Goal: Task Accomplishment & Management: Manage account settings

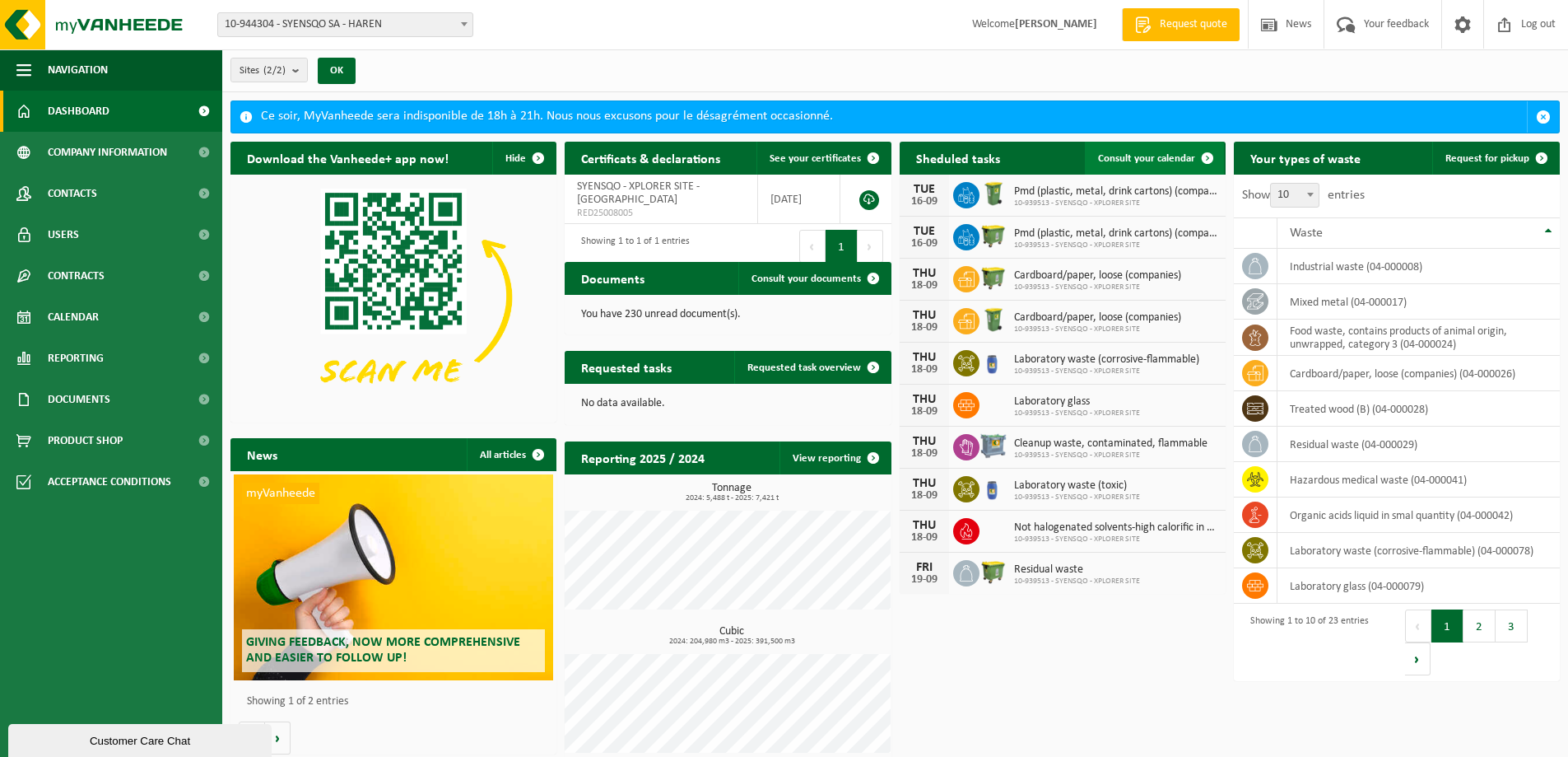
click at [1166, 156] on span "Consult your calendar" at bounding box center [1146, 158] width 97 height 11
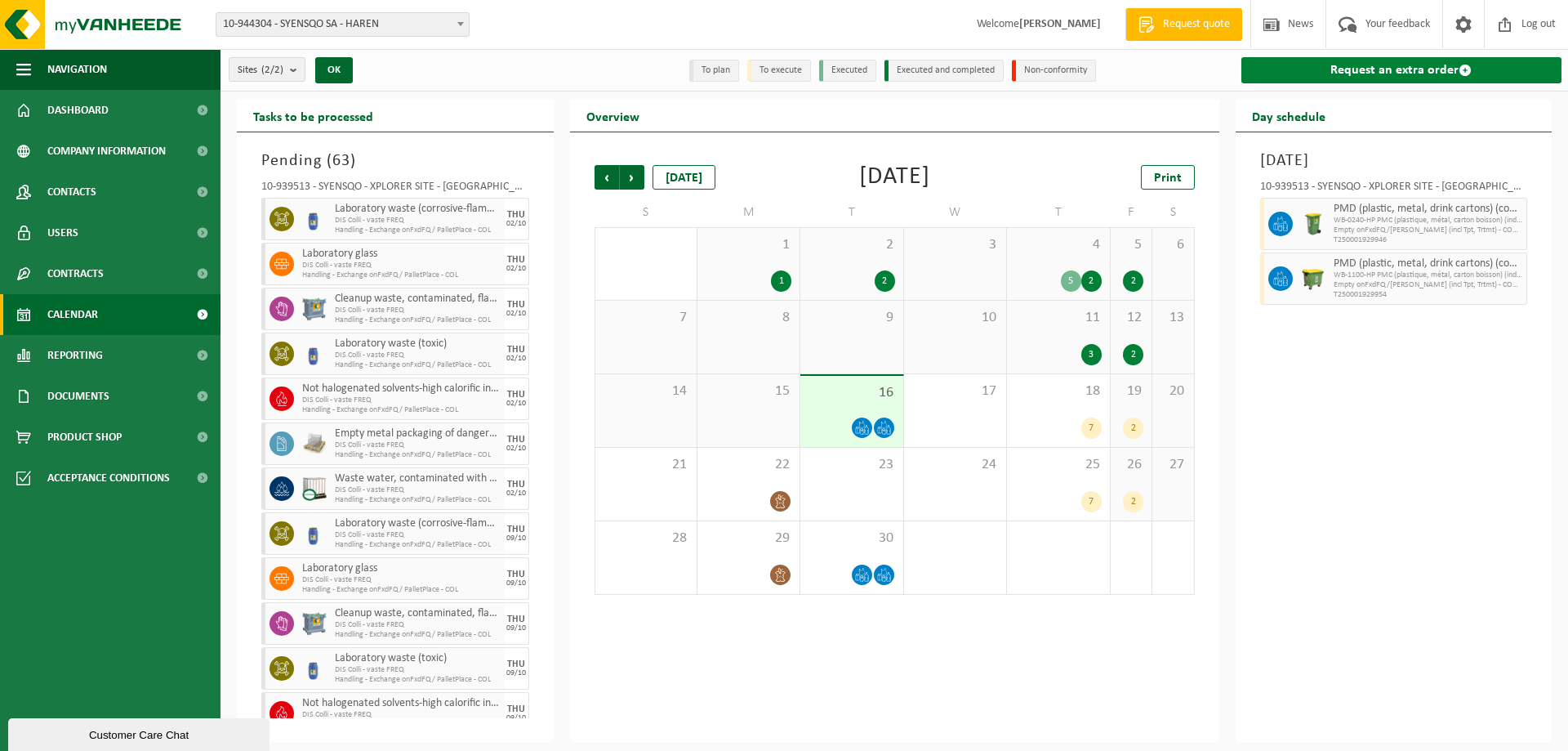
click at [1351, 71] on link "Request an extra order" at bounding box center [1402, 71] width 321 height 26
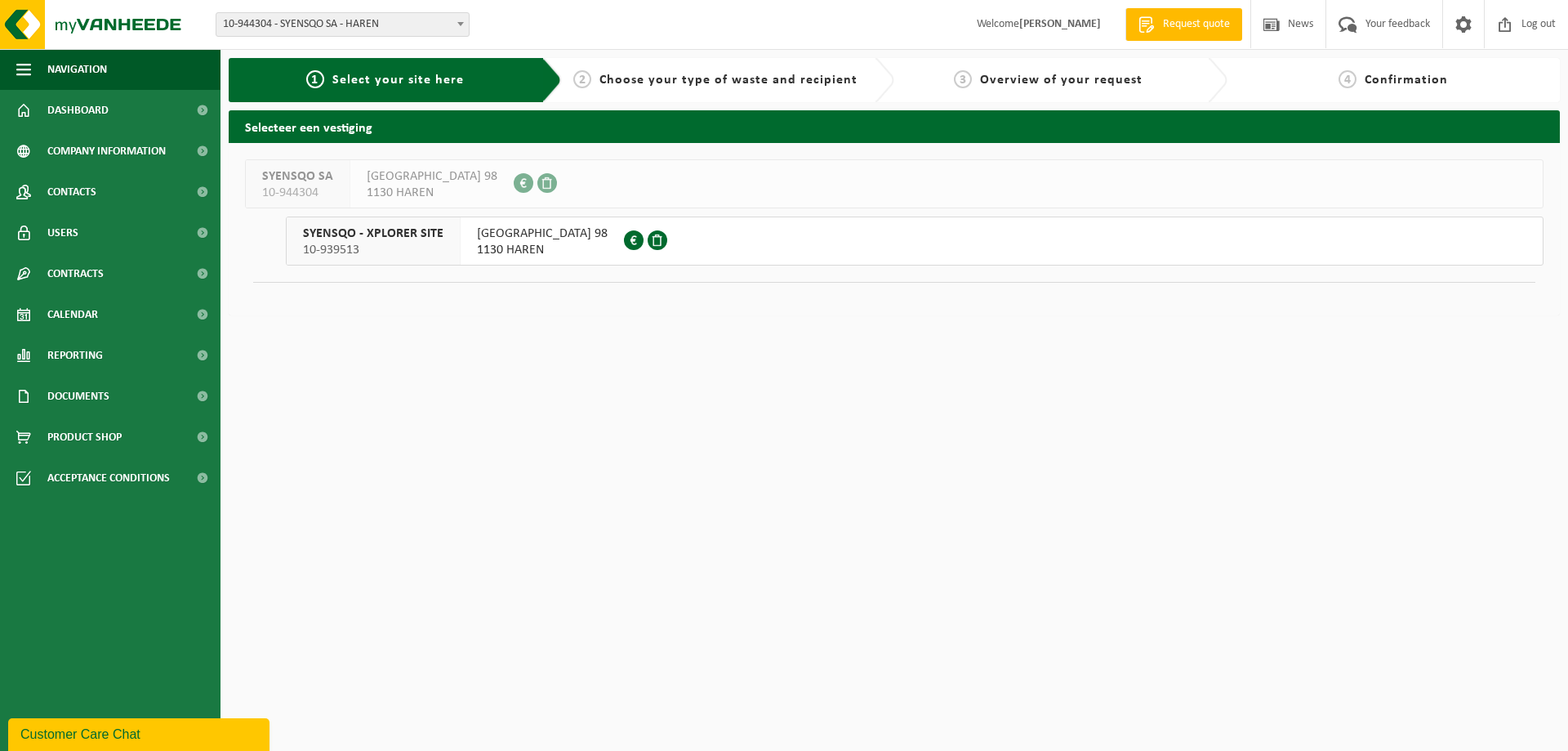
click at [697, 230] on button "SYENSQO - XPLORER SITE 10-939513 [STREET_ADDRESS] 0798.896.453" at bounding box center [914, 242] width 1258 height 49
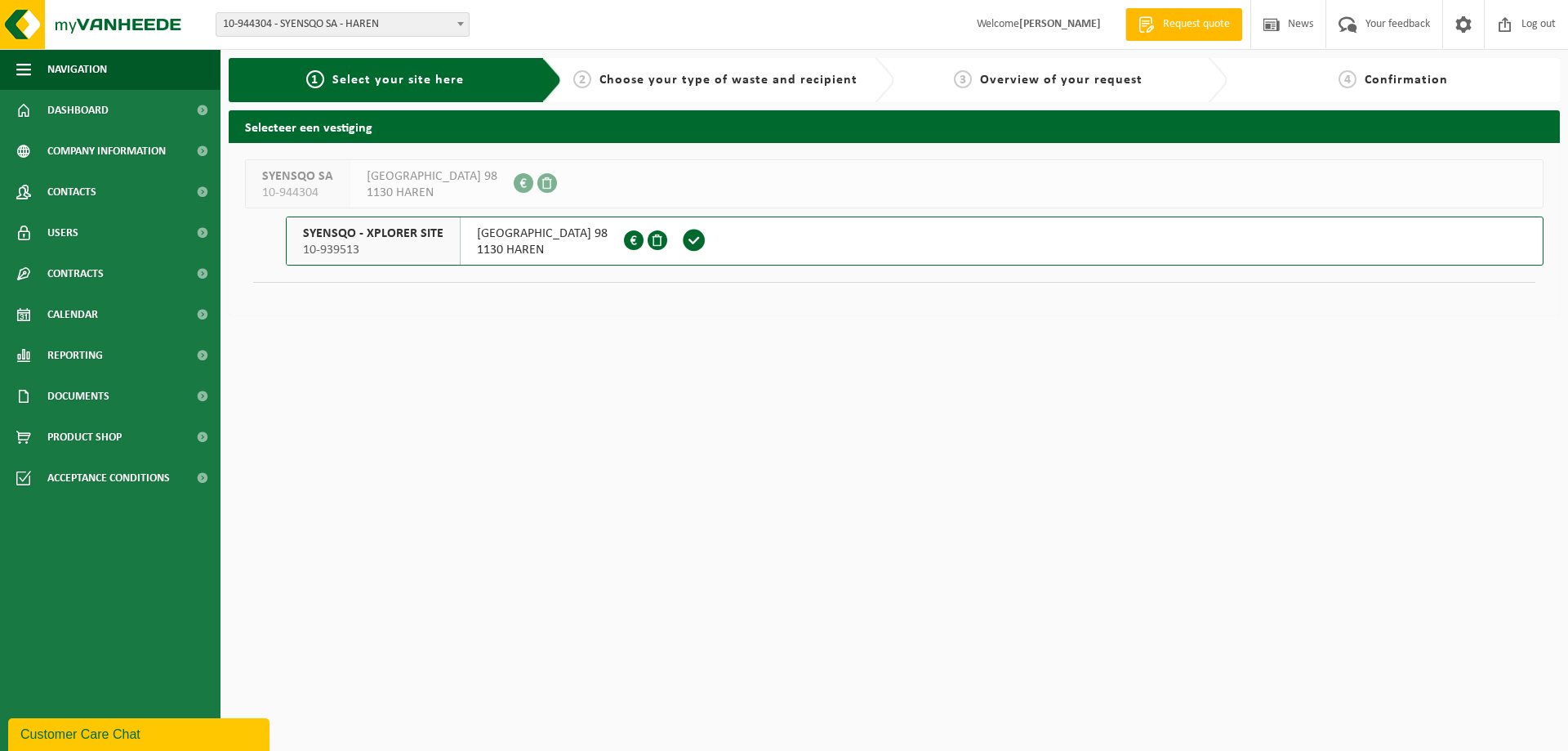
click at [682, 248] on span at bounding box center [695, 241] width 25 height 25
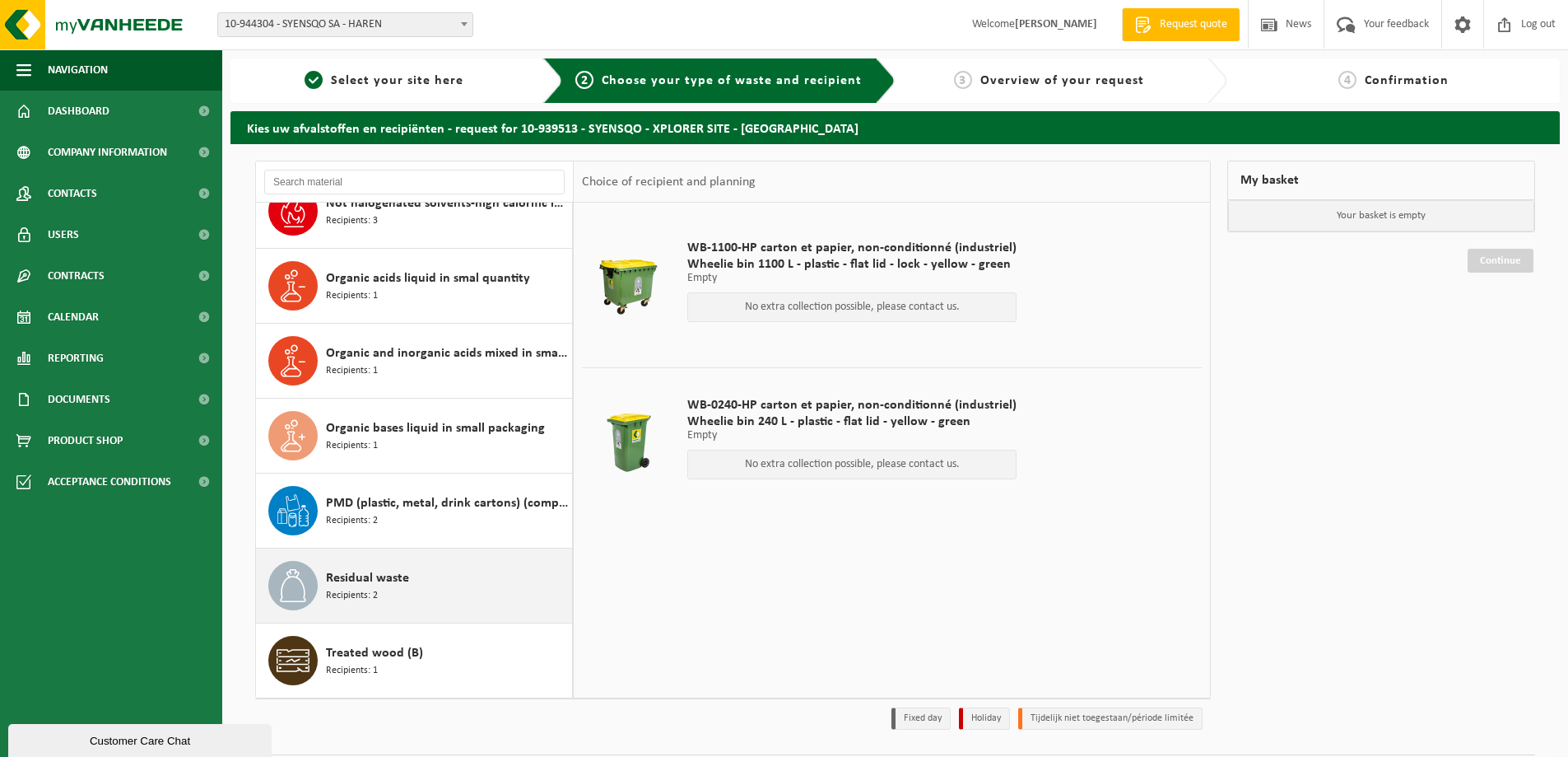
click at [477, 572] on div "Residual waste Recipients: 2" at bounding box center [447, 586] width 242 height 50
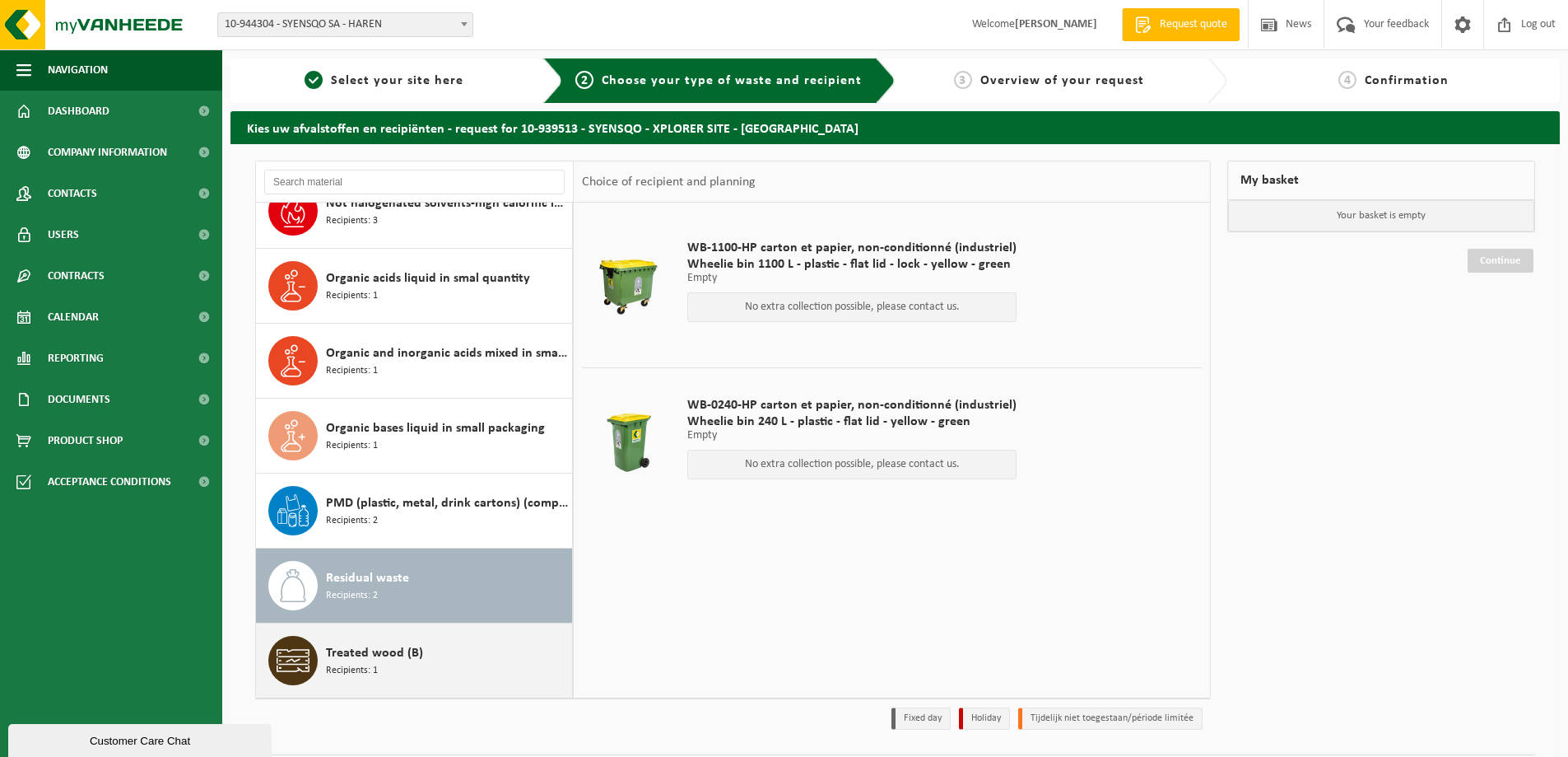
click at [451, 651] on div "Treated wood (B) Recipients: 1" at bounding box center [447, 660] width 242 height 50
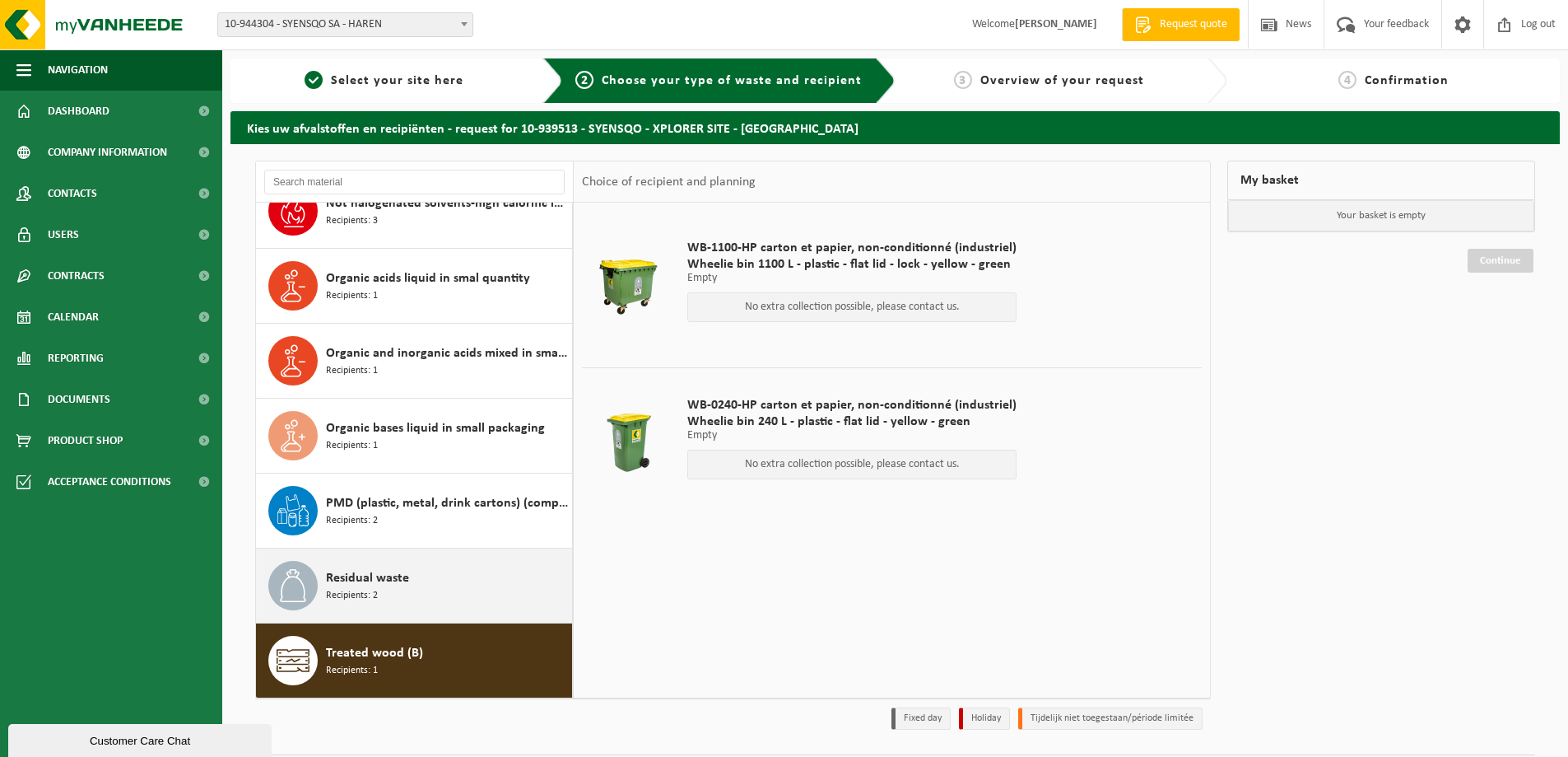
click at [461, 593] on div "Residual waste Recipients: 2" at bounding box center [447, 586] width 242 height 50
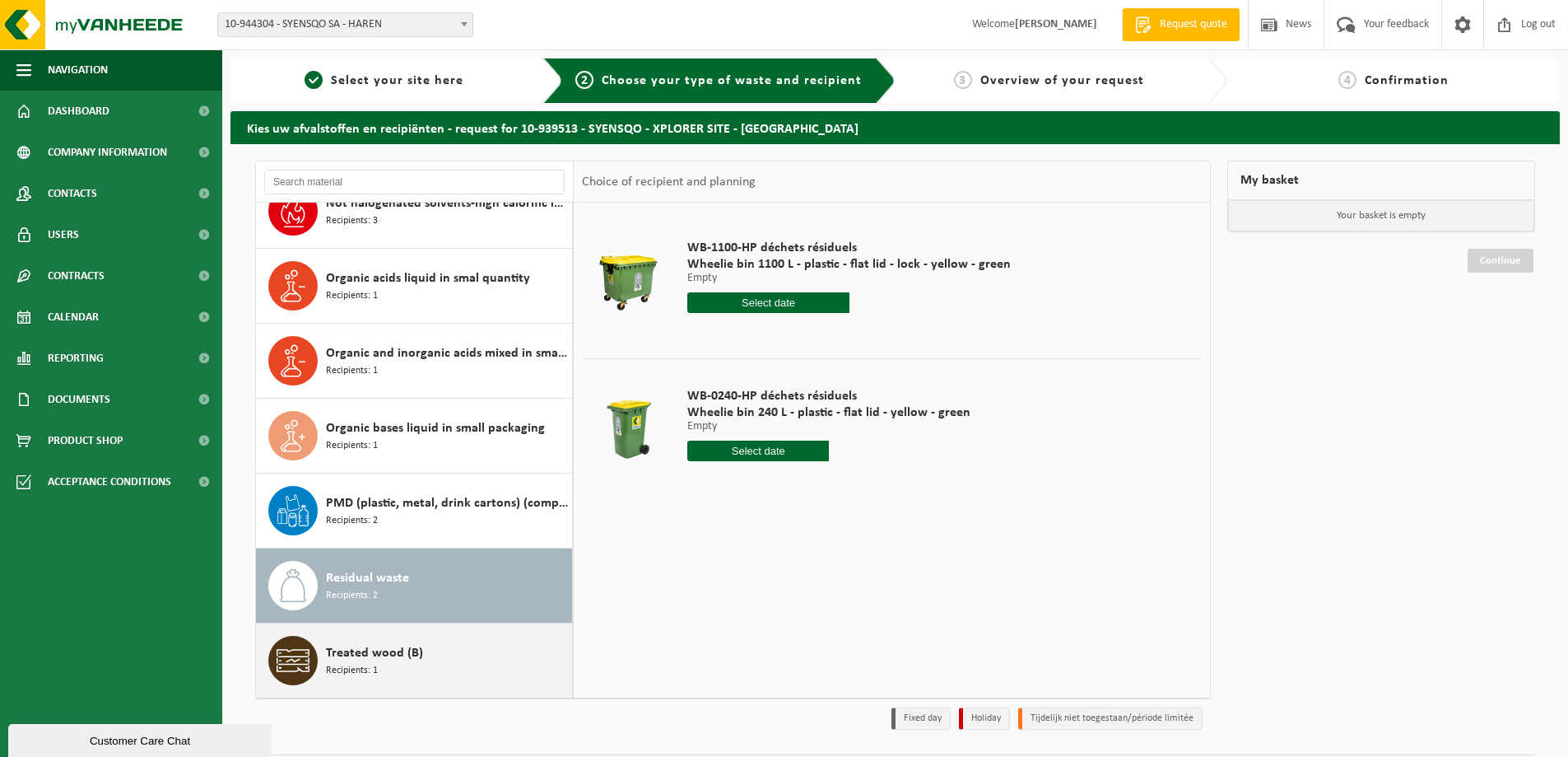
click at [429, 663] on div "Treated wood (B) Recipients: 1" at bounding box center [447, 660] width 242 height 50
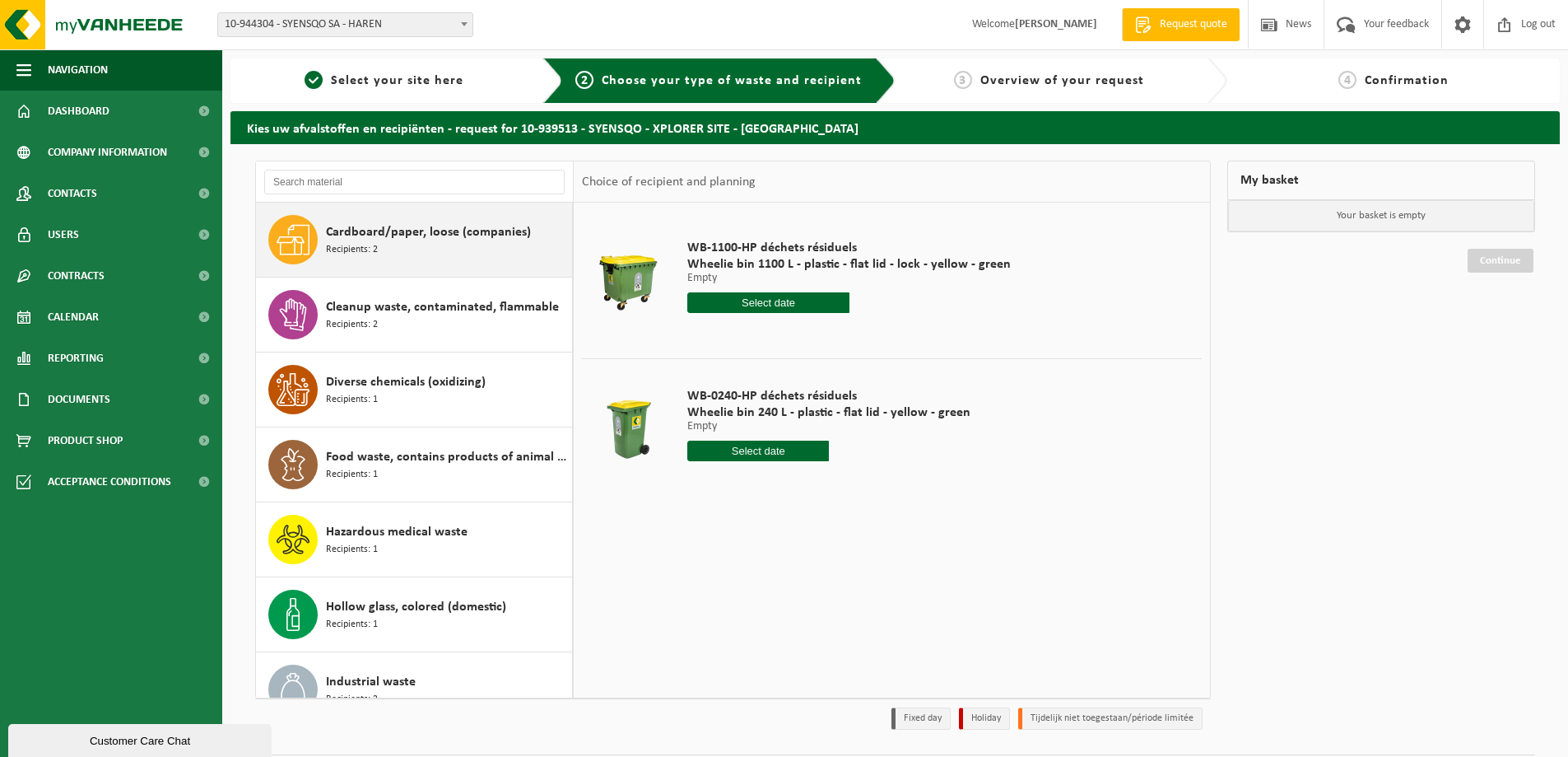
click at [388, 246] on div "Cardboard/paper, loose (companies) Recipients: 2" at bounding box center [447, 240] width 242 height 50
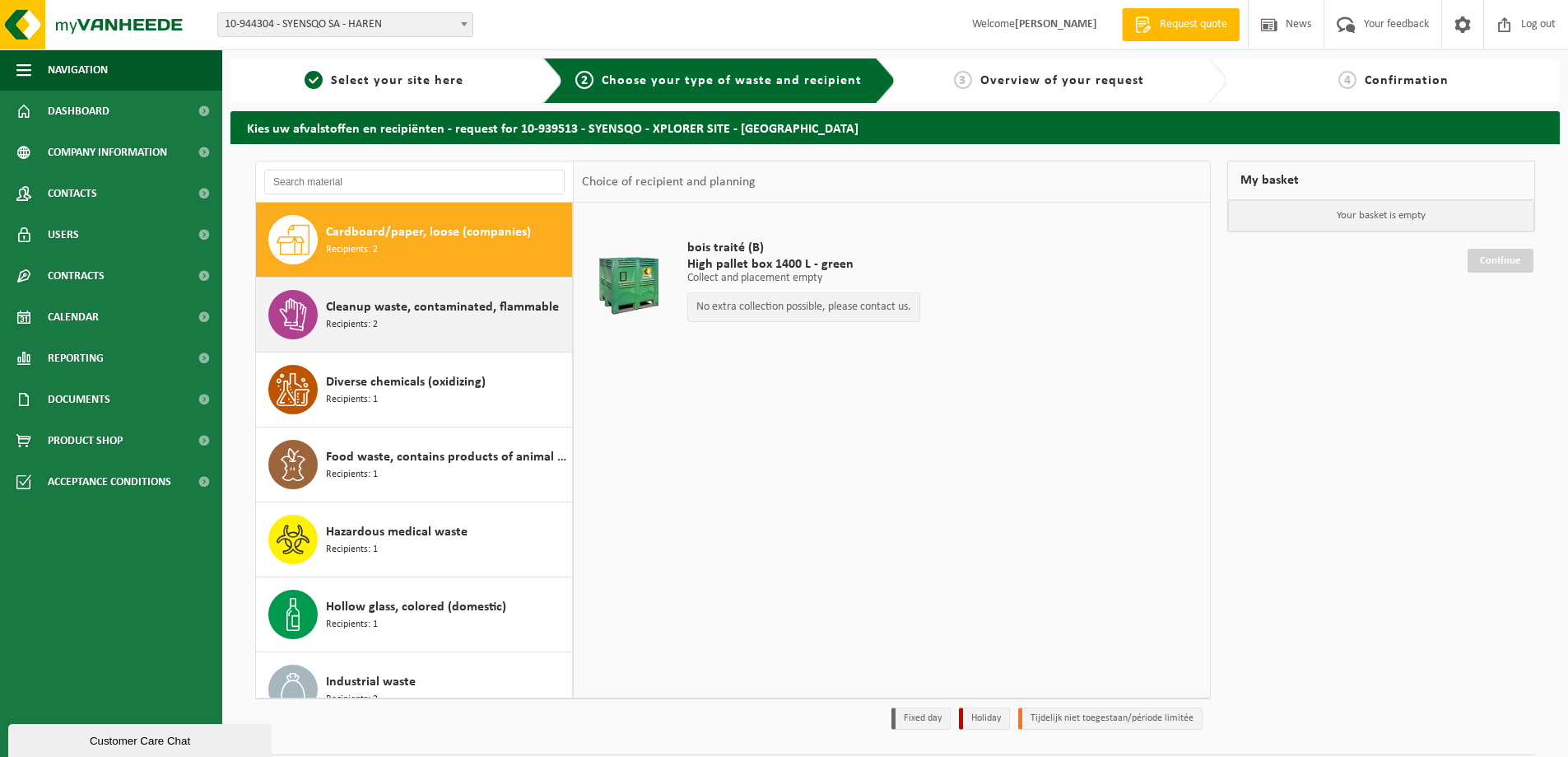
click at [404, 308] on span "Cleanup waste, contaminated, flammable" at bounding box center [442, 307] width 233 height 20
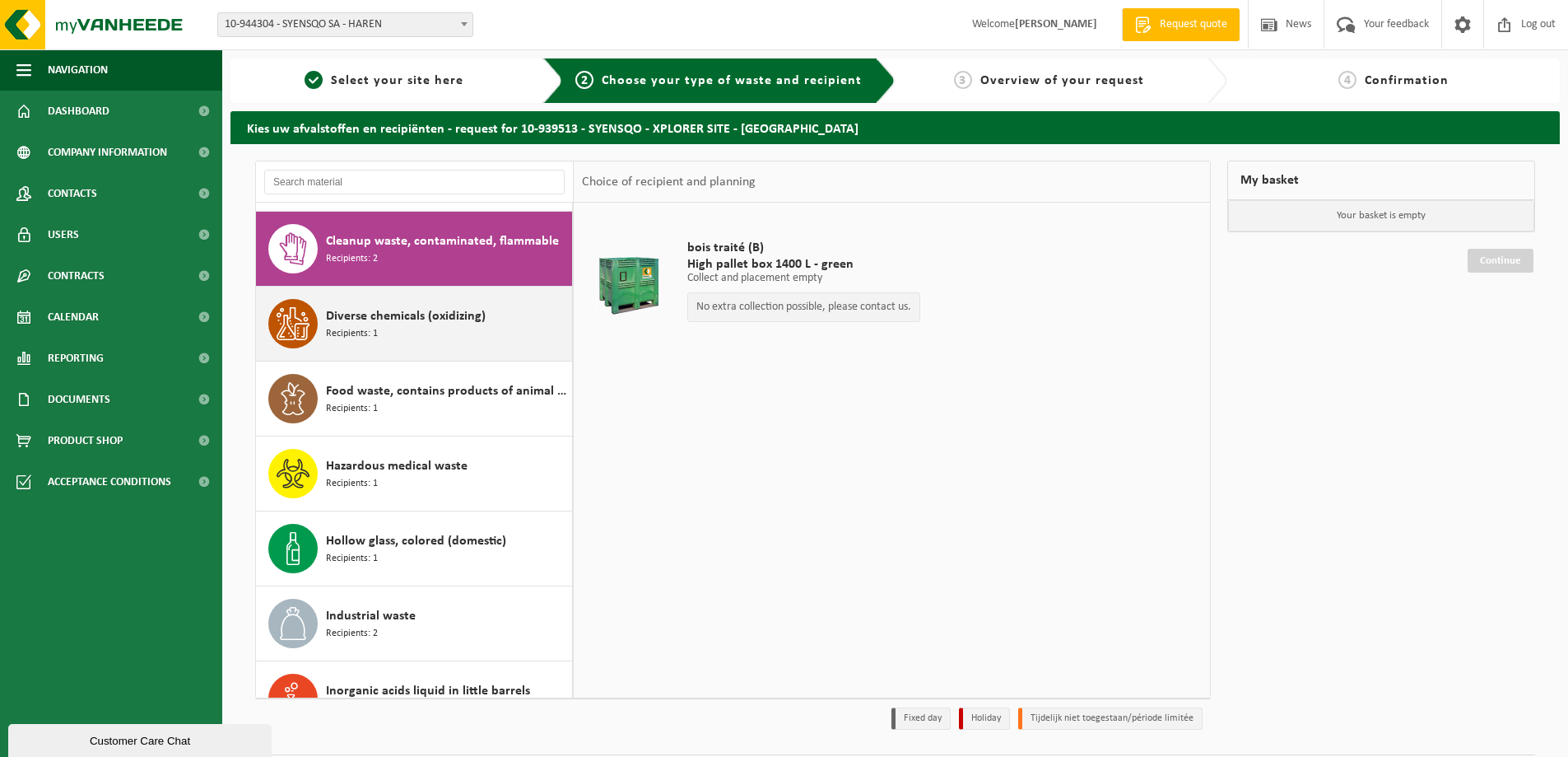
scroll to position [75, 0]
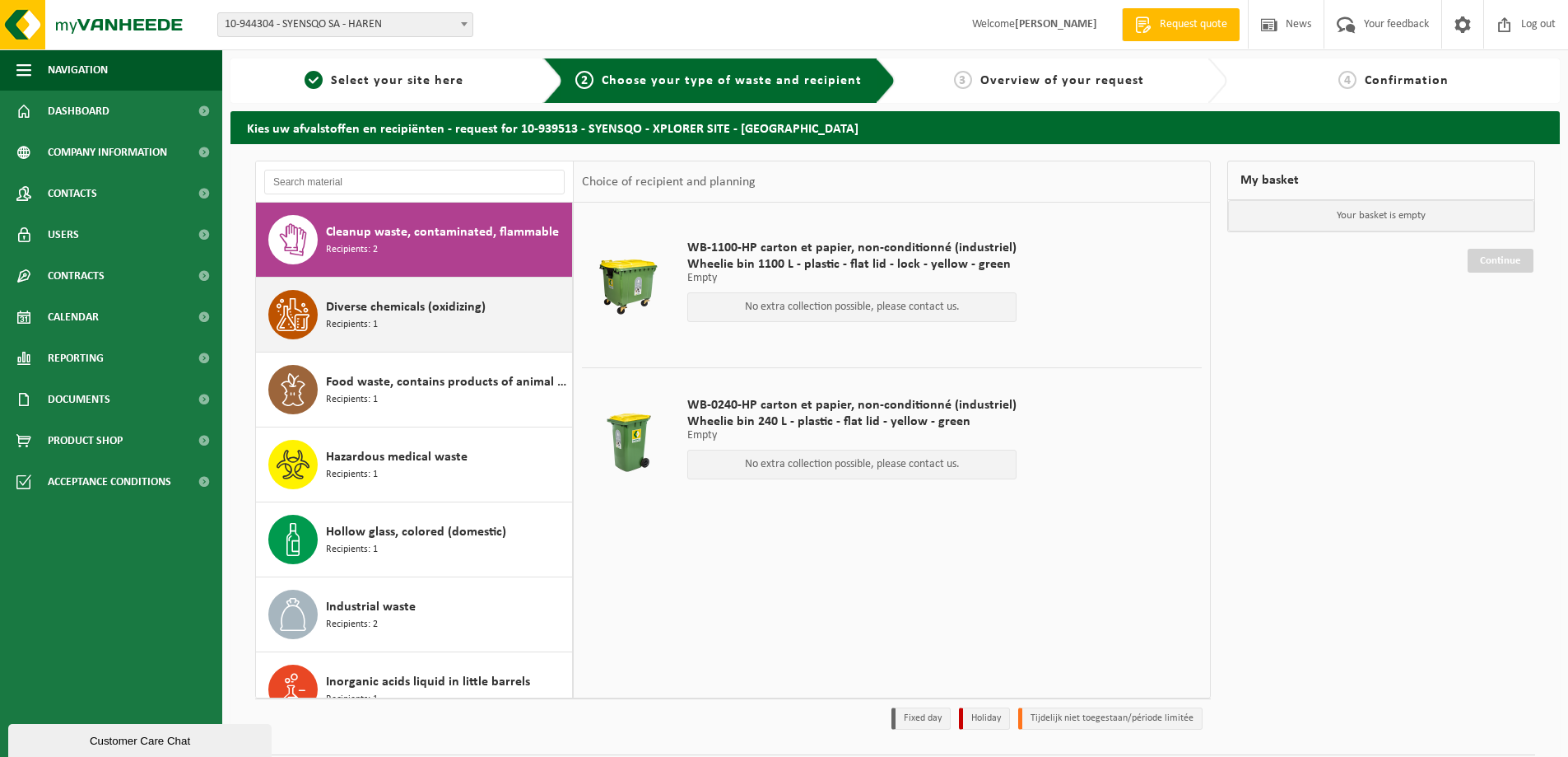
click at [426, 321] on div "Diverse chemicals (oxidizing) Recipients: 1" at bounding box center [447, 315] width 242 height 50
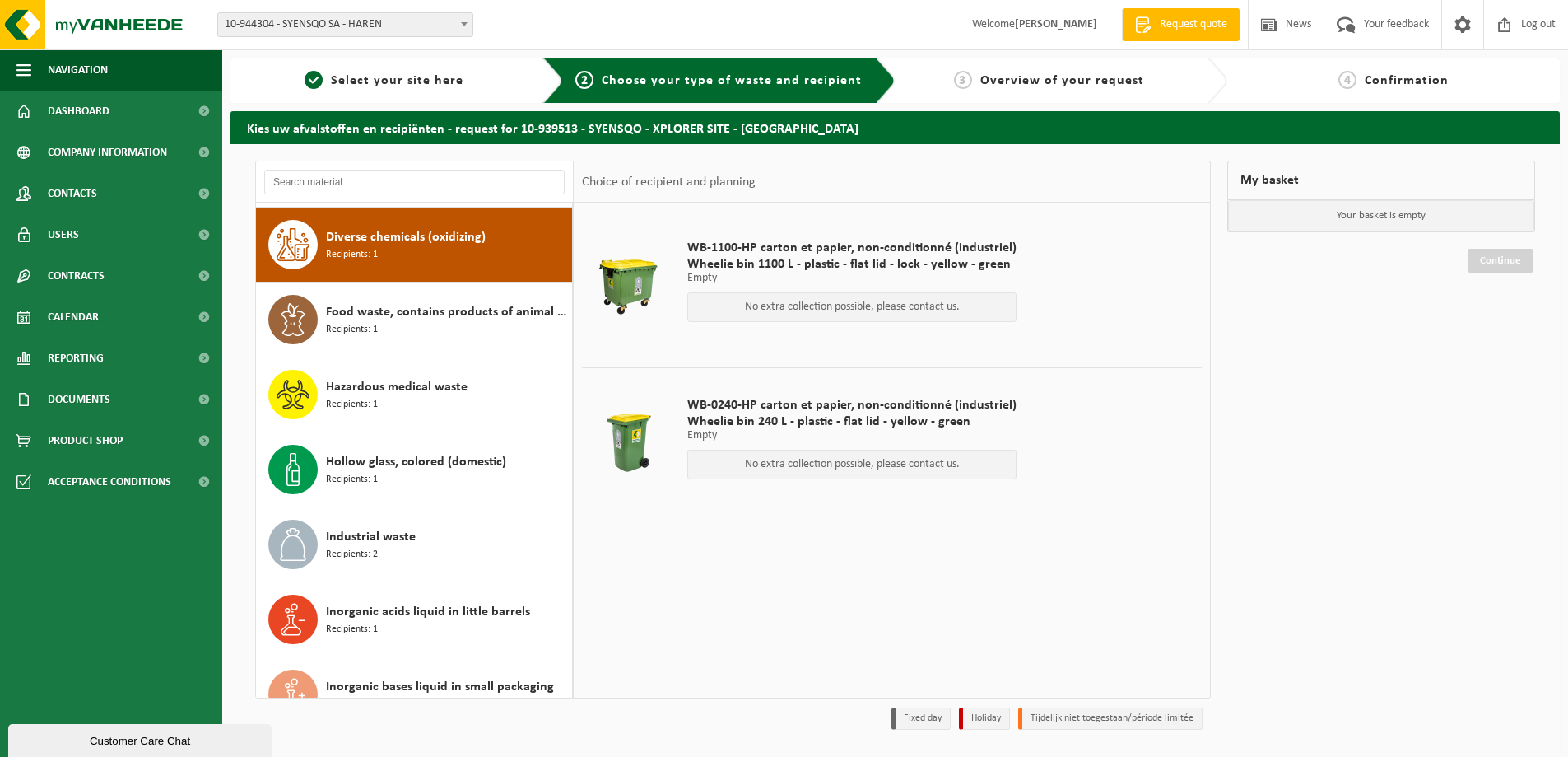
scroll to position [150, 0]
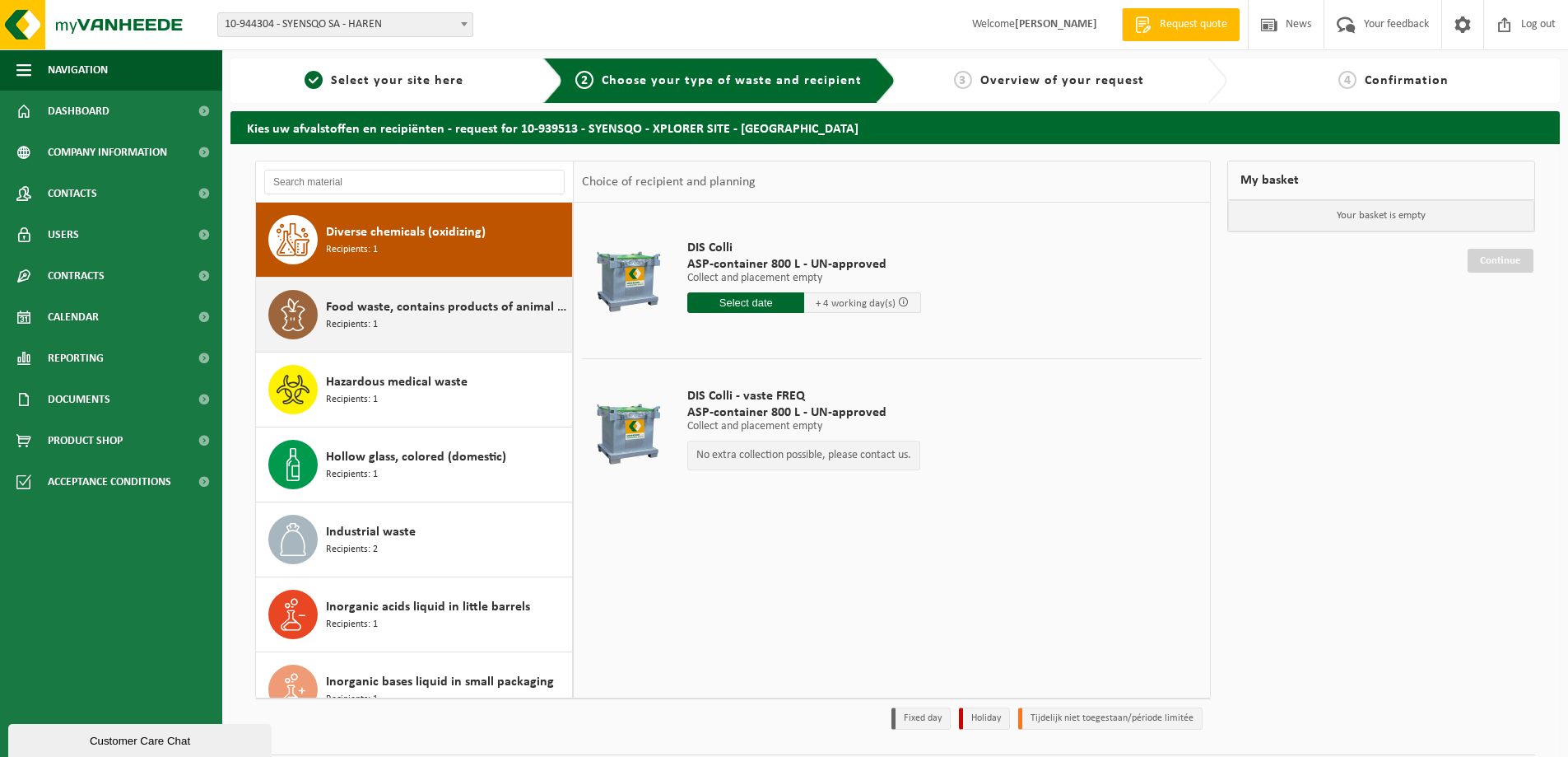
click at [431, 309] on span "Food waste, contains products of animal origin, unwrapped, category 3" at bounding box center [447, 307] width 242 height 20
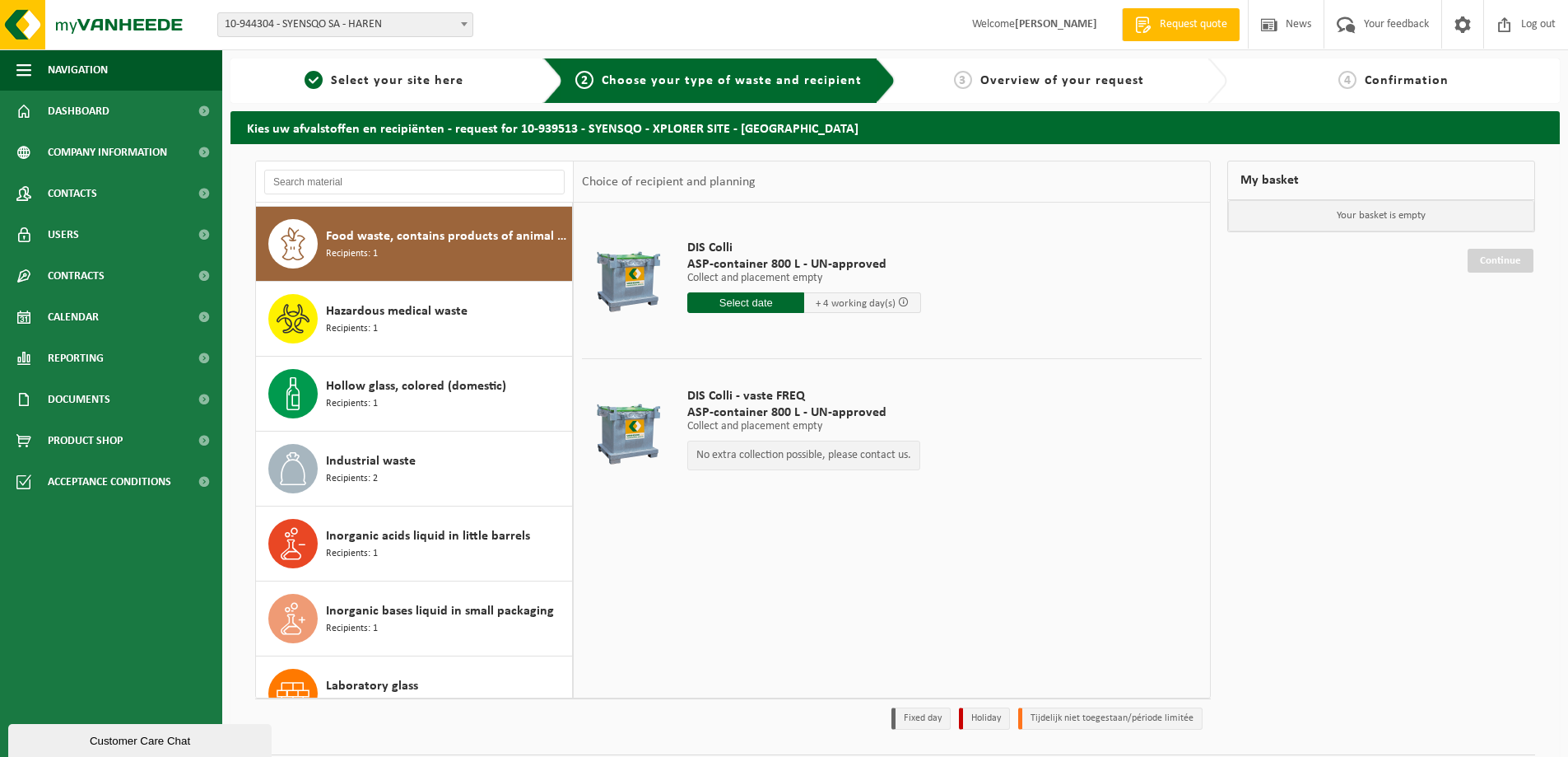
scroll to position [225, 0]
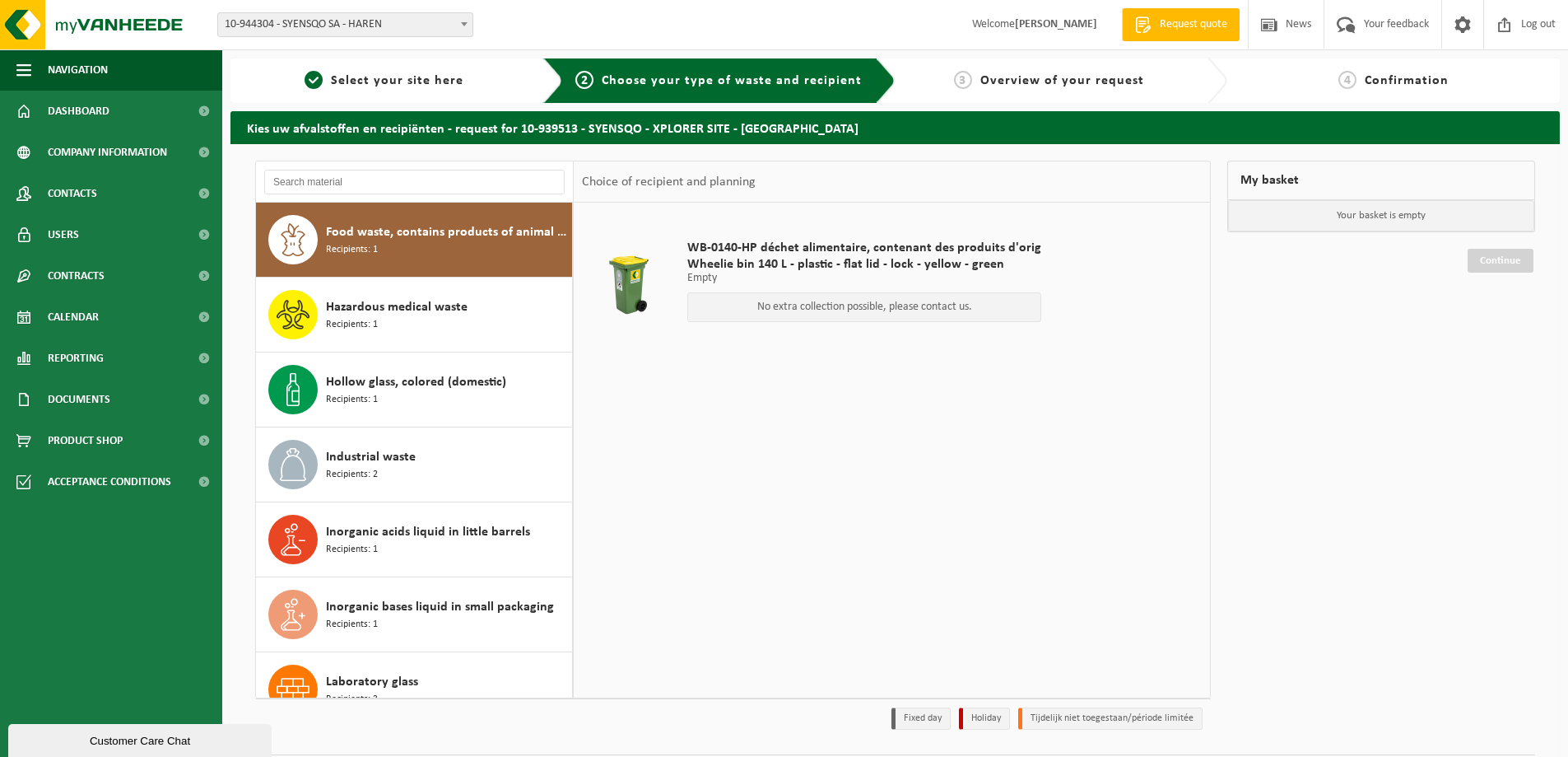
click at [431, 309] on span "Hazardous medical waste" at bounding box center [396, 307] width 141 height 20
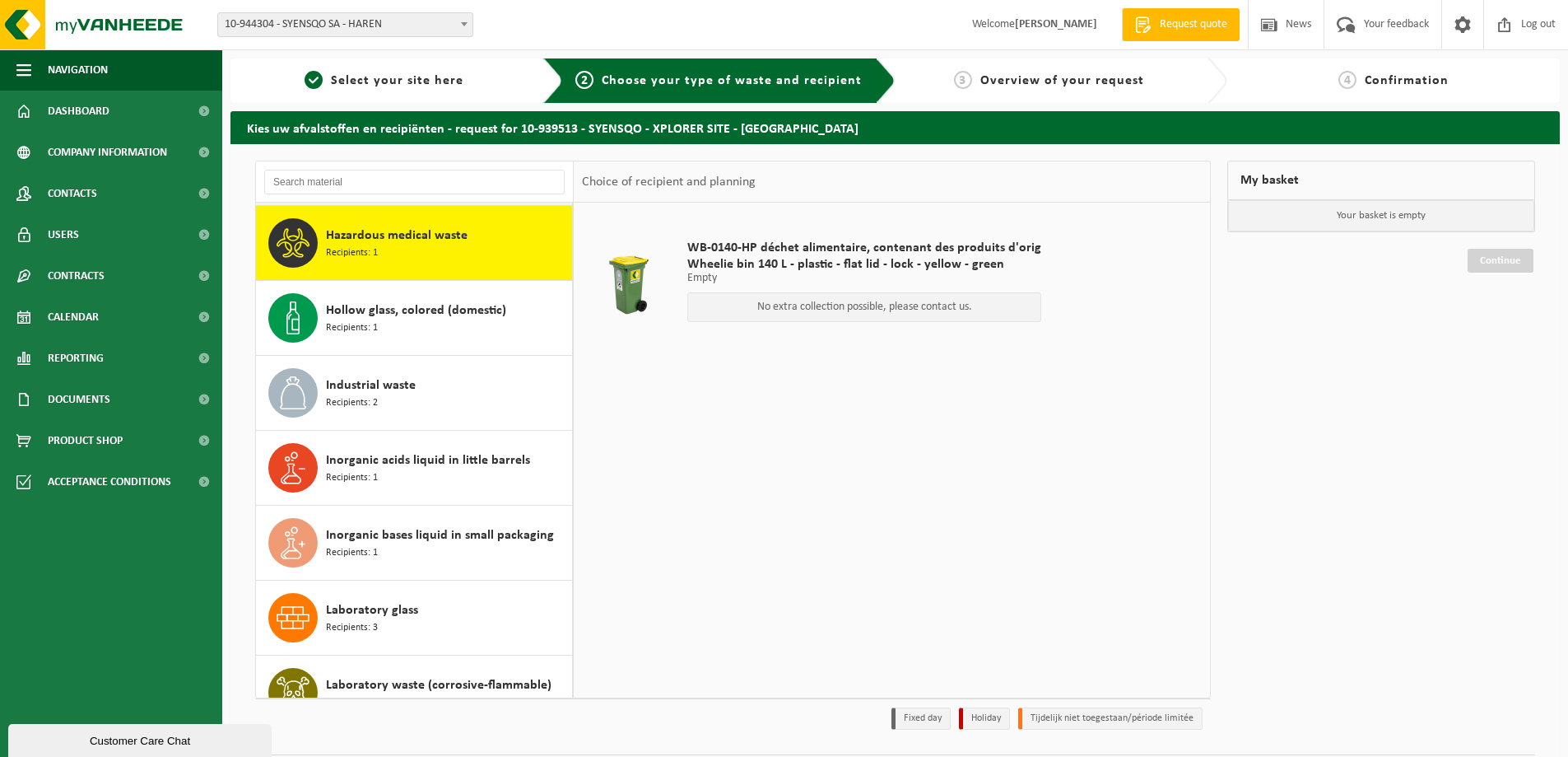
scroll to position [299, 0]
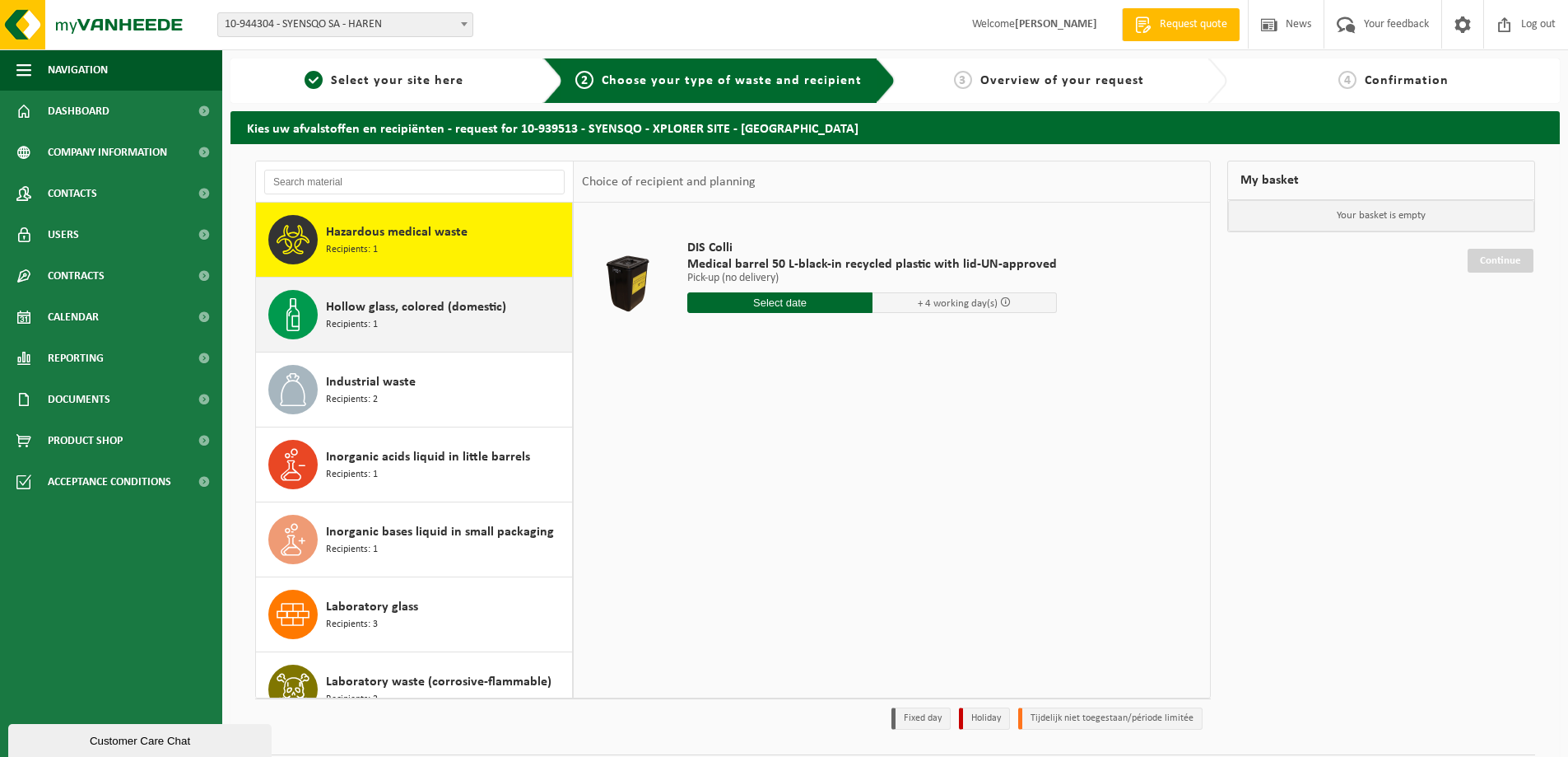
click at [429, 314] on span "Hollow glass, colored (domestic)" at bounding box center [416, 307] width 180 height 20
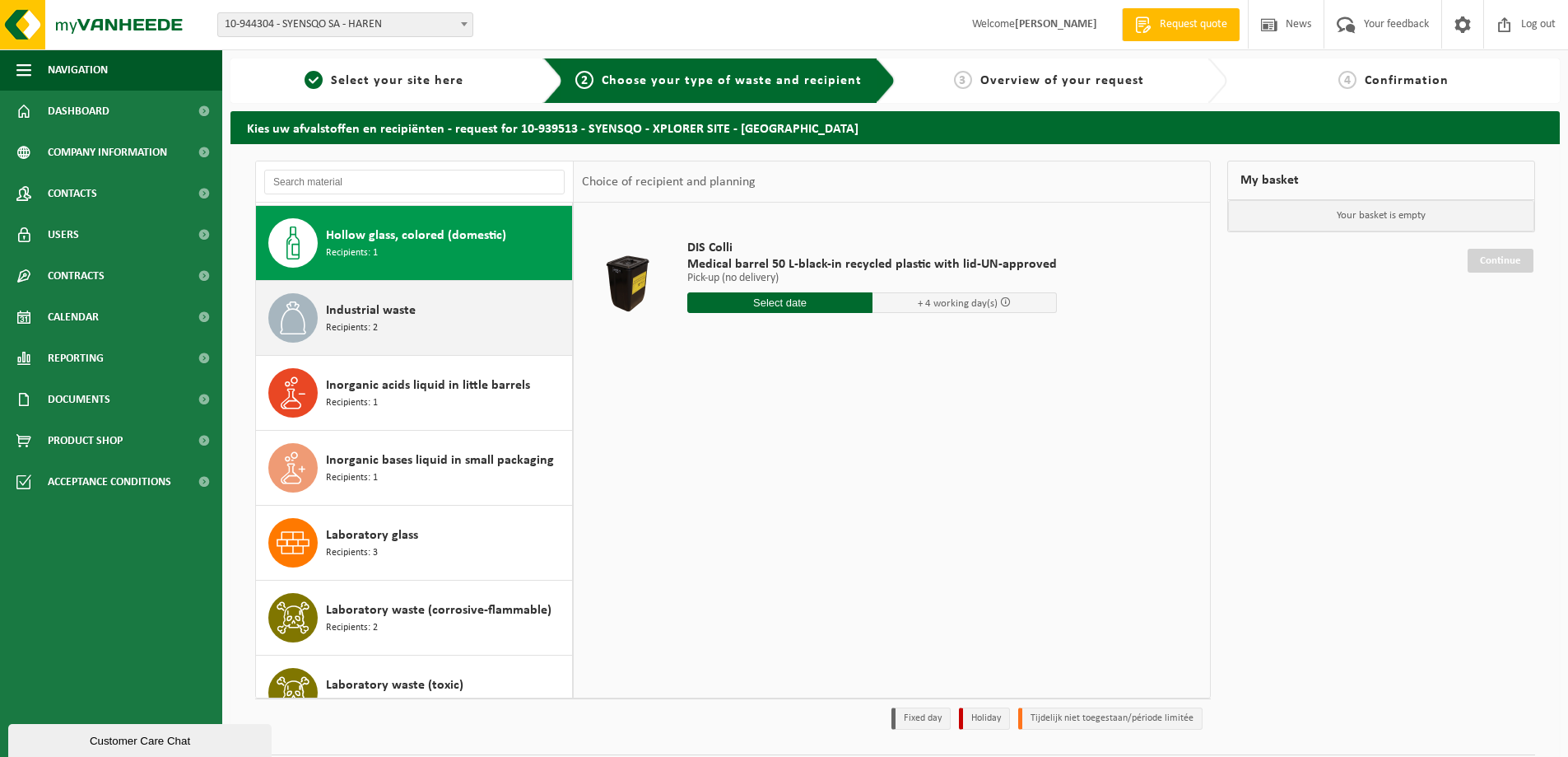
scroll to position [375, 0]
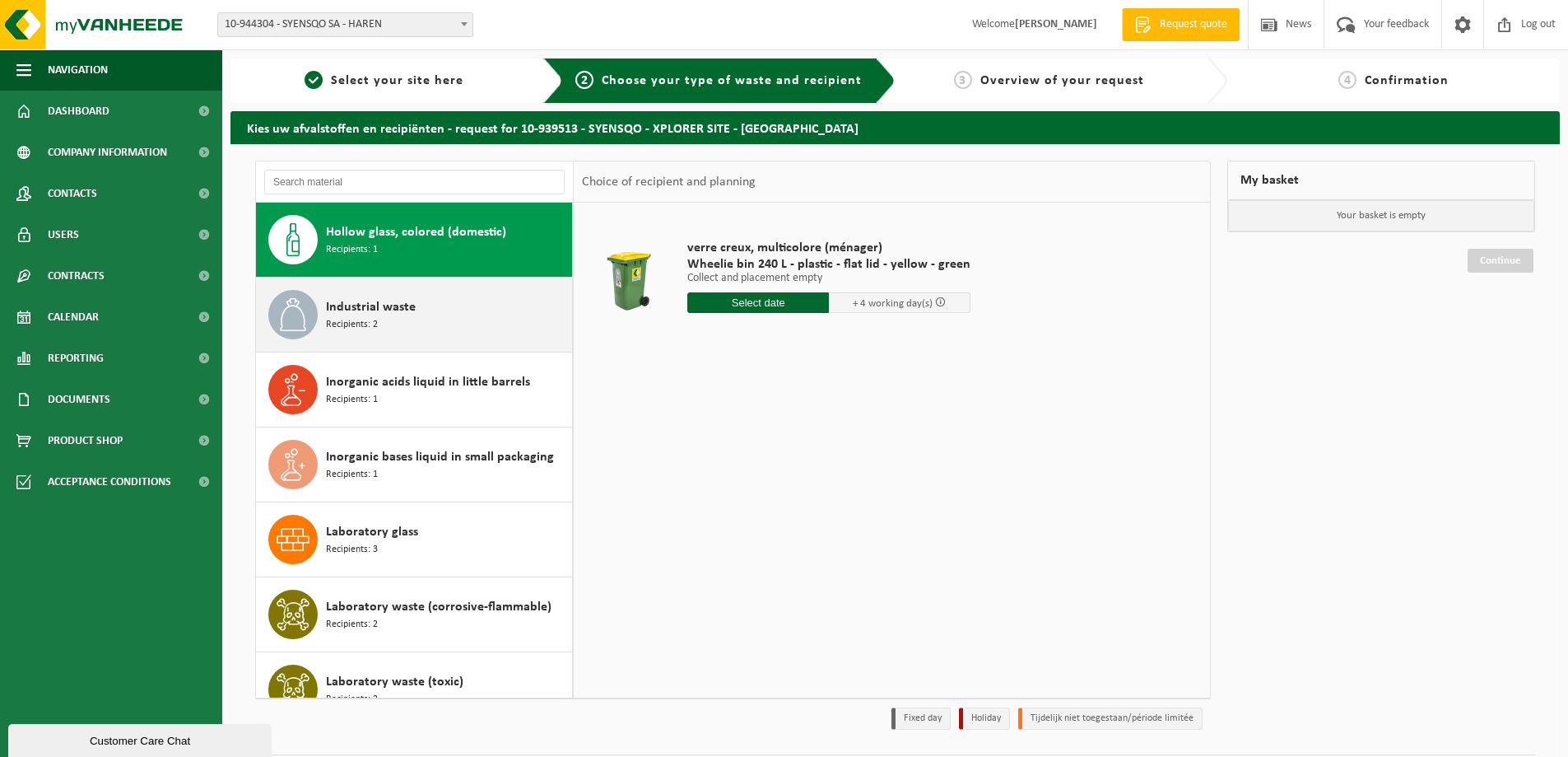
click at [429, 321] on div "Industrial waste Recipients: 2" at bounding box center [447, 315] width 242 height 50
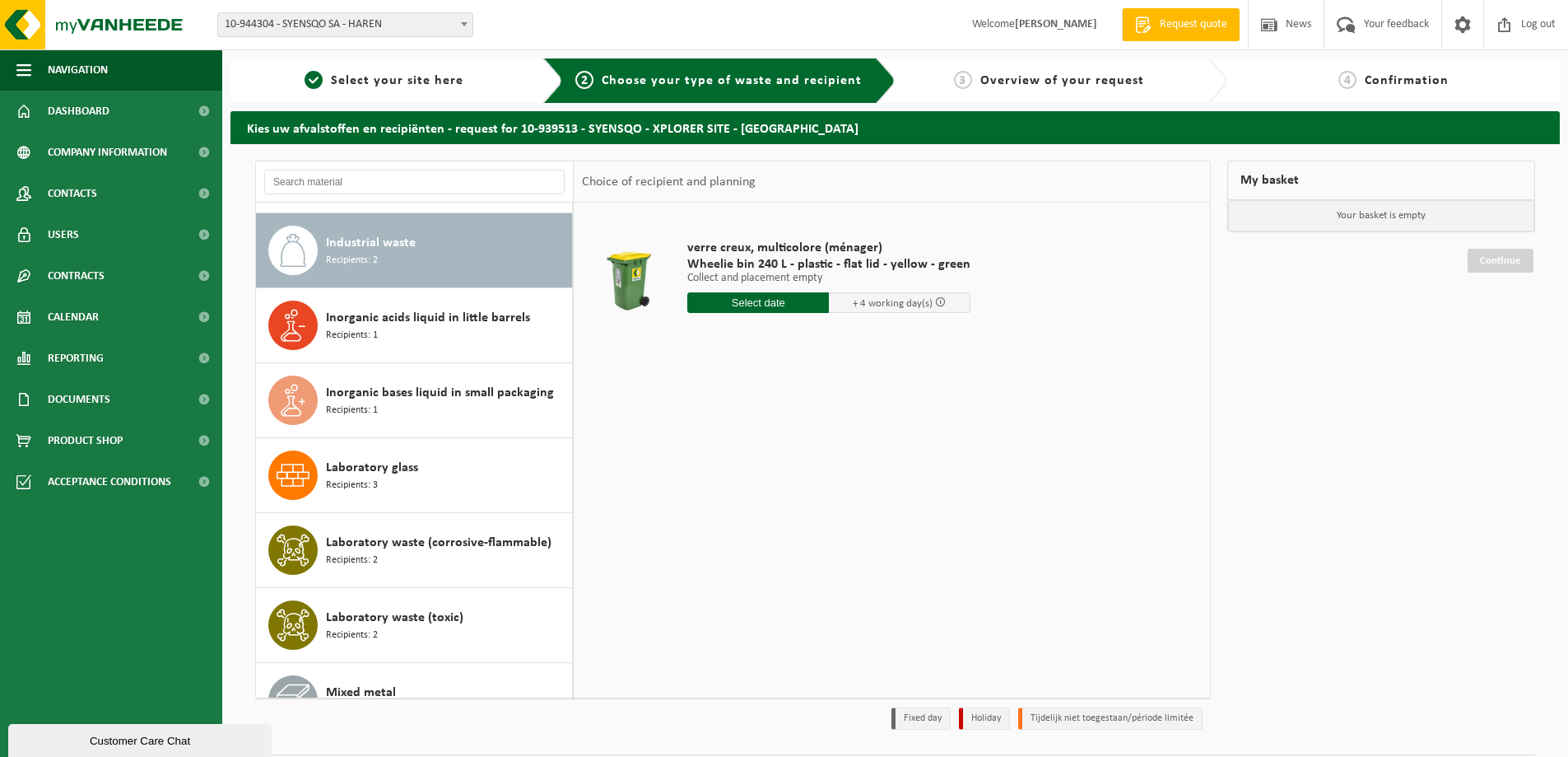
scroll to position [450, 0]
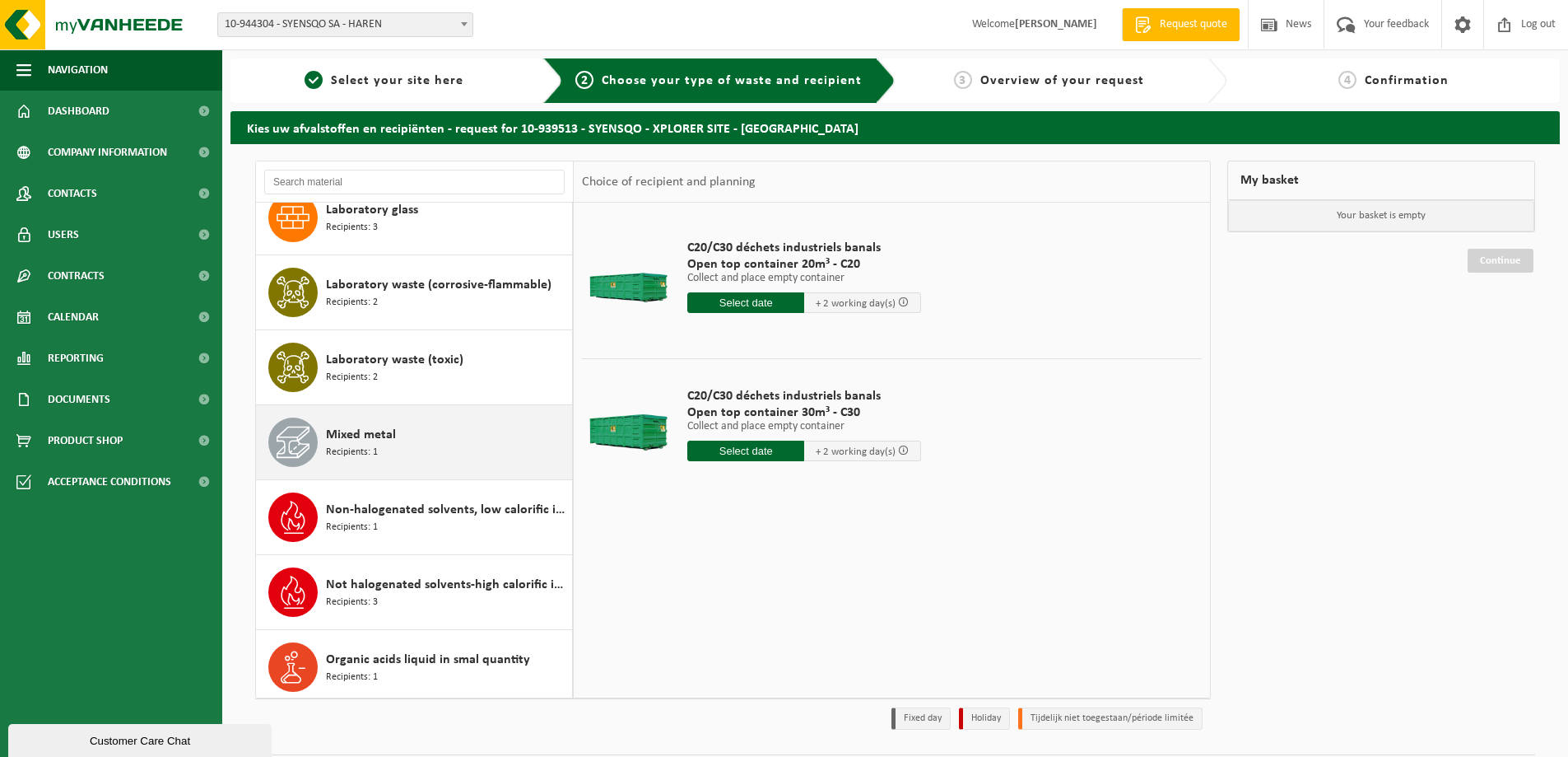
click at [420, 442] on div "Mixed metal Recipients: 1" at bounding box center [447, 442] width 242 height 50
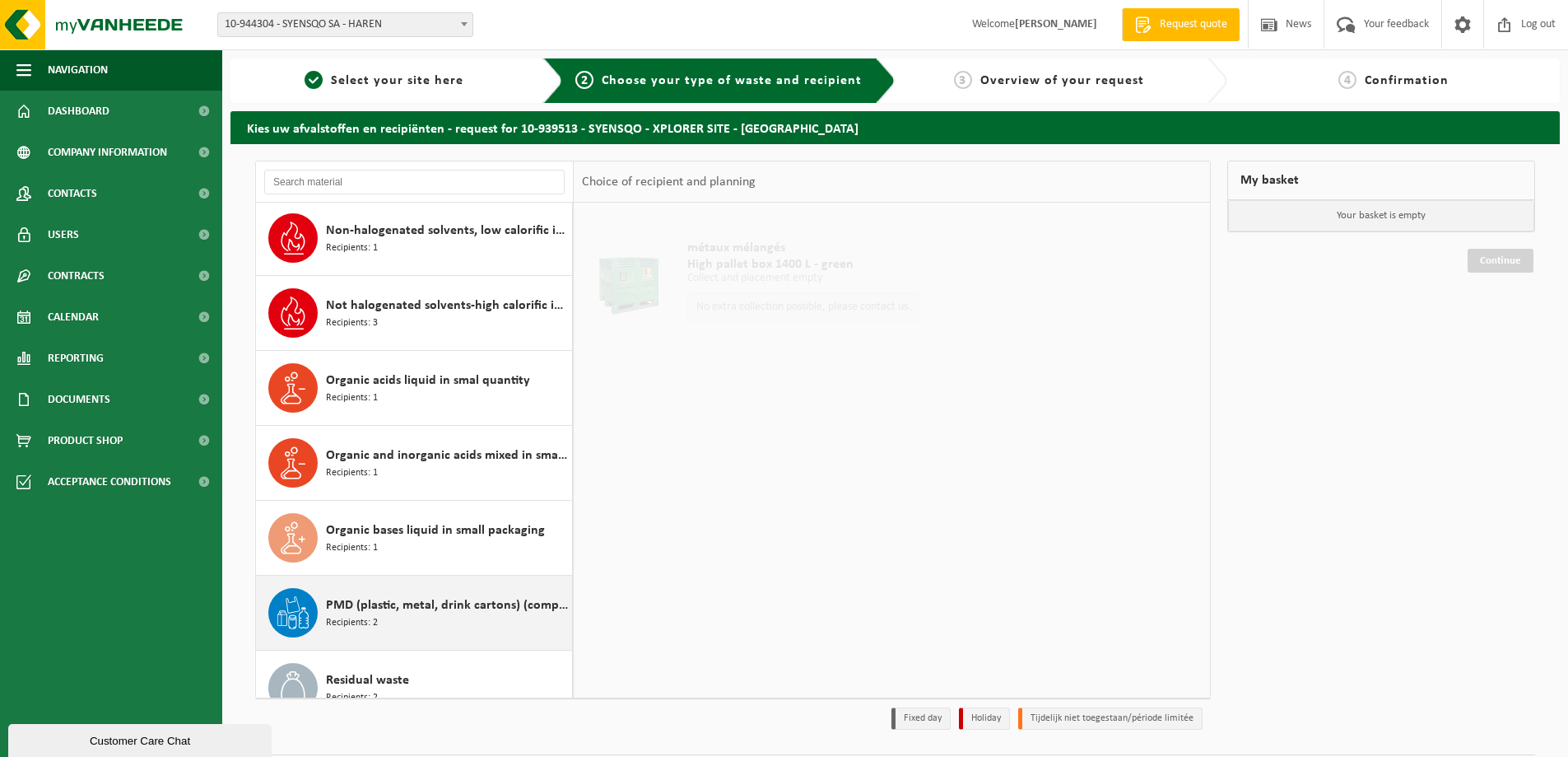
scroll to position [1064, 0]
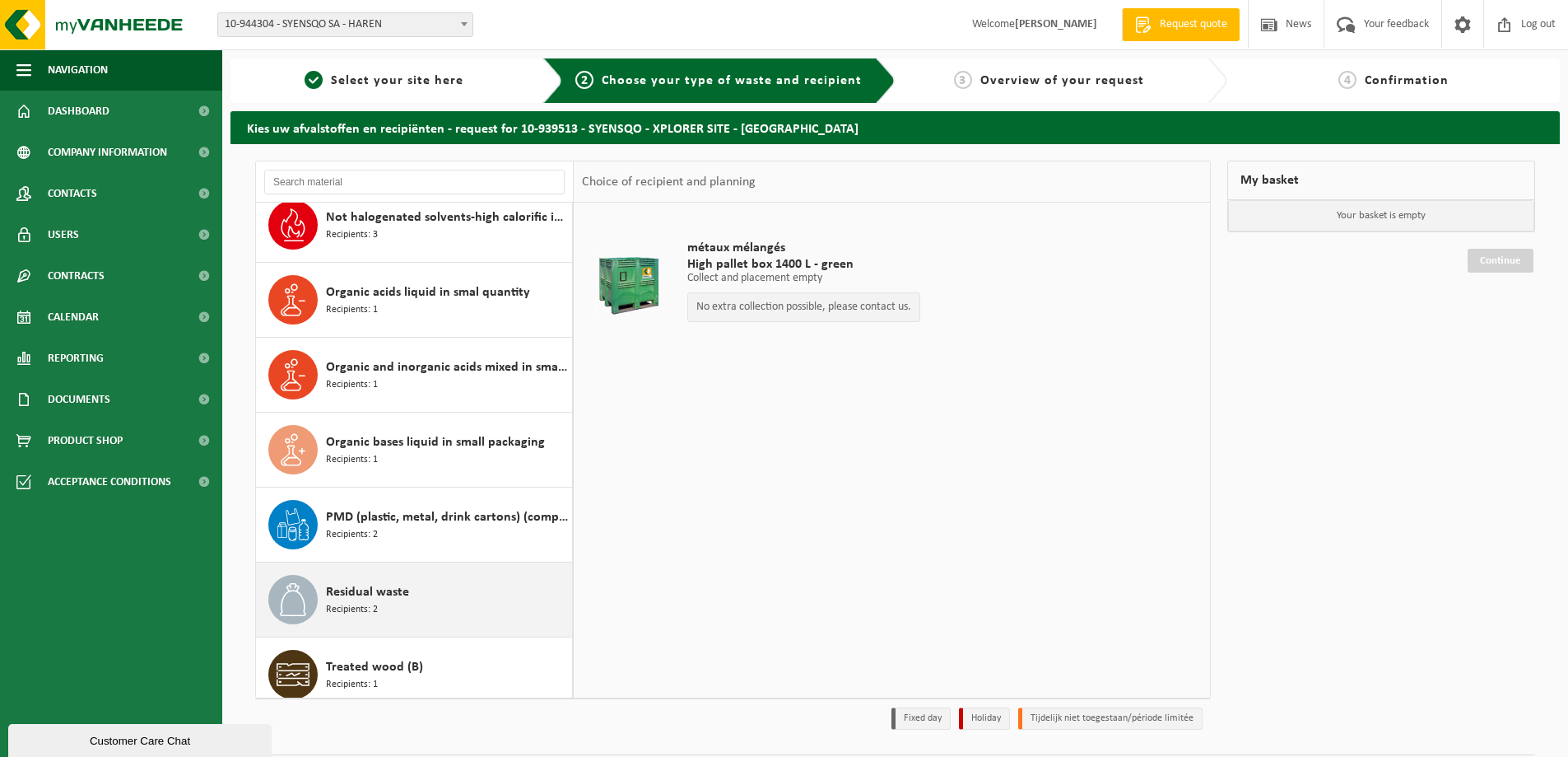
click at [427, 602] on div "Residual waste Recipients: 2" at bounding box center [447, 600] width 242 height 50
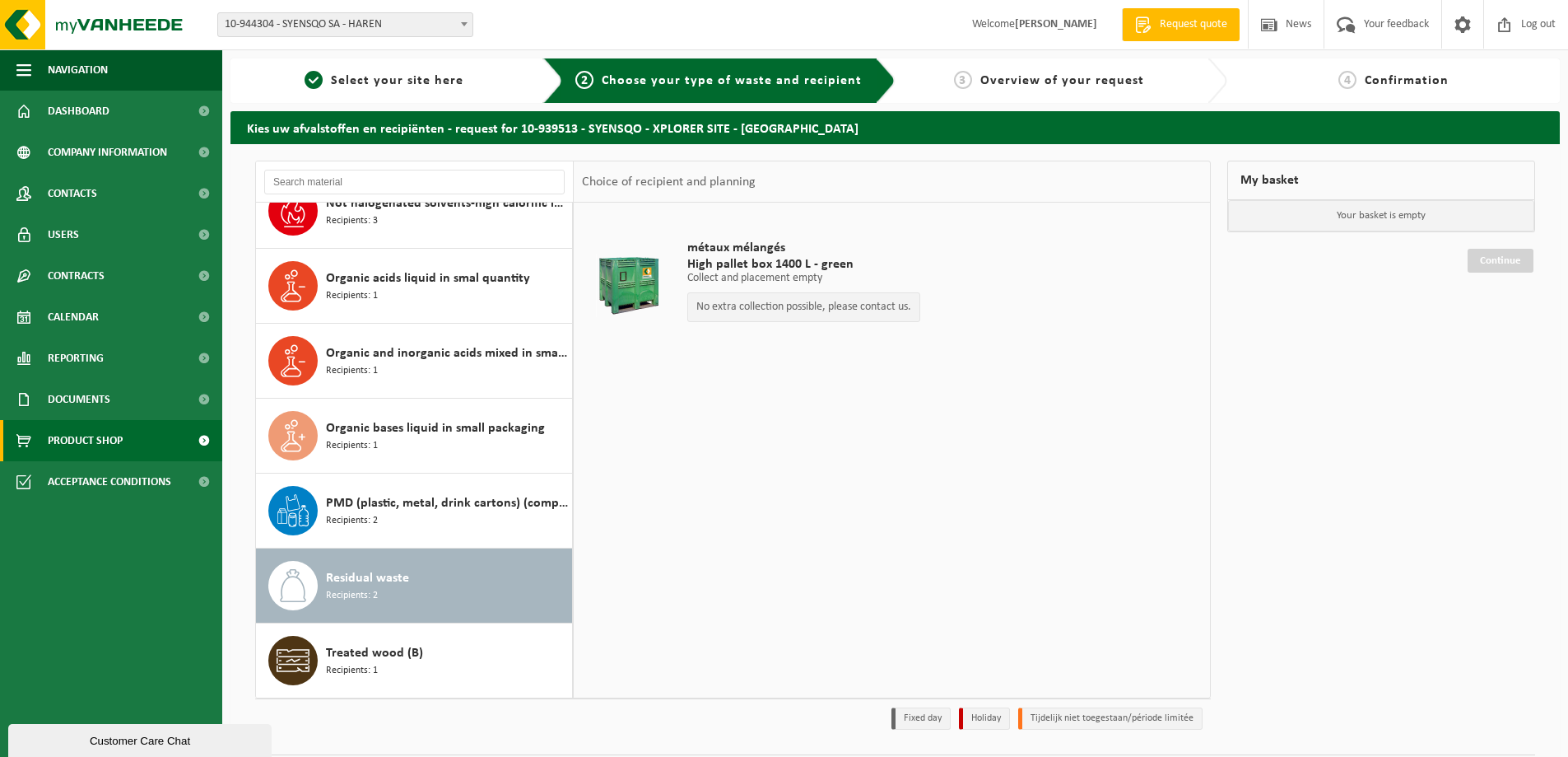
click at [152, 431] on link "Product Shop" at bounding box center [111, 441] width 222 height 41
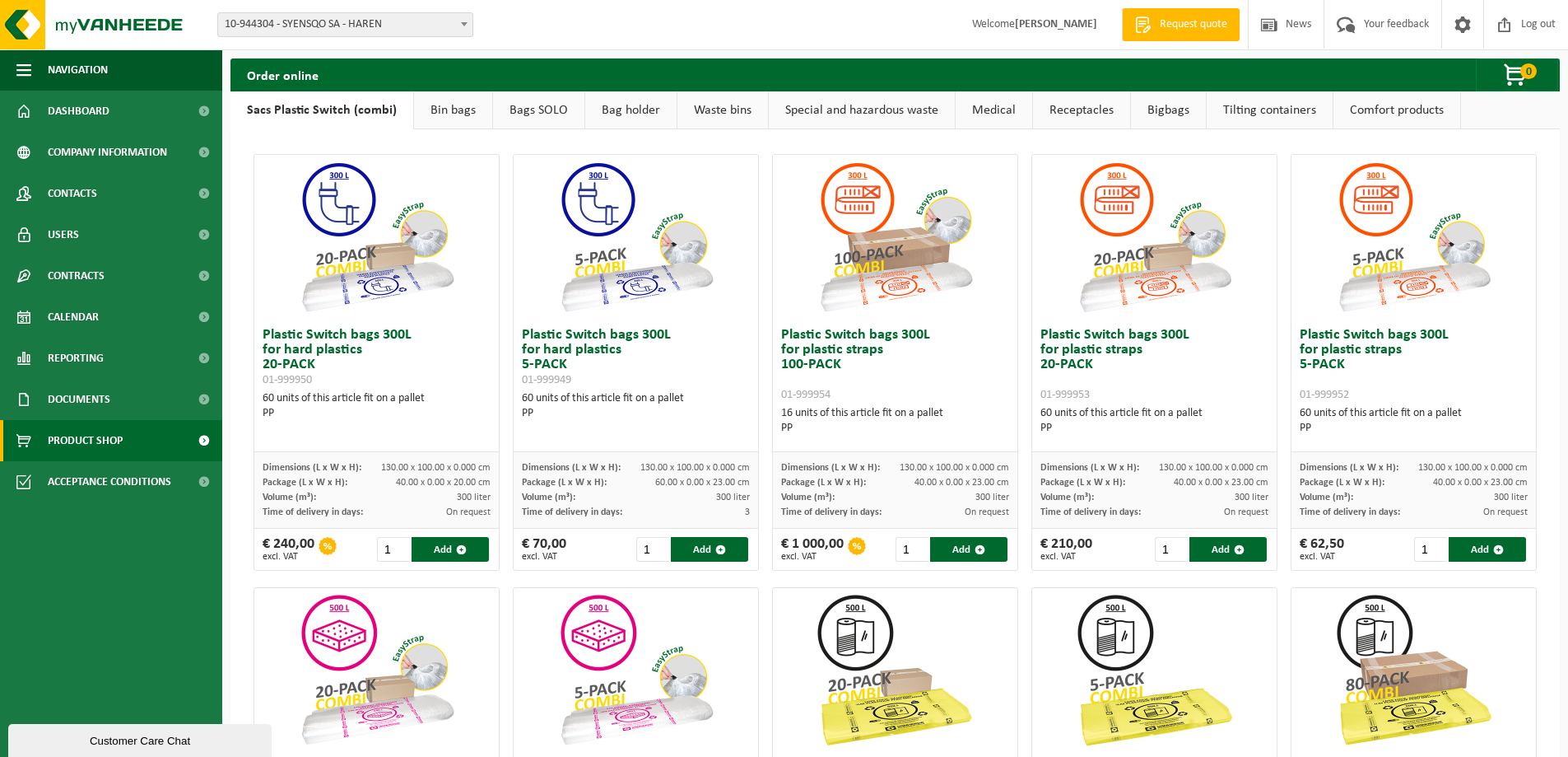
click at [466, 109] on link "Bin bags" at bounding box center [453, 110] width 78 height 38
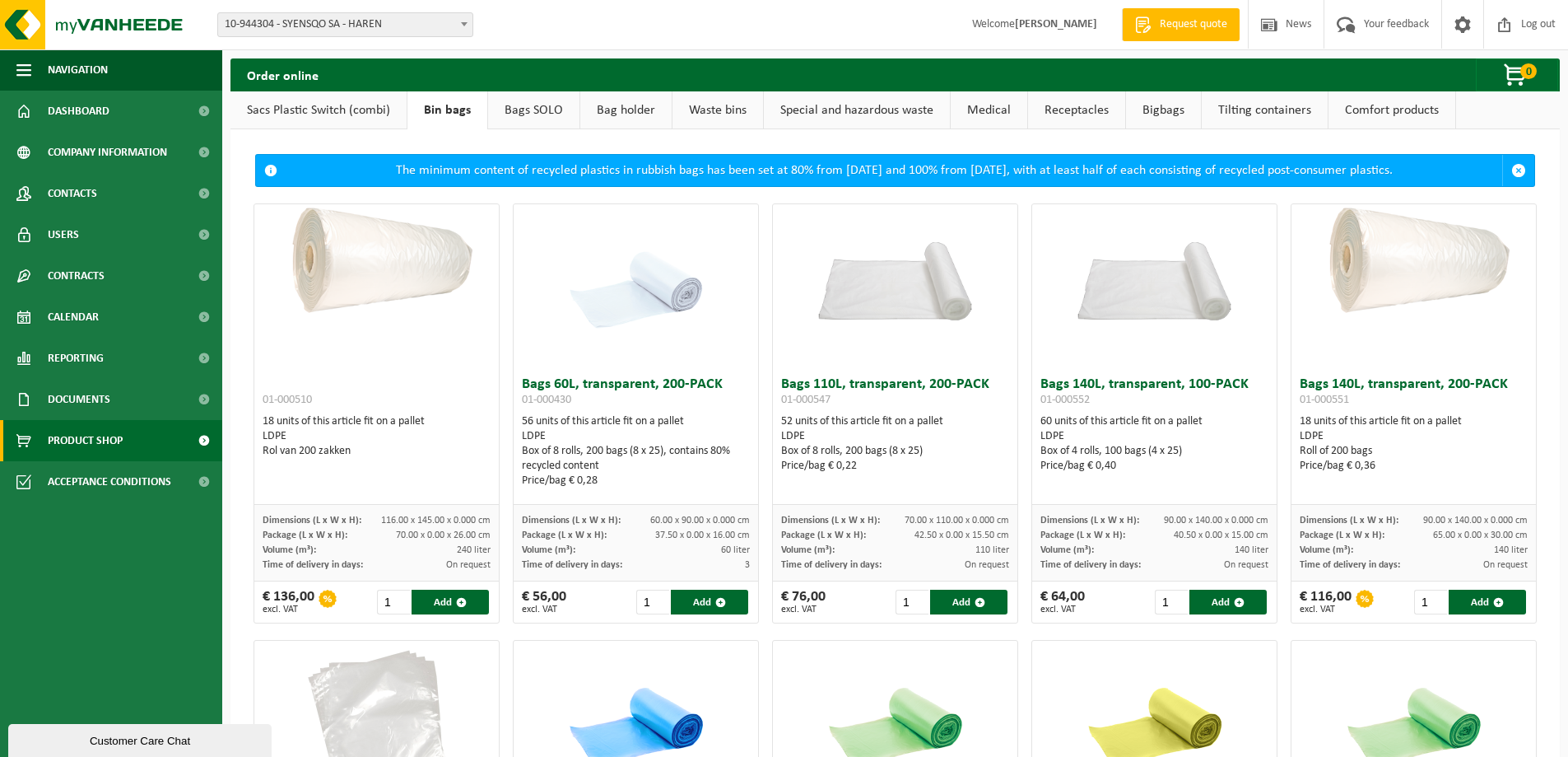
click at [1346, 109] on link "Comfort products" at bounding box center [1392, 110] width 127 height 38
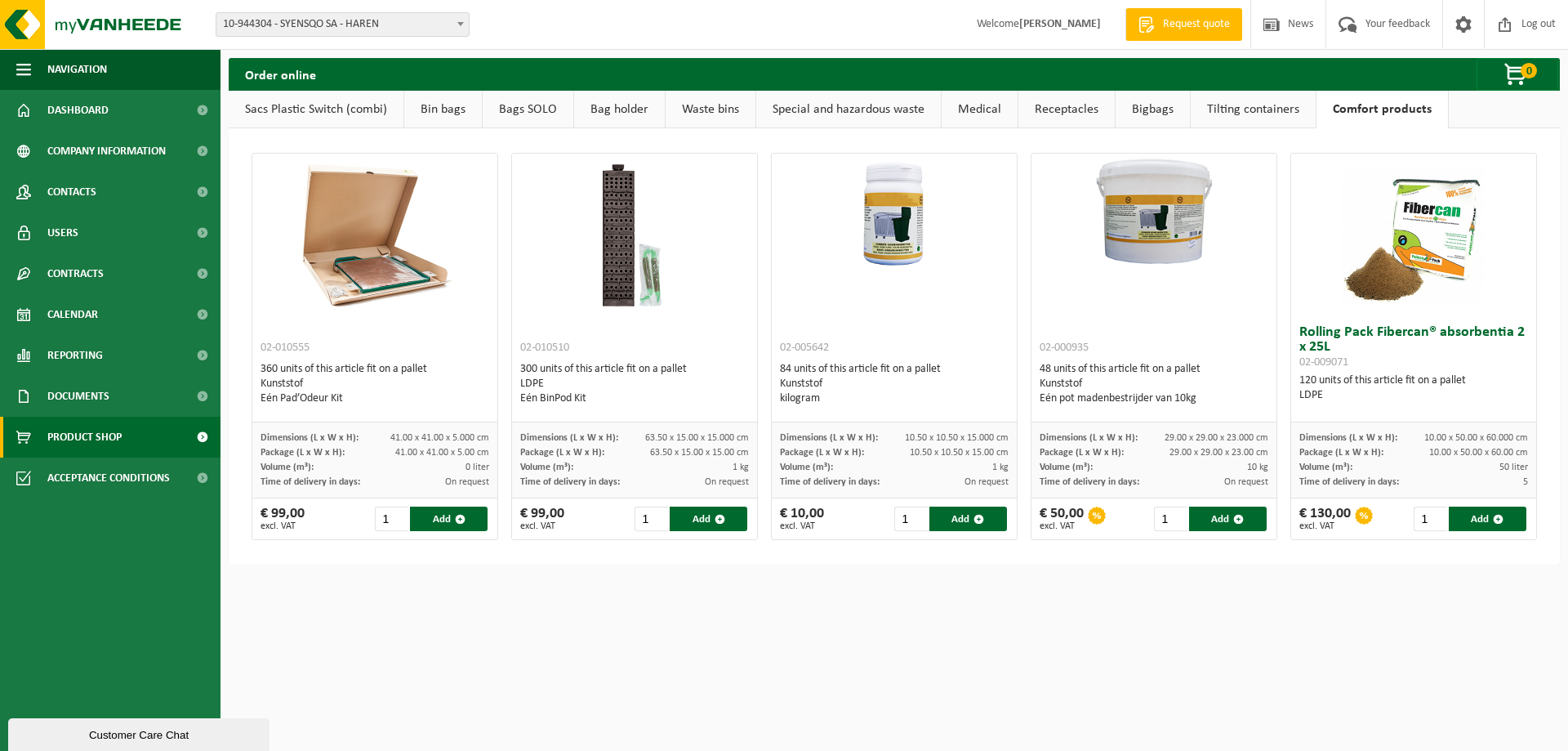
click at [1262, 108] on link "Tilting containers" at bounding box center [1253, 109] width 125 height 38
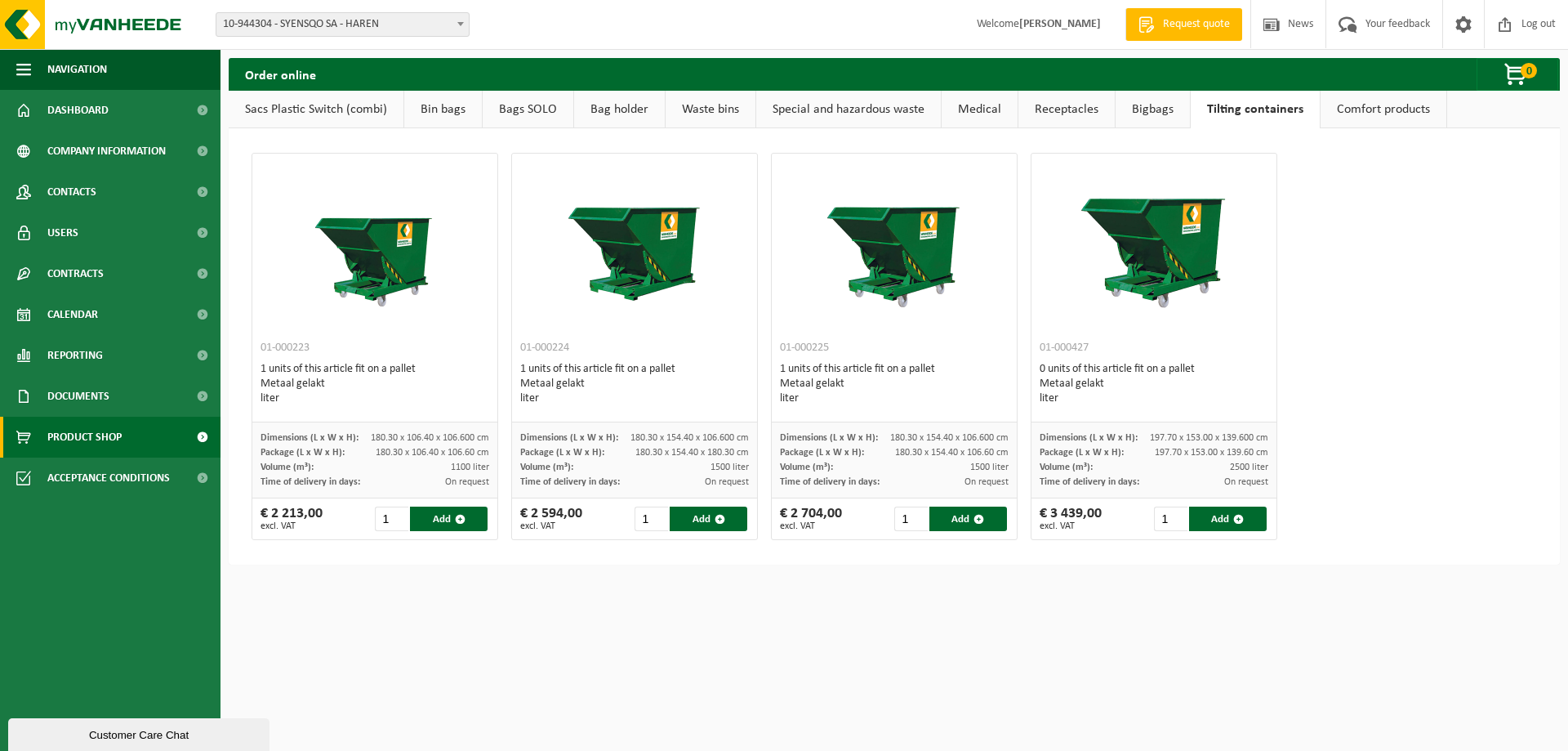
click at [1158, 110] on link "Bigbags" at bounding box center [1153, 109] width 74 height 38
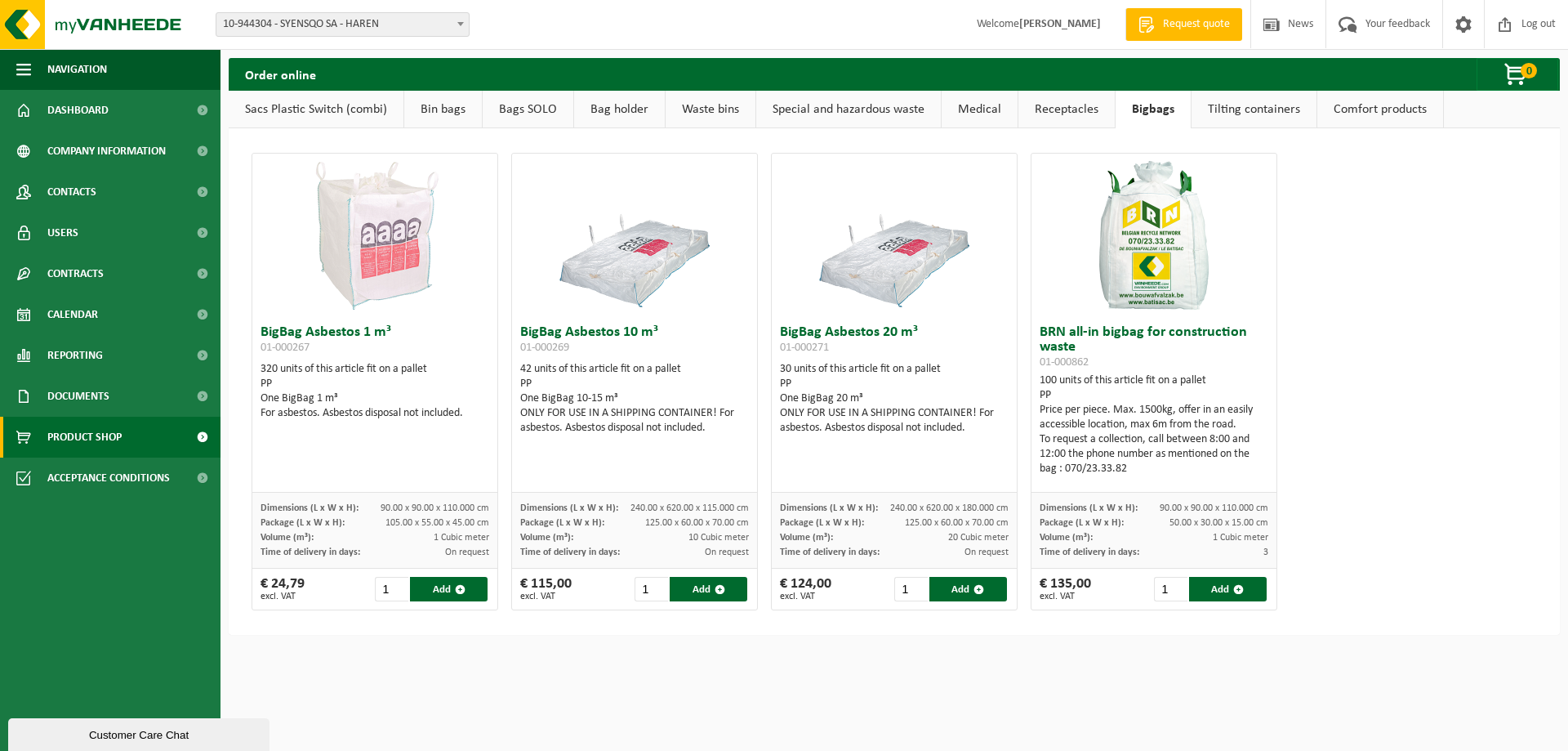
click at [1066, 110] on link "Receptacles" at bounding box center [1066, 109] width 96 height 38
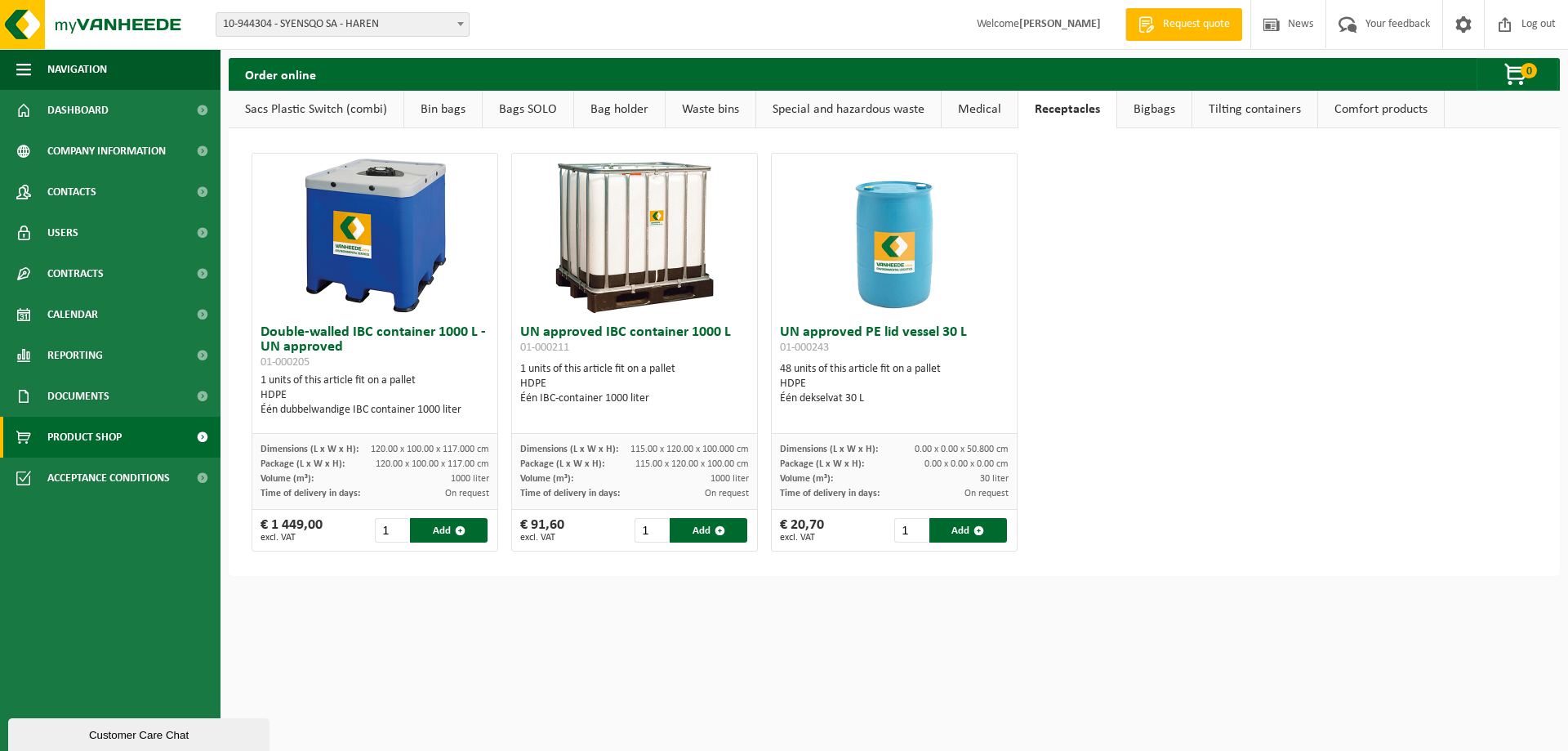
click at [317, 100] on link "Sacs Plastic Switch (combi)" at bounding box center [316, 109] width 175 height 38
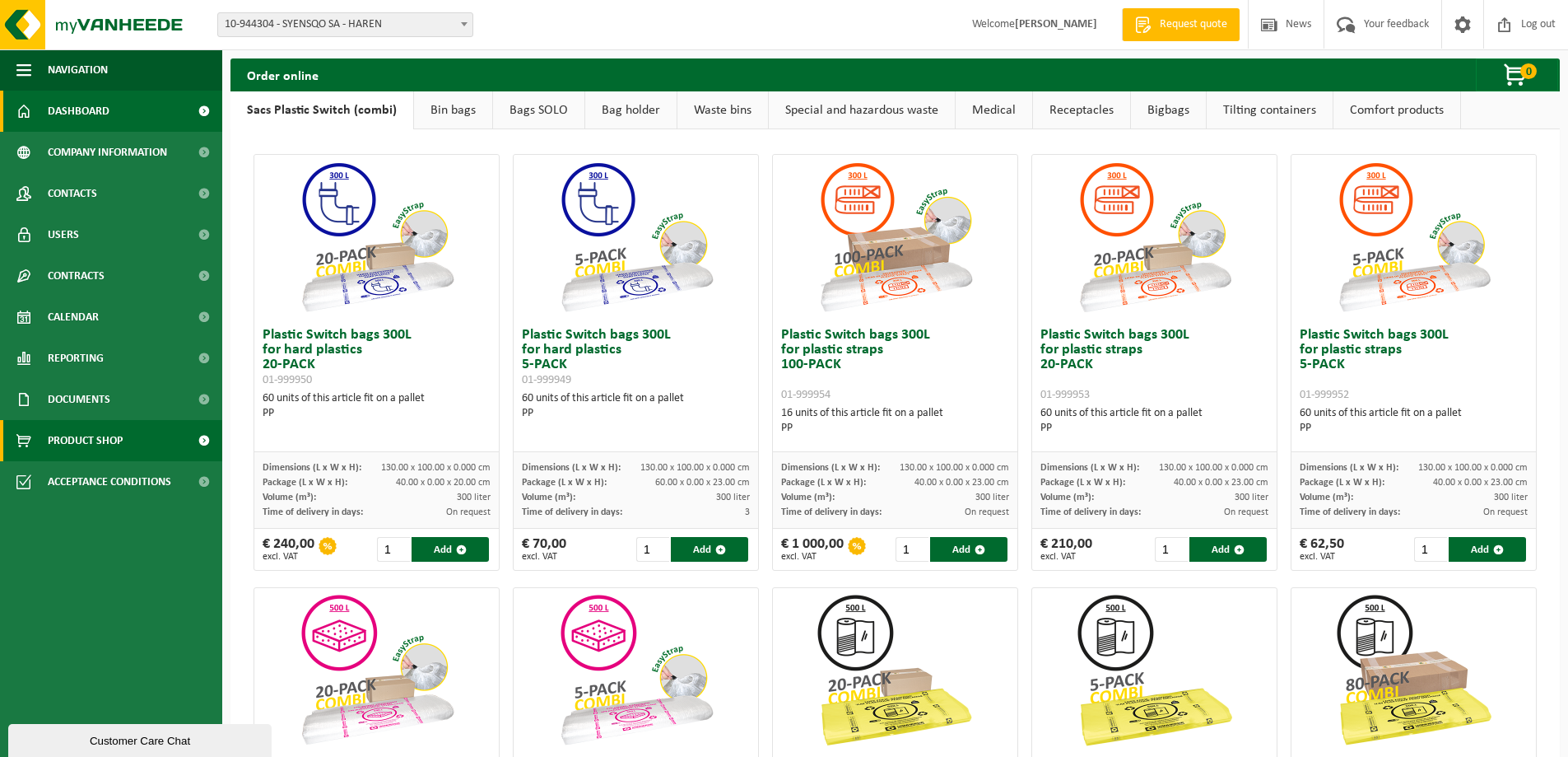
click at [114, 93] on link "Dashboard" at bounding box center [111, 111] width 222 height 41
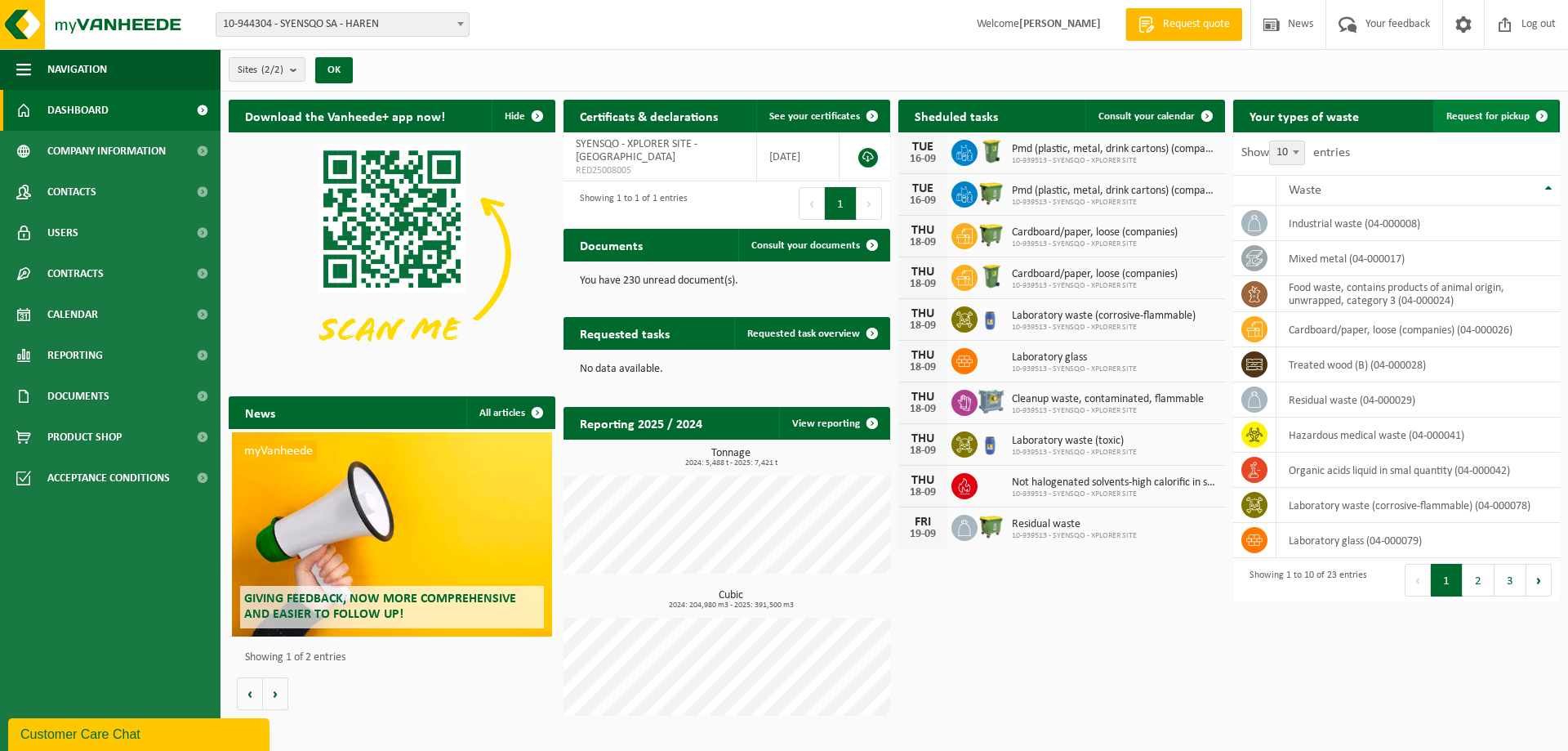
click at [1496, 108] on link "Request for pickup" at bounding box center [1496, 115] width 125 height 33
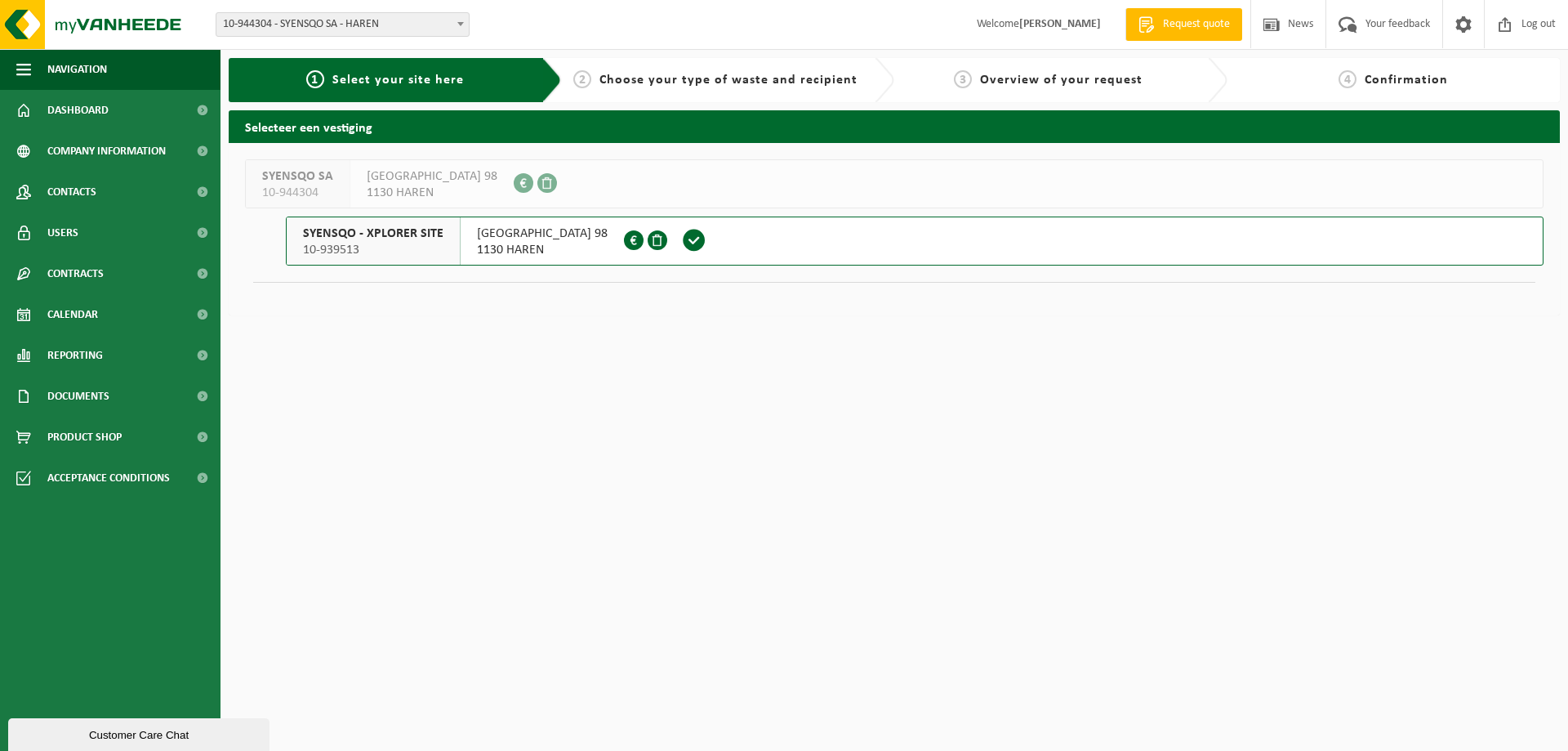
click at [682, 246] on span at bounding box center [695, 241] width 25 height 25
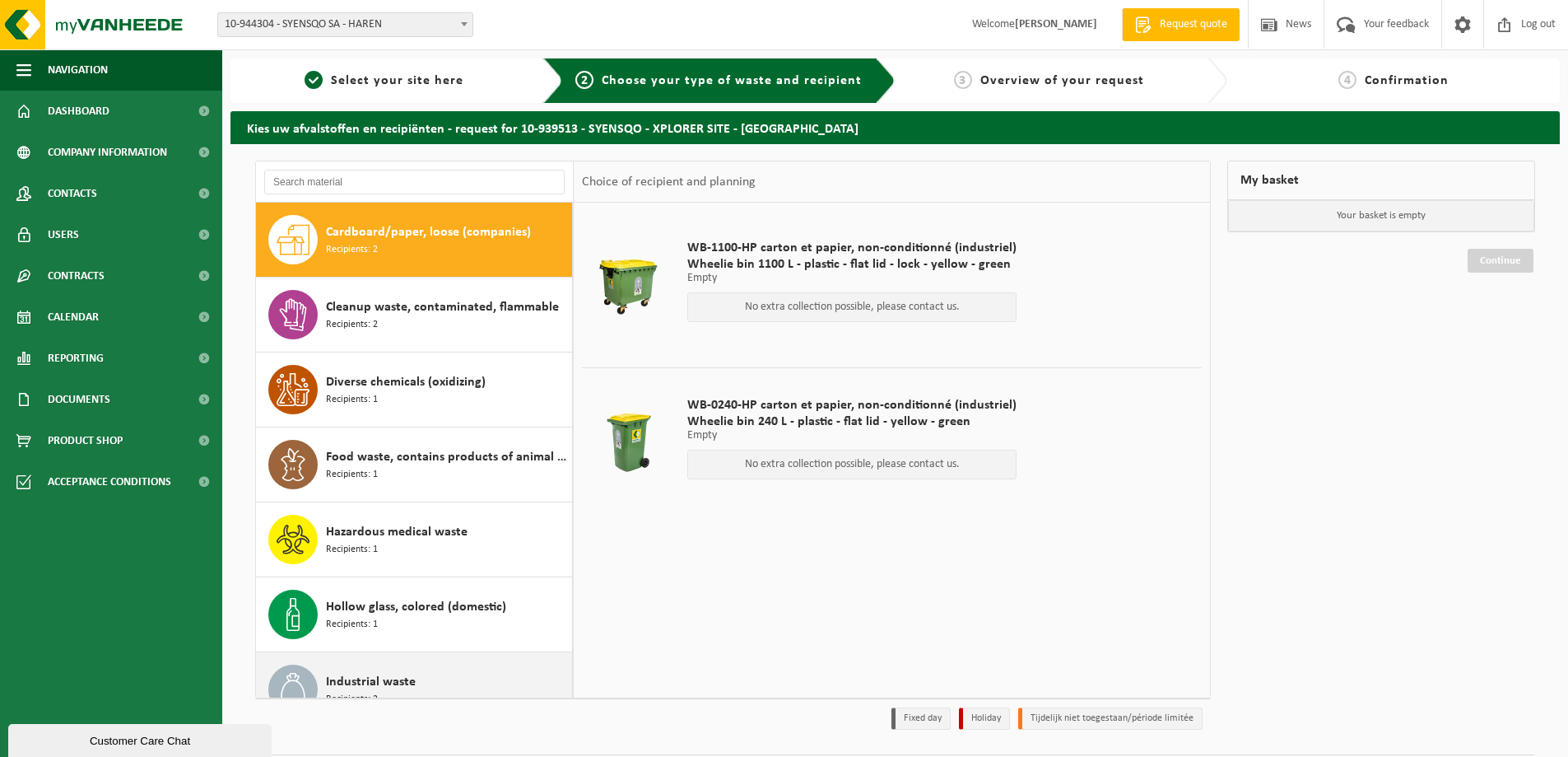
click at [437, 661] on div "Industrial waste Recipients: 2" at bounding box center [414, 689] width 317 height 74
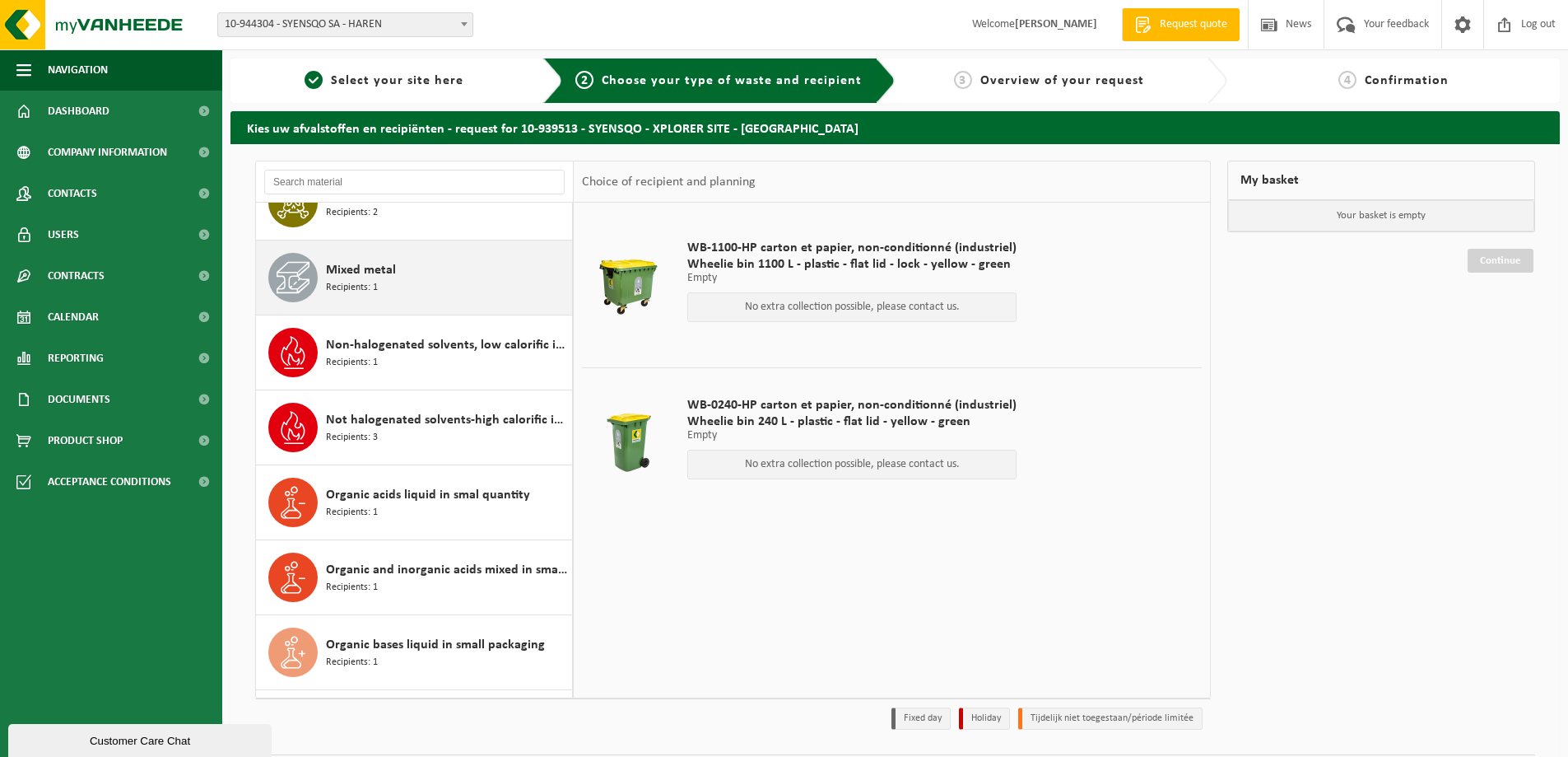
click at [416, 306] on div "Mixed metal Recipients: 1" at bounding box center [414, 277] width 317 height 74
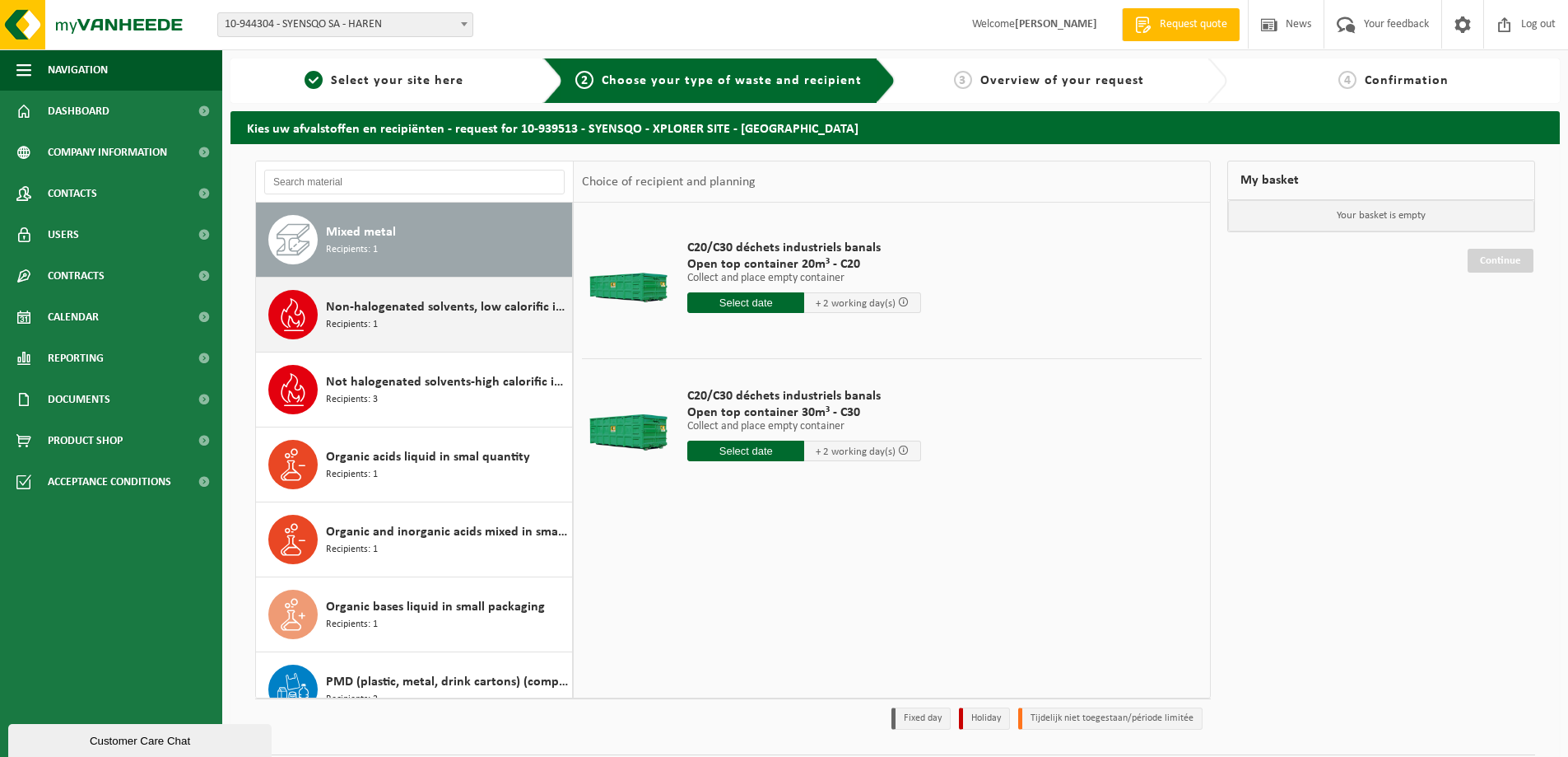
click at [428, 329] on div "Non-halogenated solvents, low calorific in small packages Recipients: 1" at bounding box center [447, 315] width 242 height 50
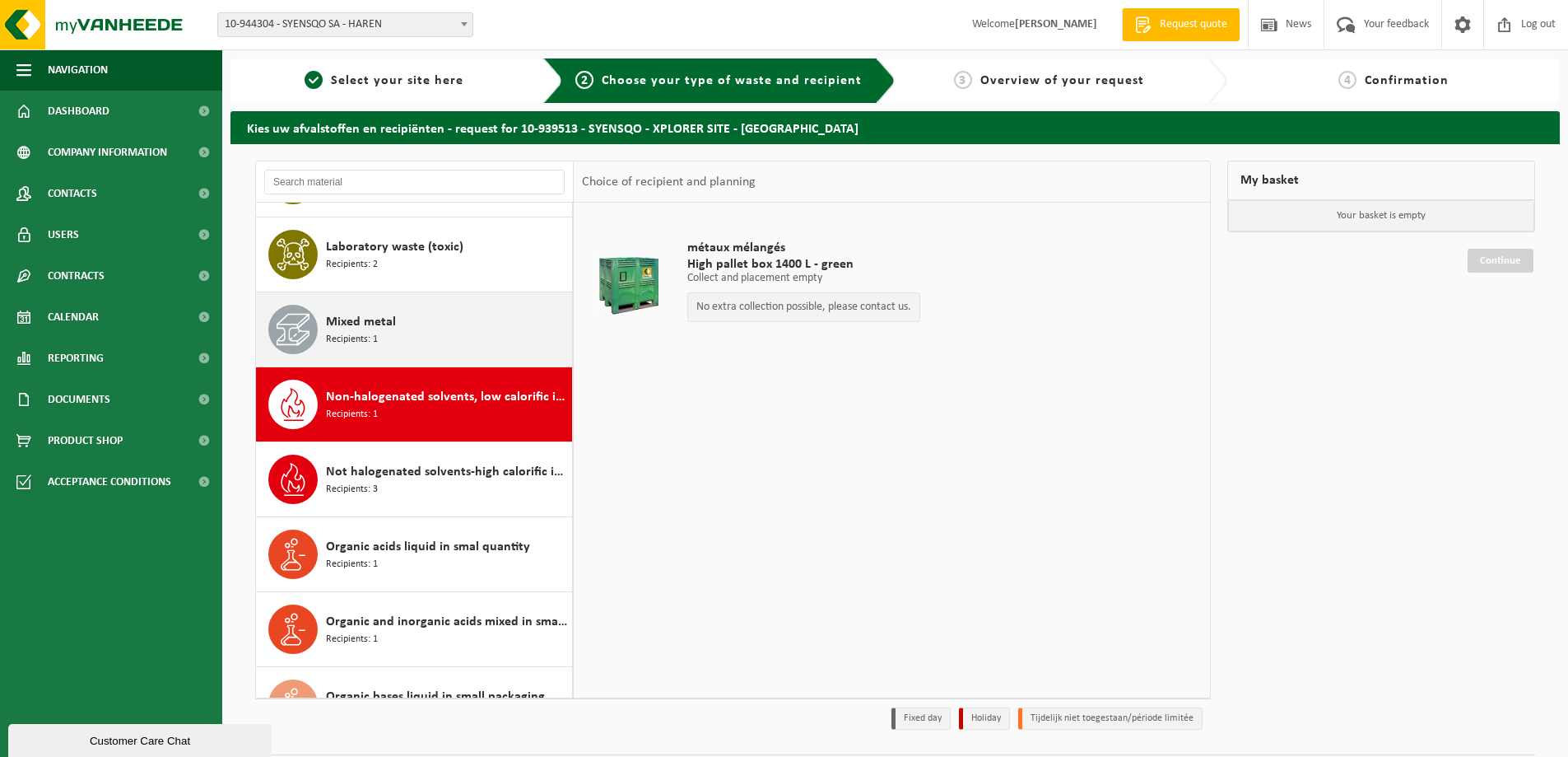
click at [417, 332] on div "Mixed metal Recipients: 1" at bounding box center [447, 330] width 242 height 50
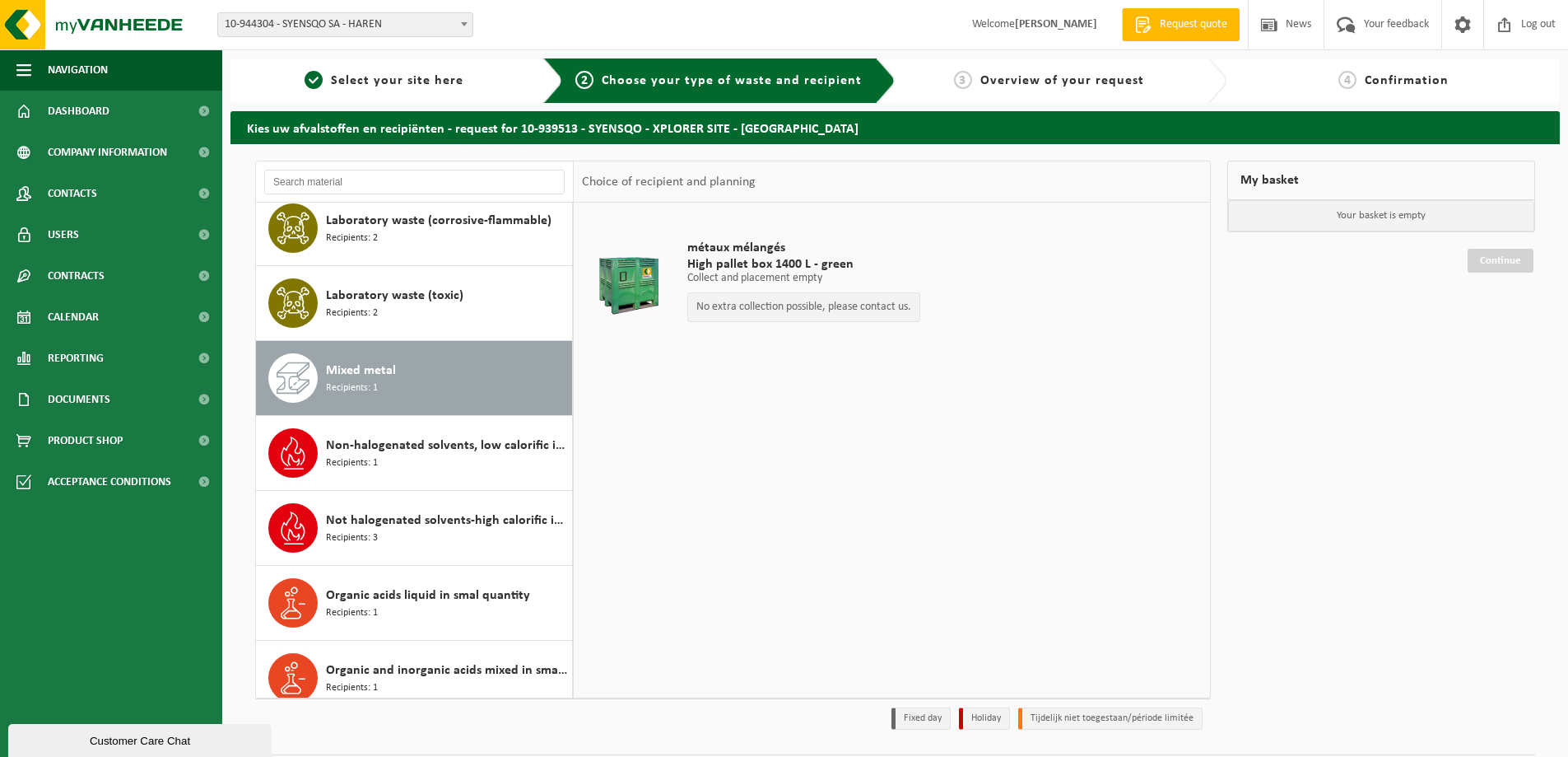
scroll to position [735, 0]
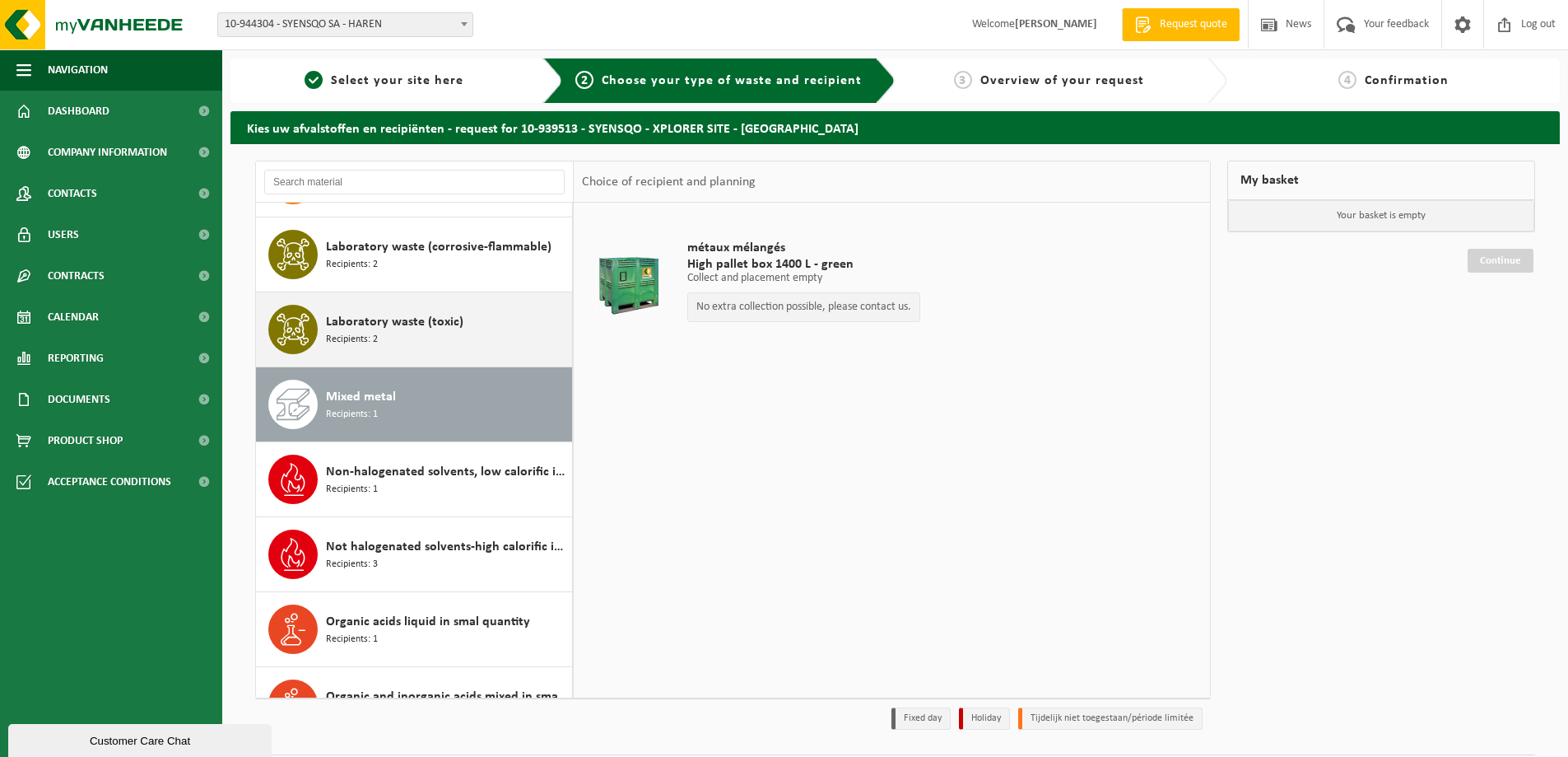
click at [443, 323] on span "Laboratory waste (toxic)" at bounding box center [394, 322] width 138 height 20
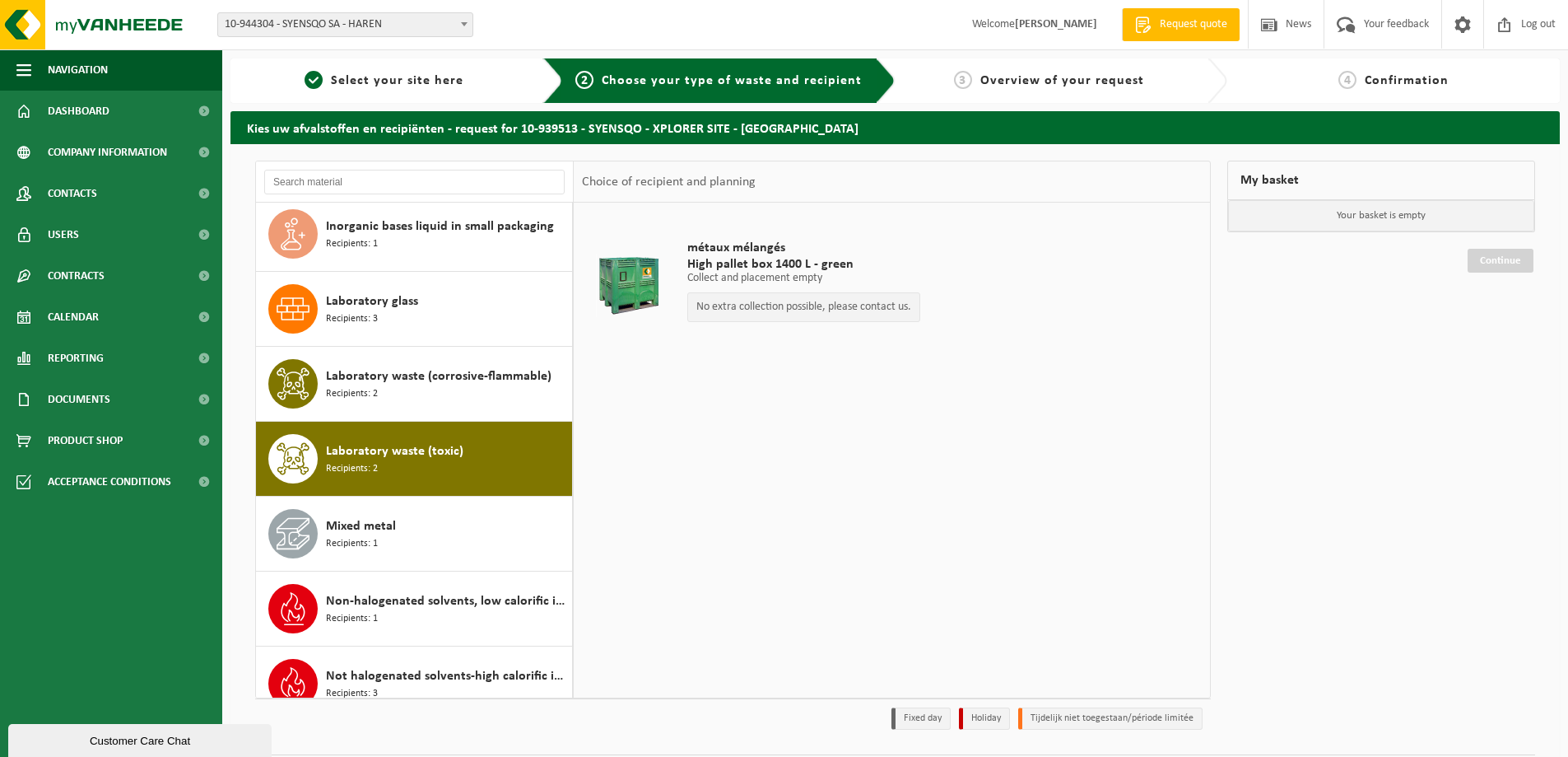
scroll to position [578, 0]
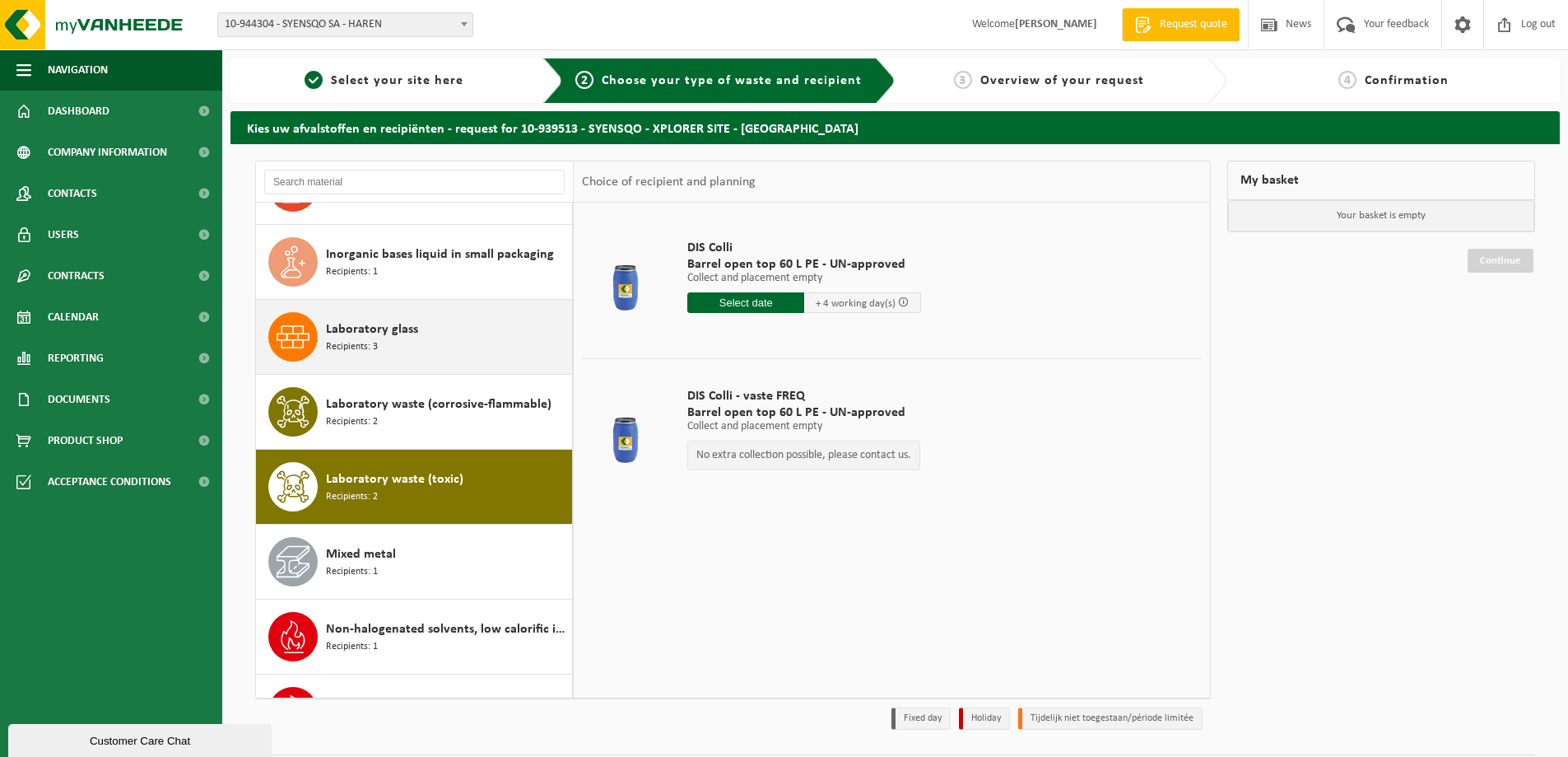
click at [427, 331] on div "Laboratory glass Recipients: 3" at bounding box center [447, 337] width 242 height 50
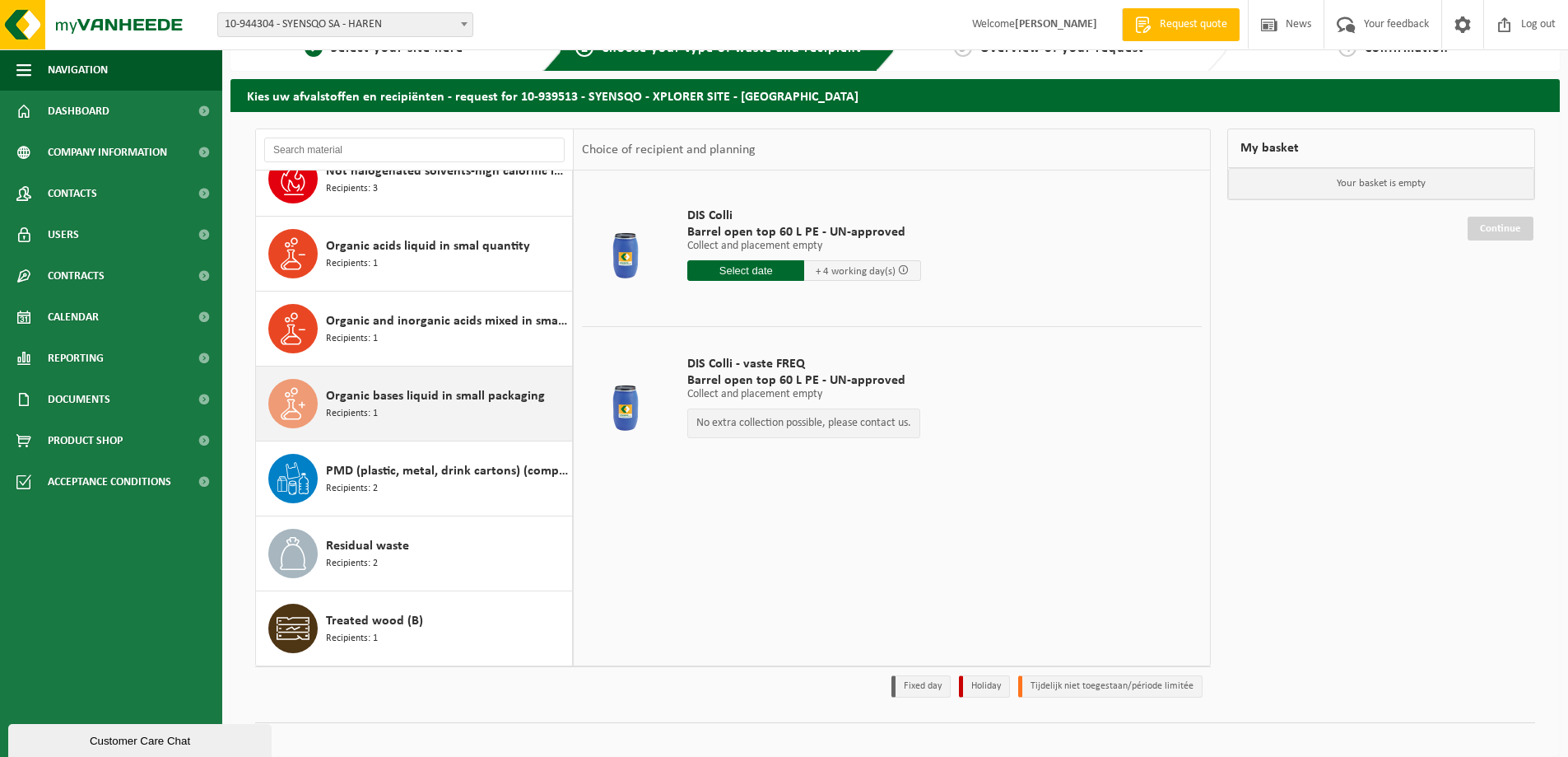
scroll to position [48, 0]
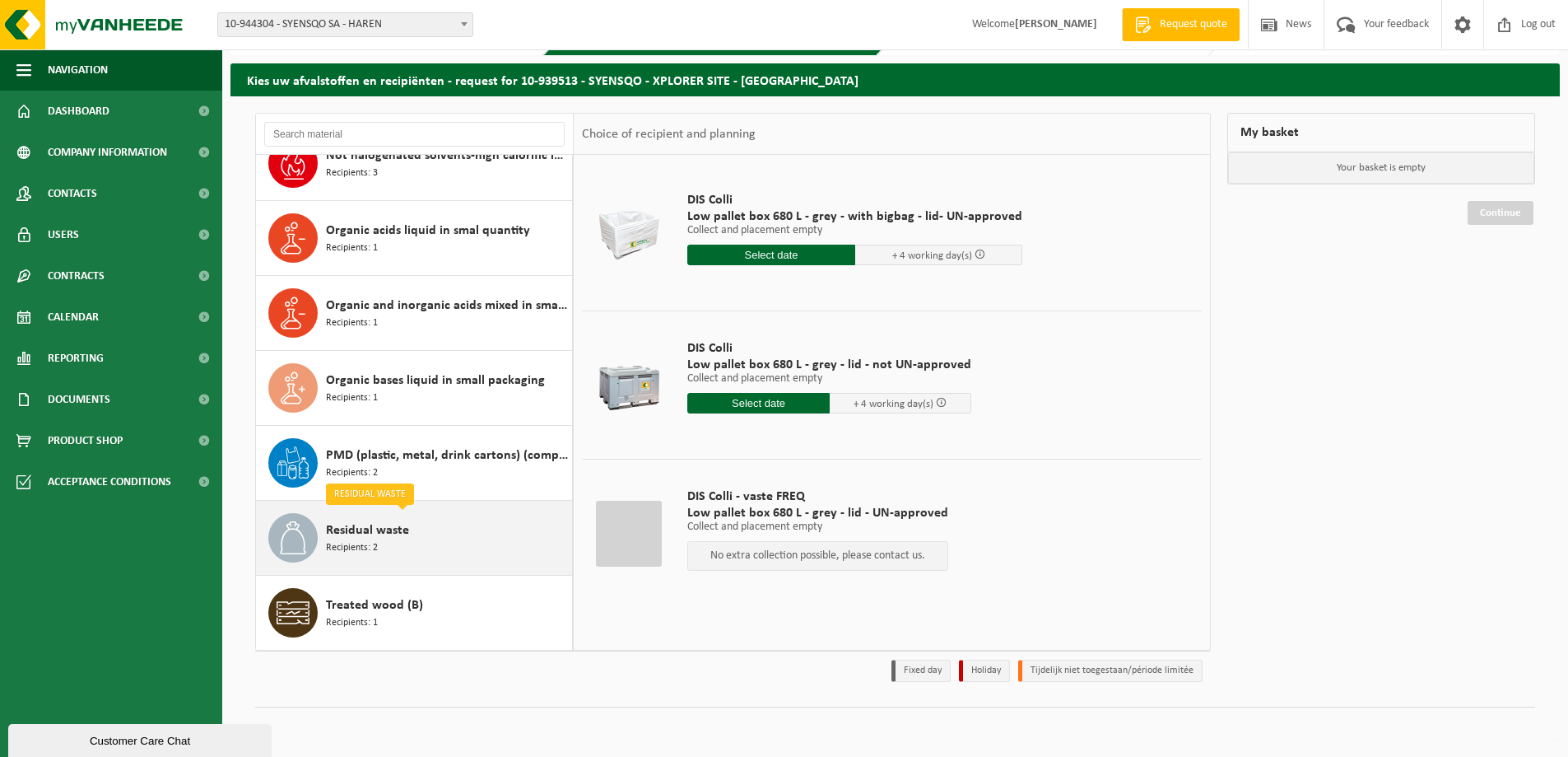
click at [466, 546] on div "Residual waste Recipients: 2" at bounding box center [447, 538] width 242 height 50
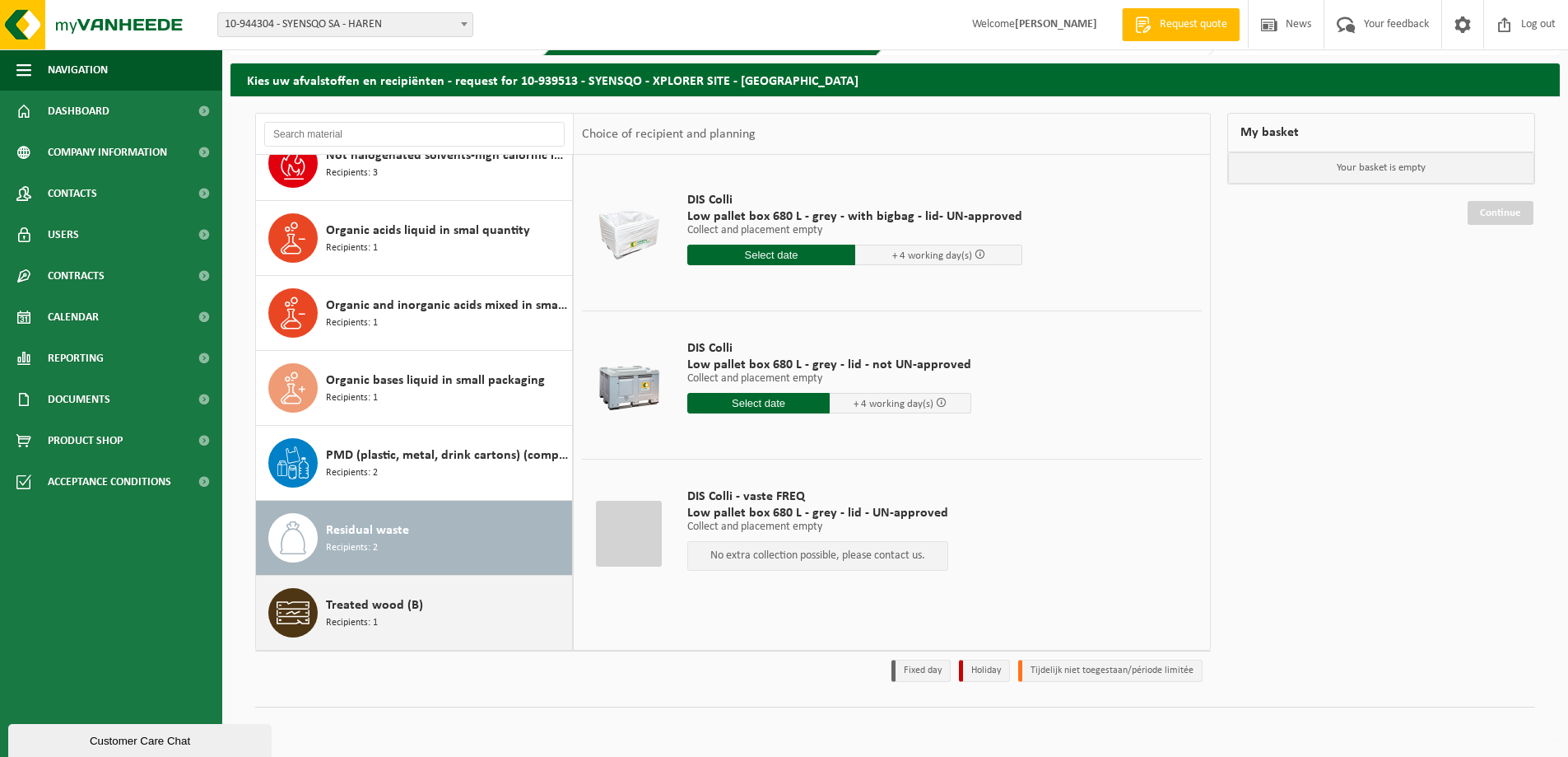
click at [474, 602] on div "Treated wood (B) Recipients: 1" at bounding box center [447, 613] width 242 height 50
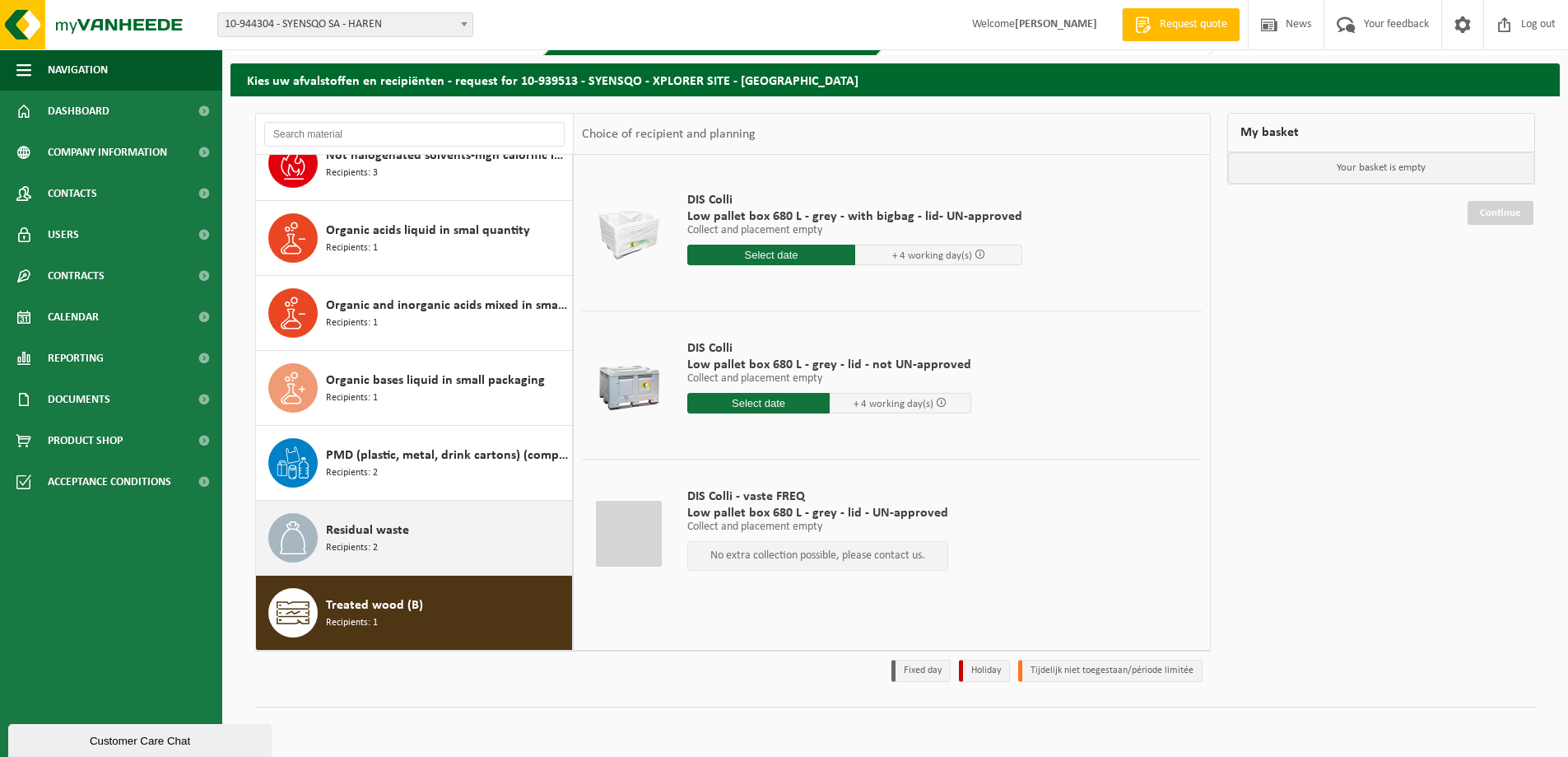
click at [454, 538] on div "Residual waste Recipients: 2" at bounding box center [447, 538] width 242 height 50
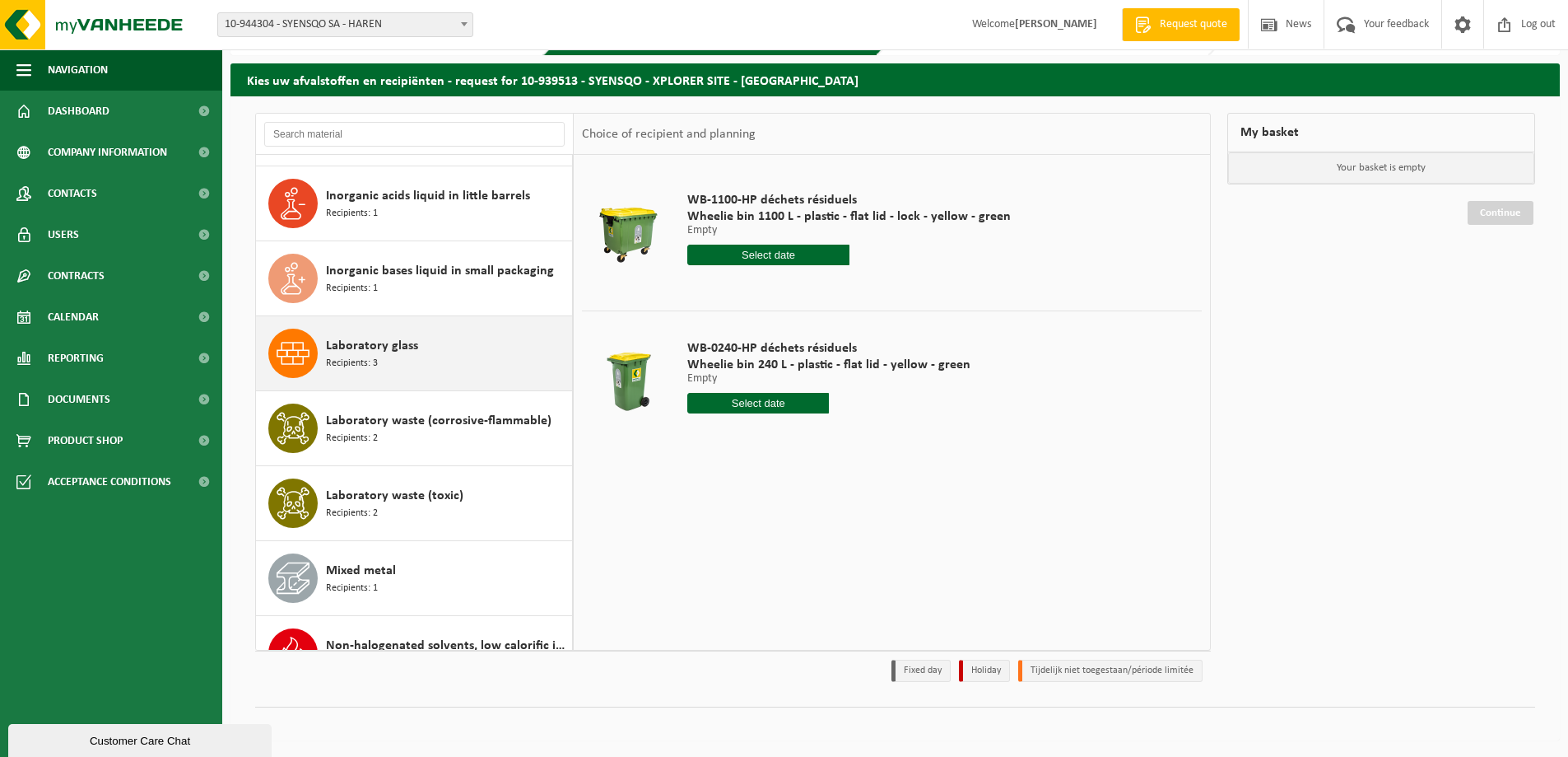
scroll to position [577, 0]
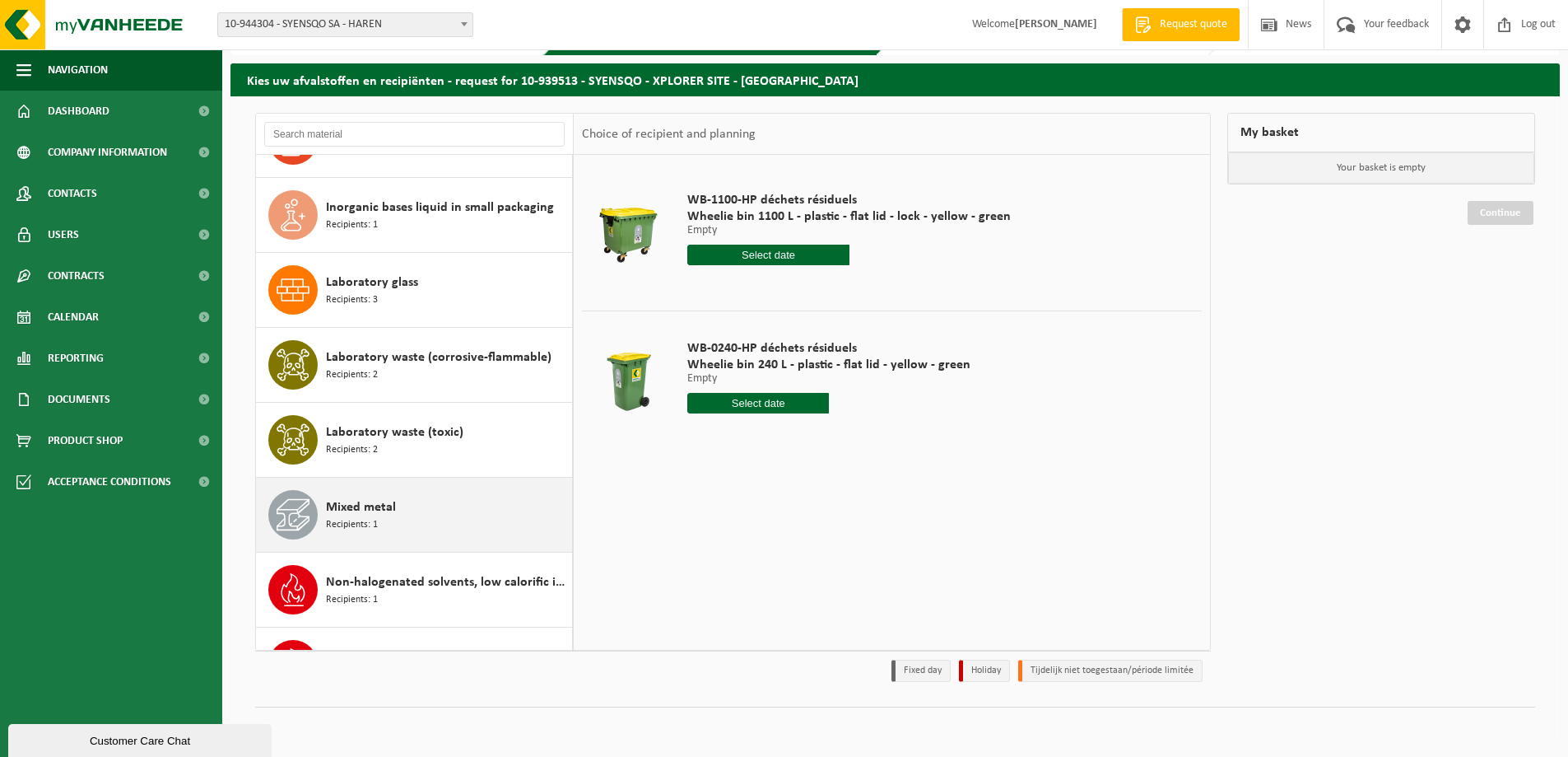
click at [384, 514] on span "Mixed metal" at bounding box center [361, 507] width 70 height 20
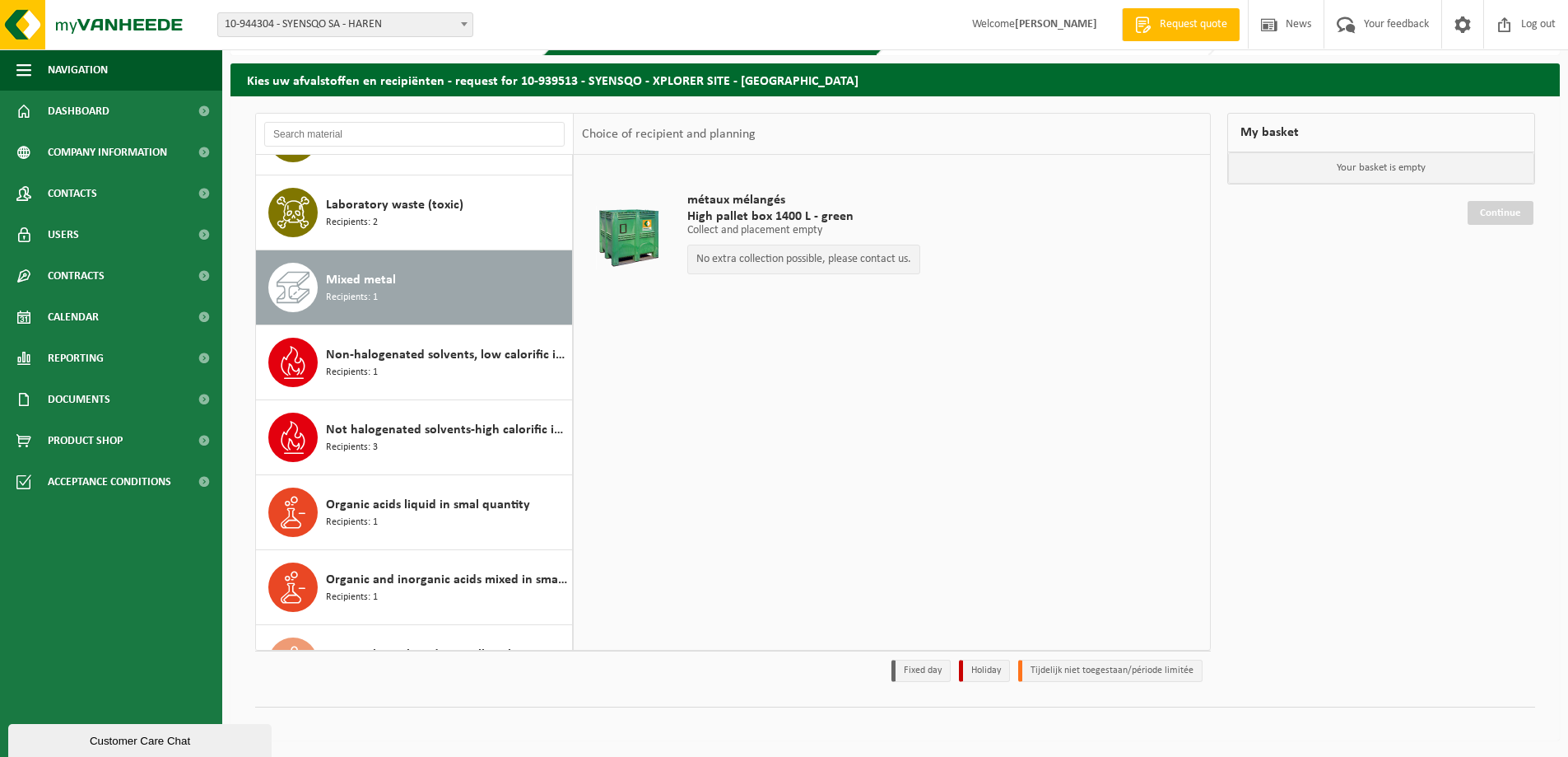
scroll to position [735, 0]
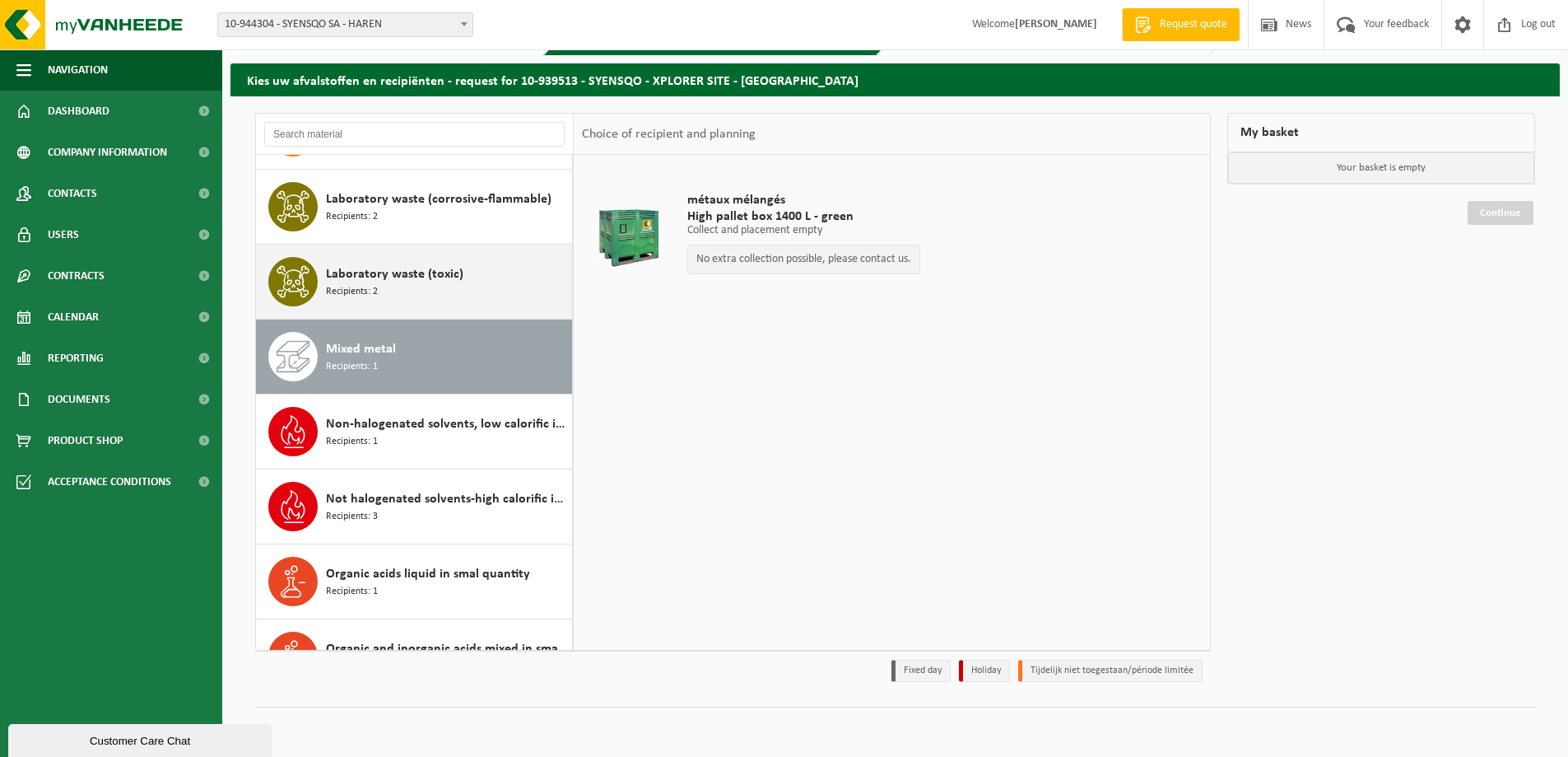
click at [421, 302] on div "Laboratory waste (toxic) Recipients: 2" at bounding box center [447, 282] width 242 height 50
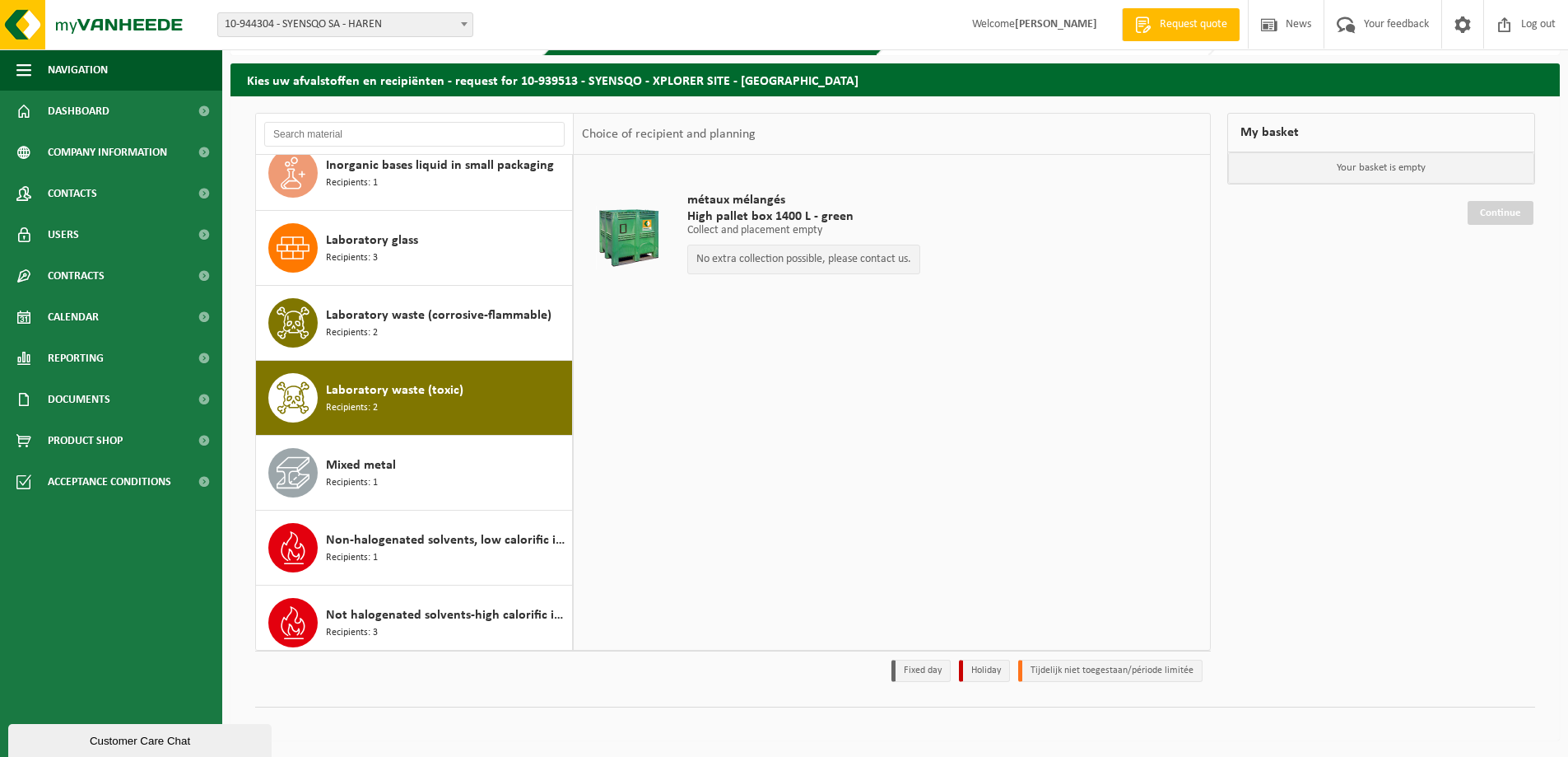
scroll to position [578, 0]
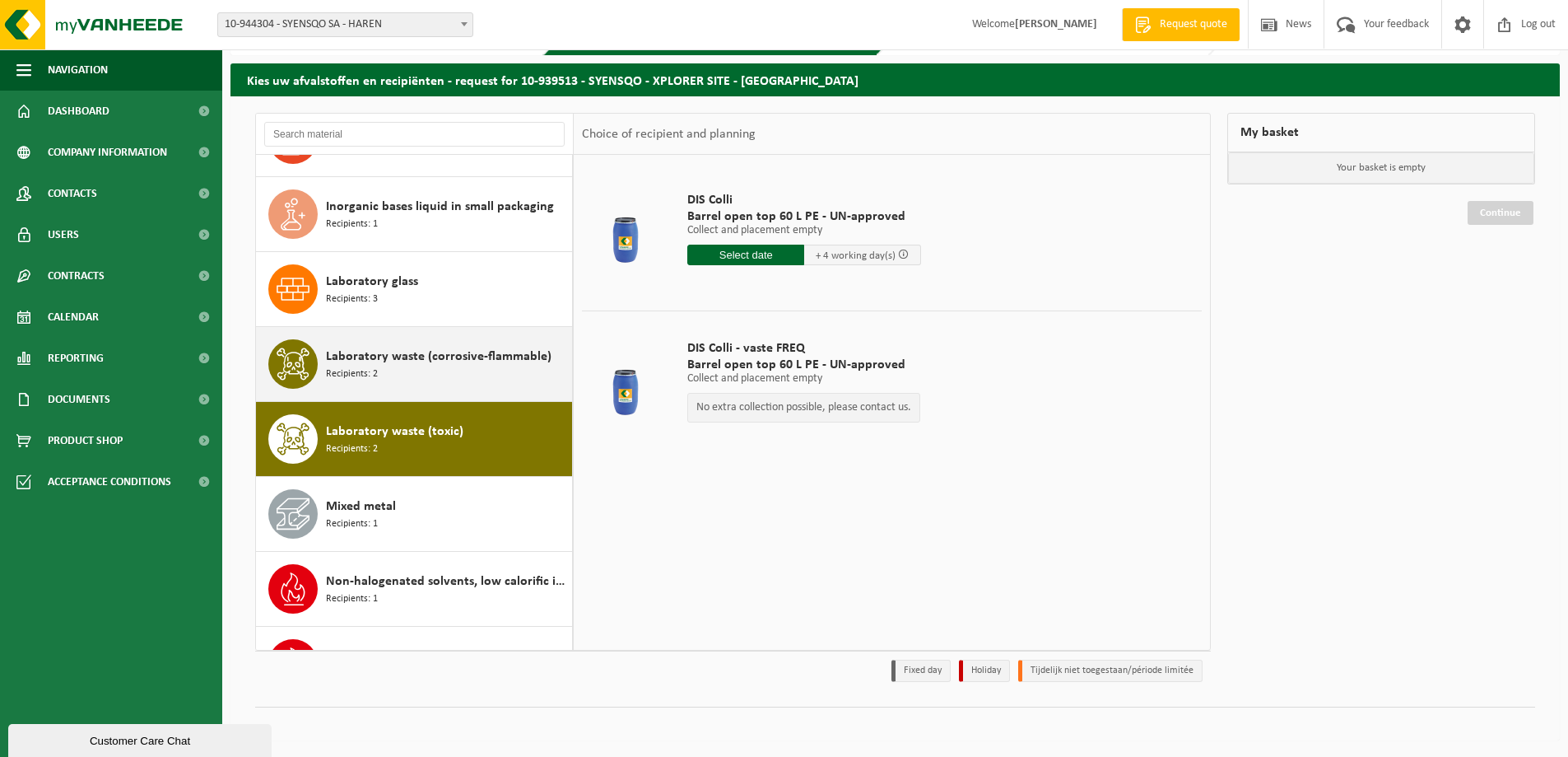
click at [394, 349] on span "Laboratory waste (corrosive-flammable)" at bounding box center [439, 356] width 226 height 20
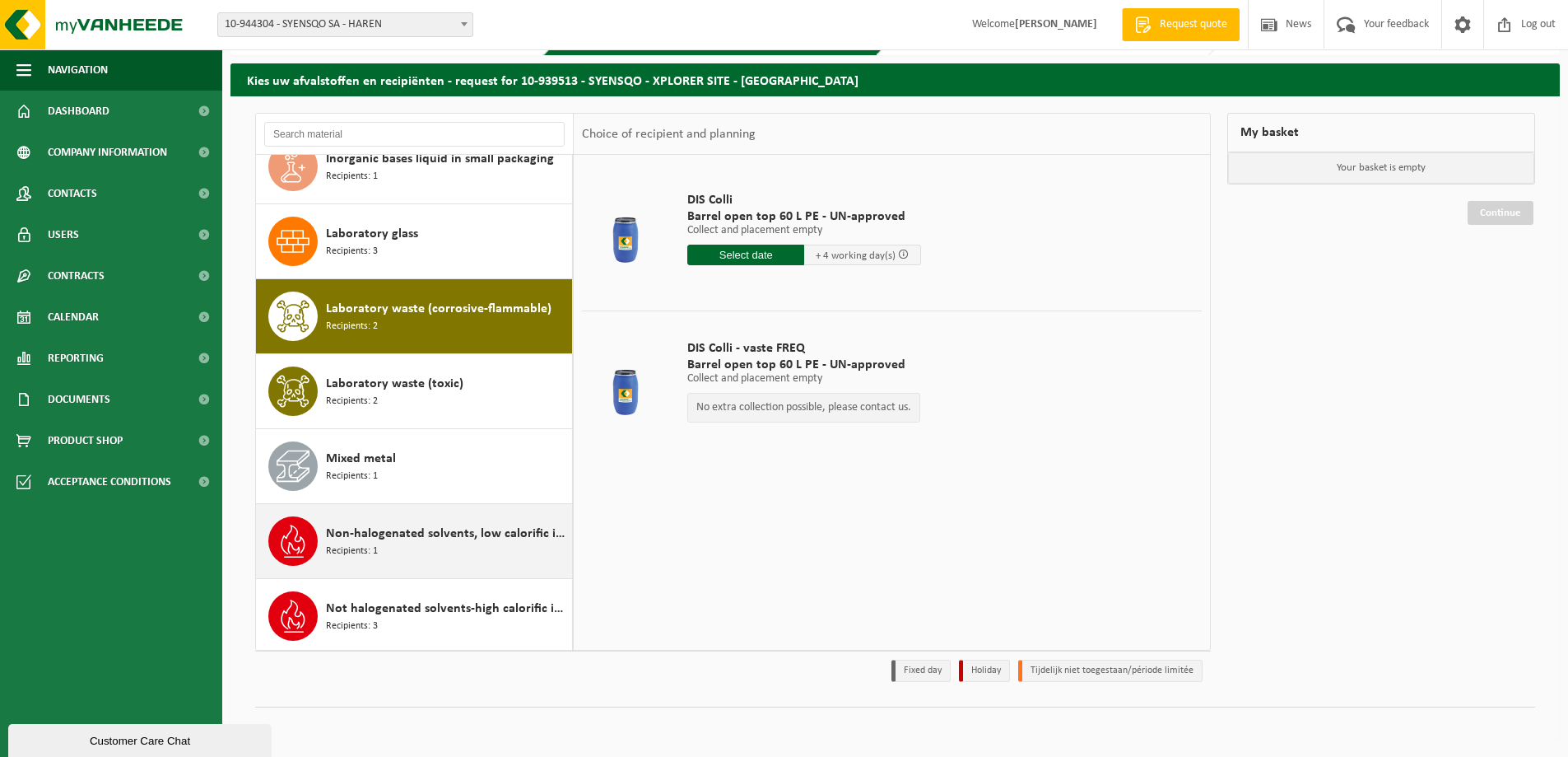
scroll to position [585, 0]
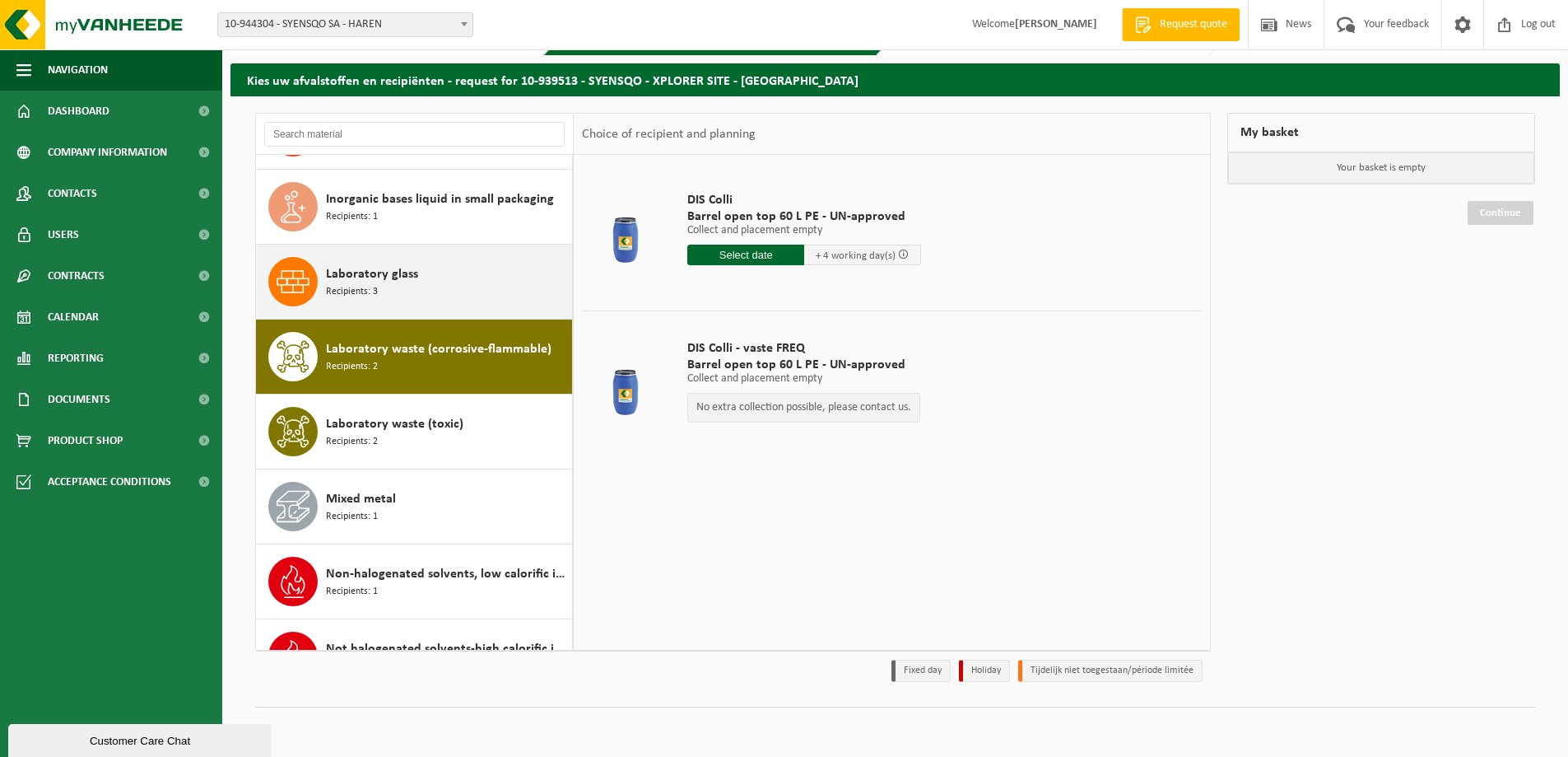
click at [433, 274] on div "Laboratory glass Recipients: 3" at bounding box center [447, 282] width 242 height 50
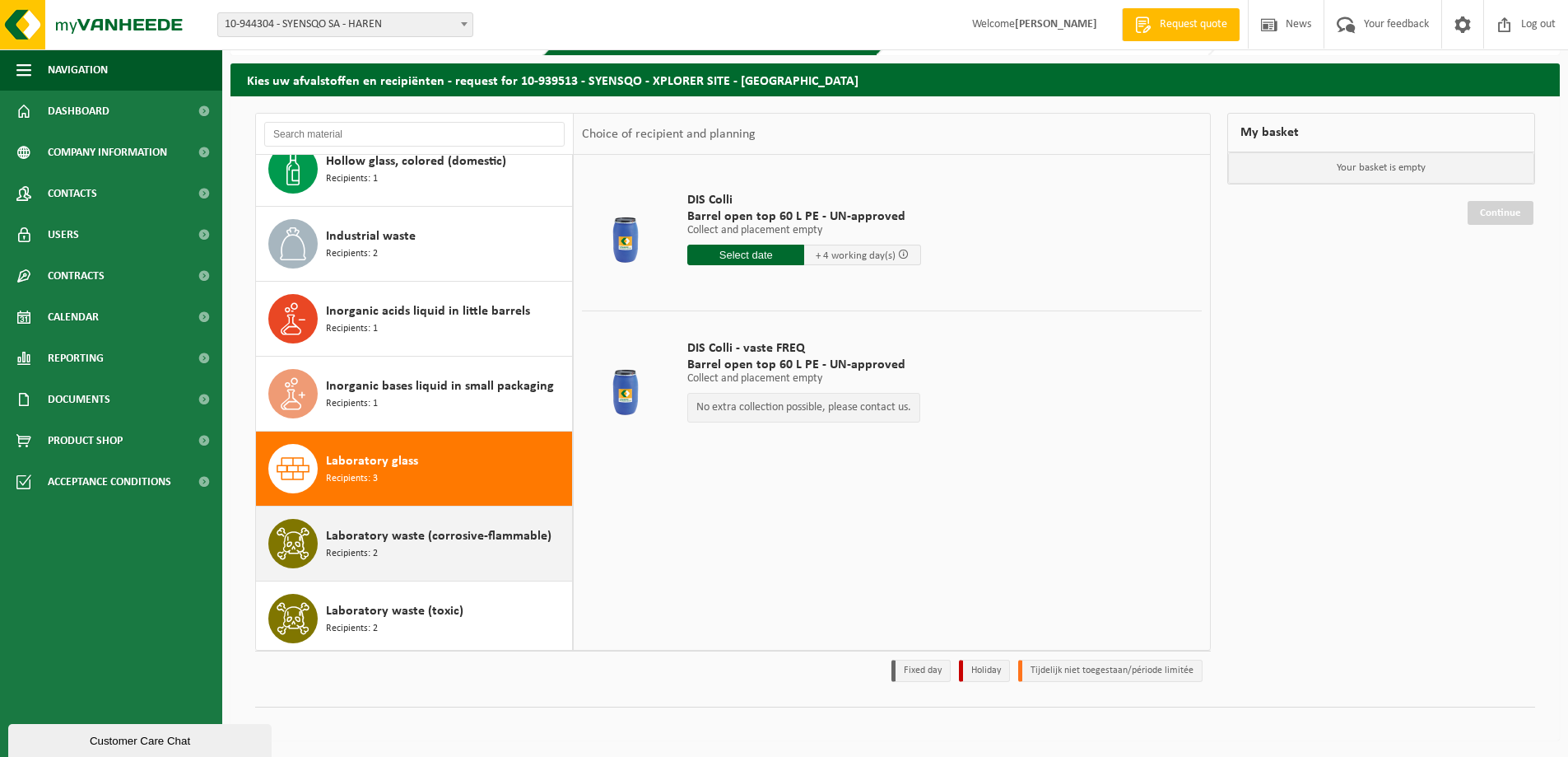
scroll to position [345, 0]
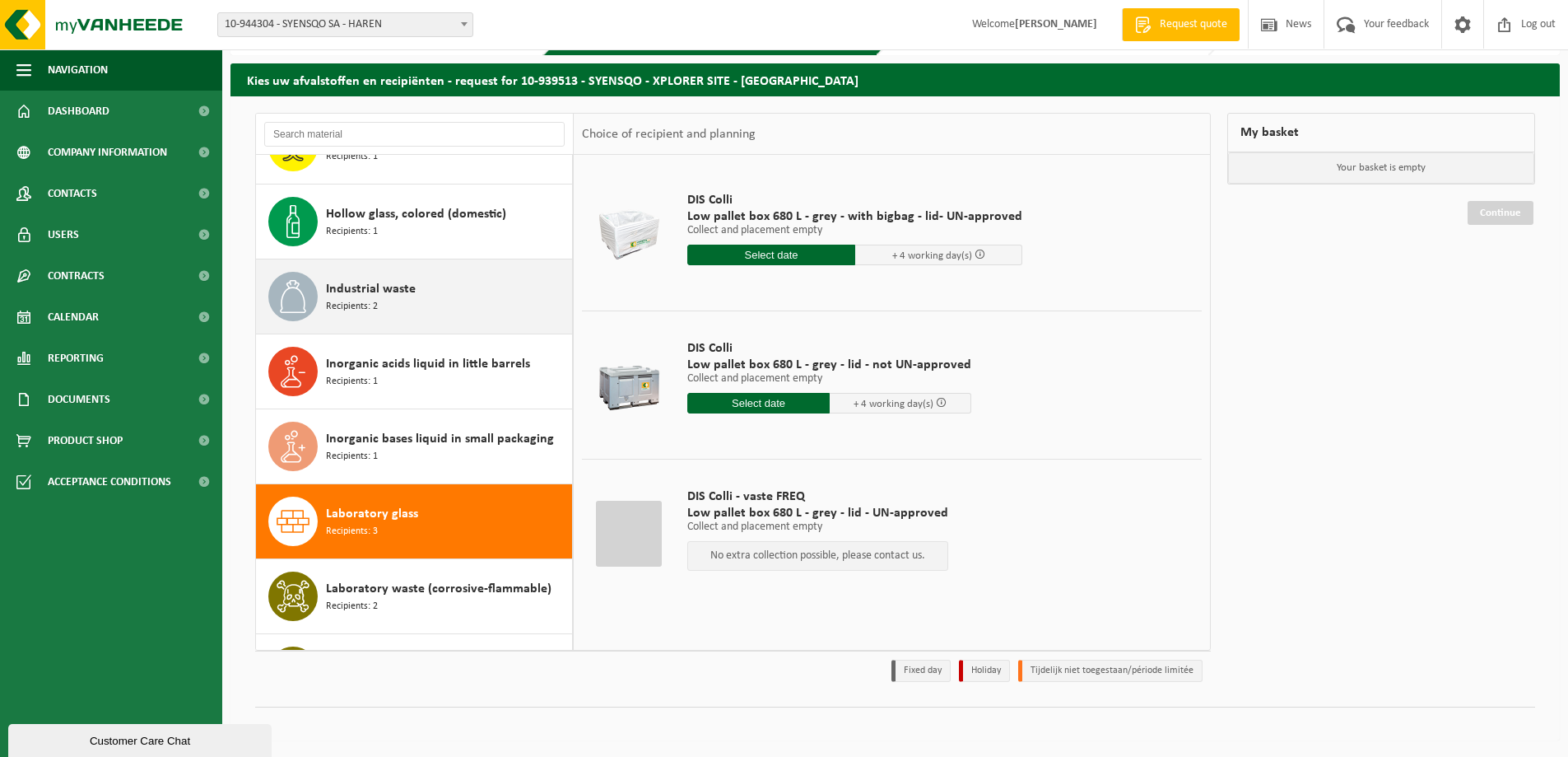
click at [441, 291] on div "Industrial waste Recipients: 2" at bounding box center [447, 297] width 242 height 50
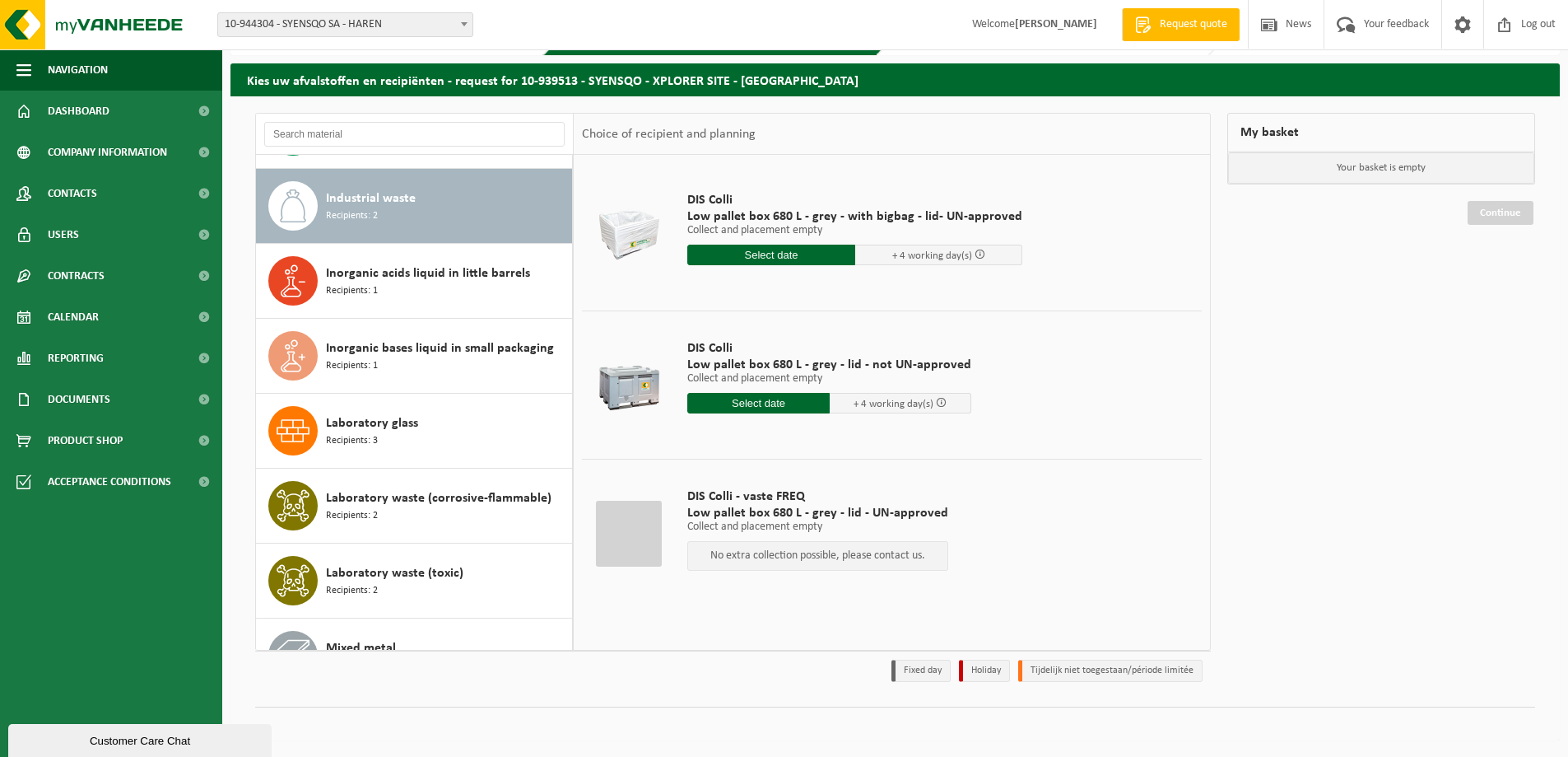
scroll to position [450, 0]
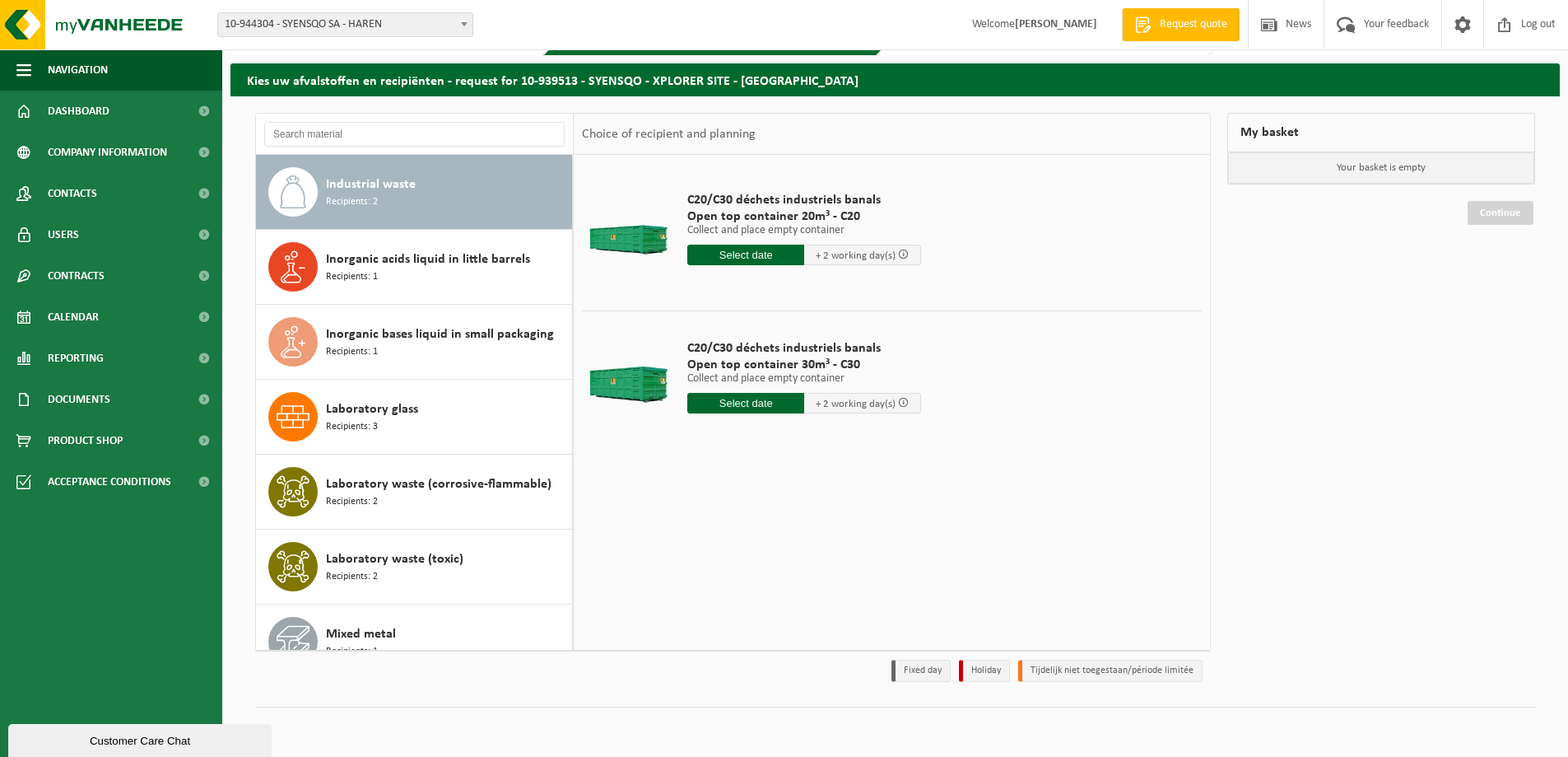
click at [850, 254] on span "+ 2 working day(s)" at bounding box center [856, 256] width 80 height 11
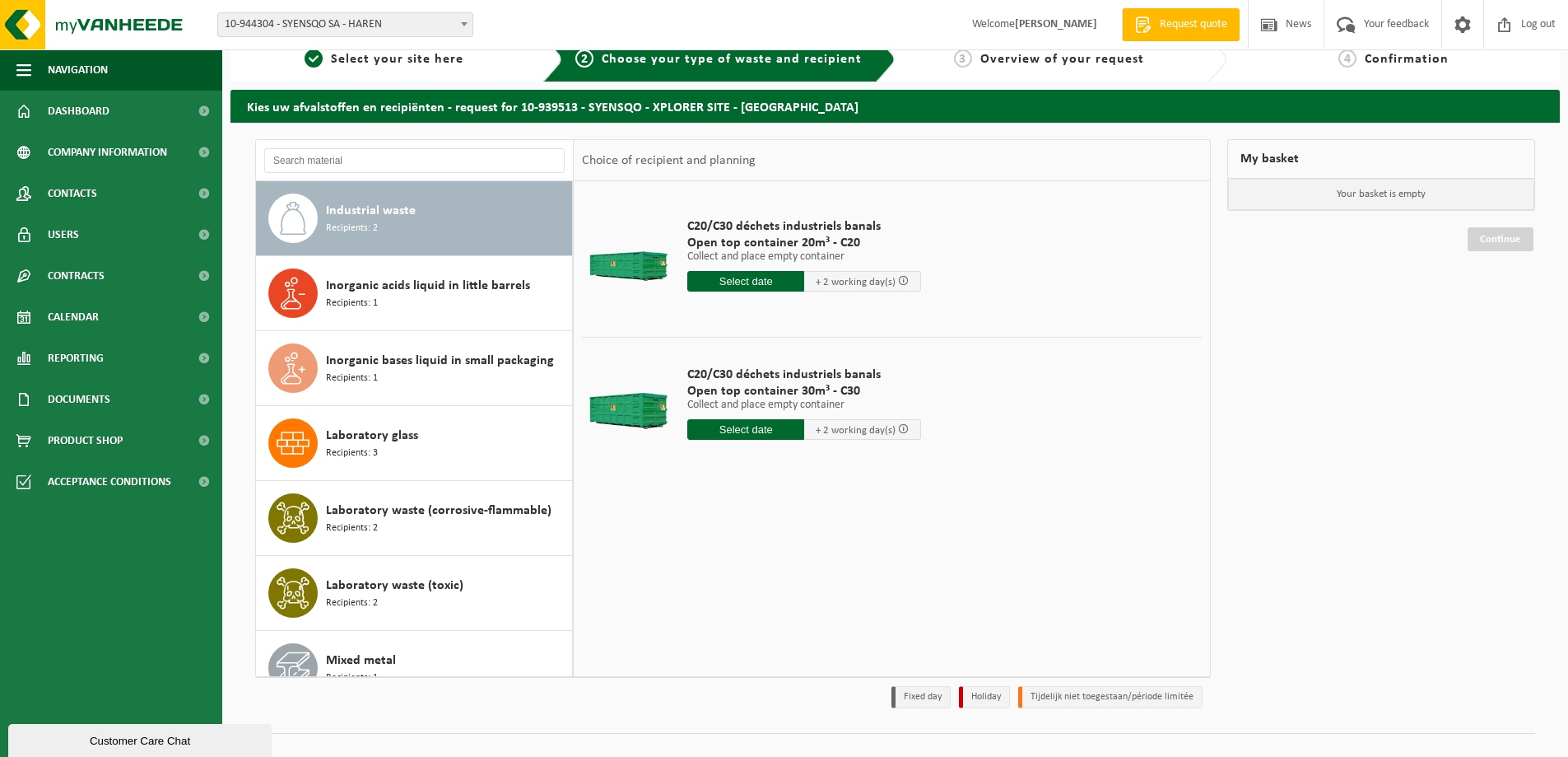
scroll to position [0, 0]
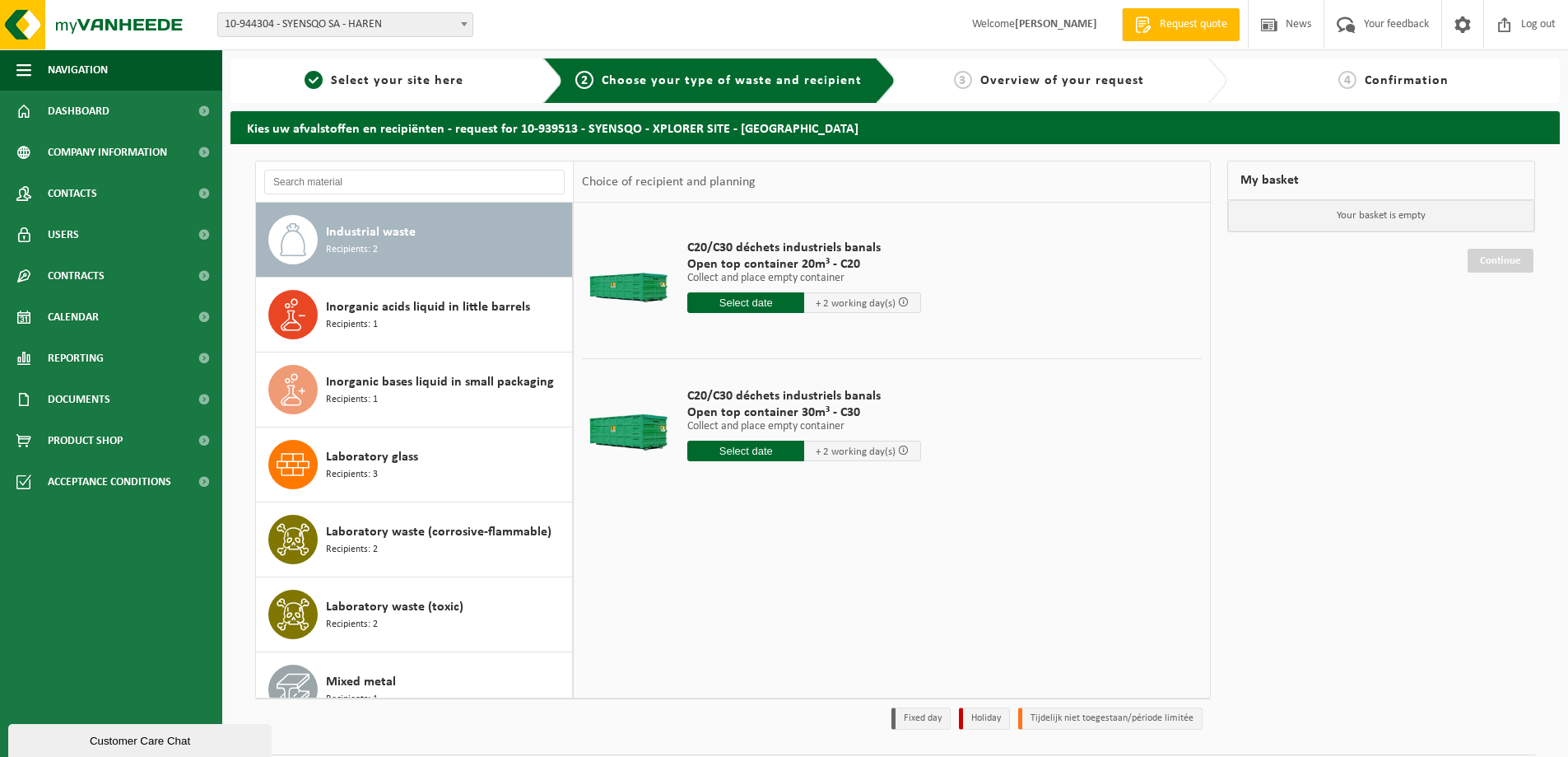
click at [637, 284] on div at bounding box center [628, 281] width 84 height 66
click at [123, 118] on link "Dashboard" at bounding box center [111, 111] width 222 height 41
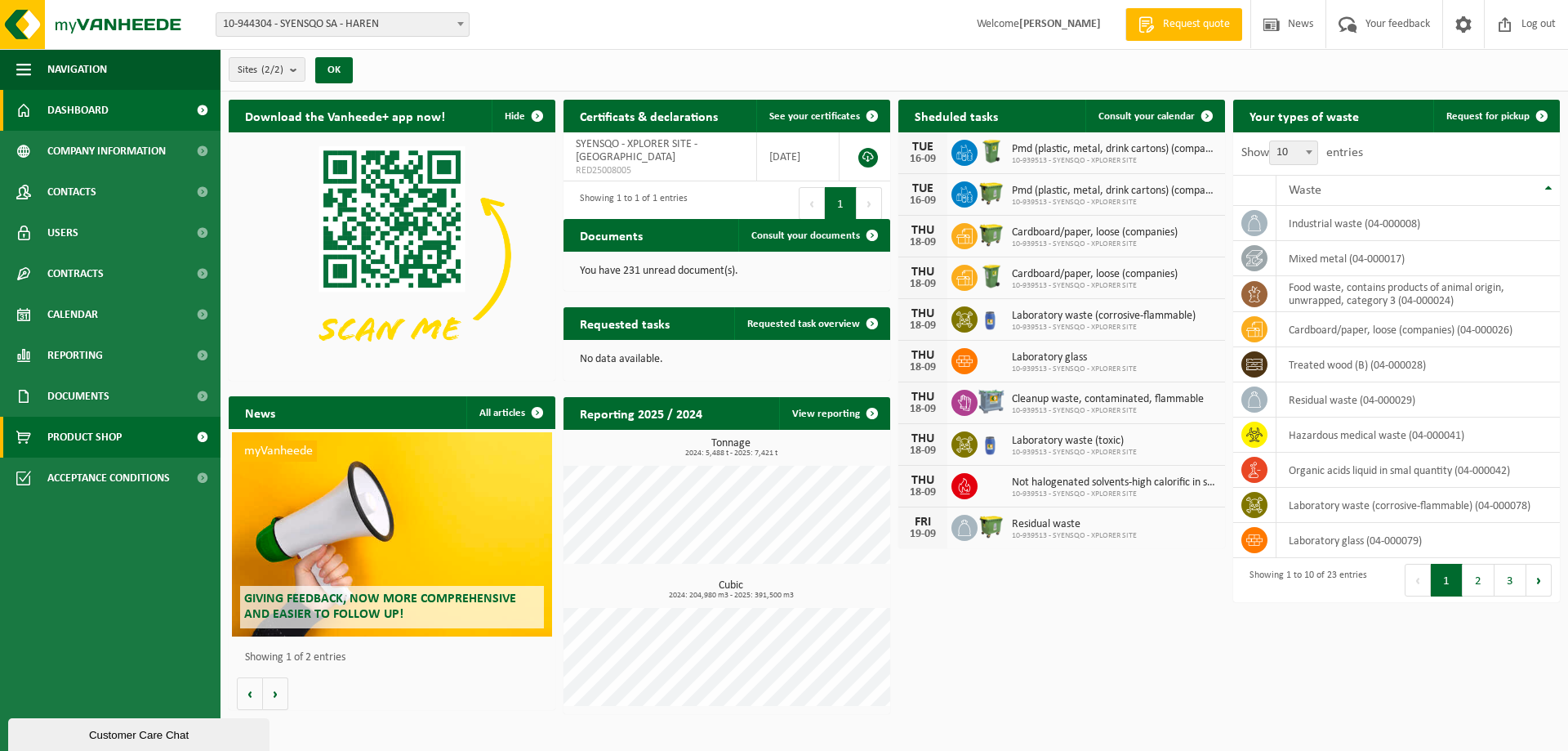
click at [92, 428] on span "Product Shop" at bounding box center [85, 437] width 74 height 41
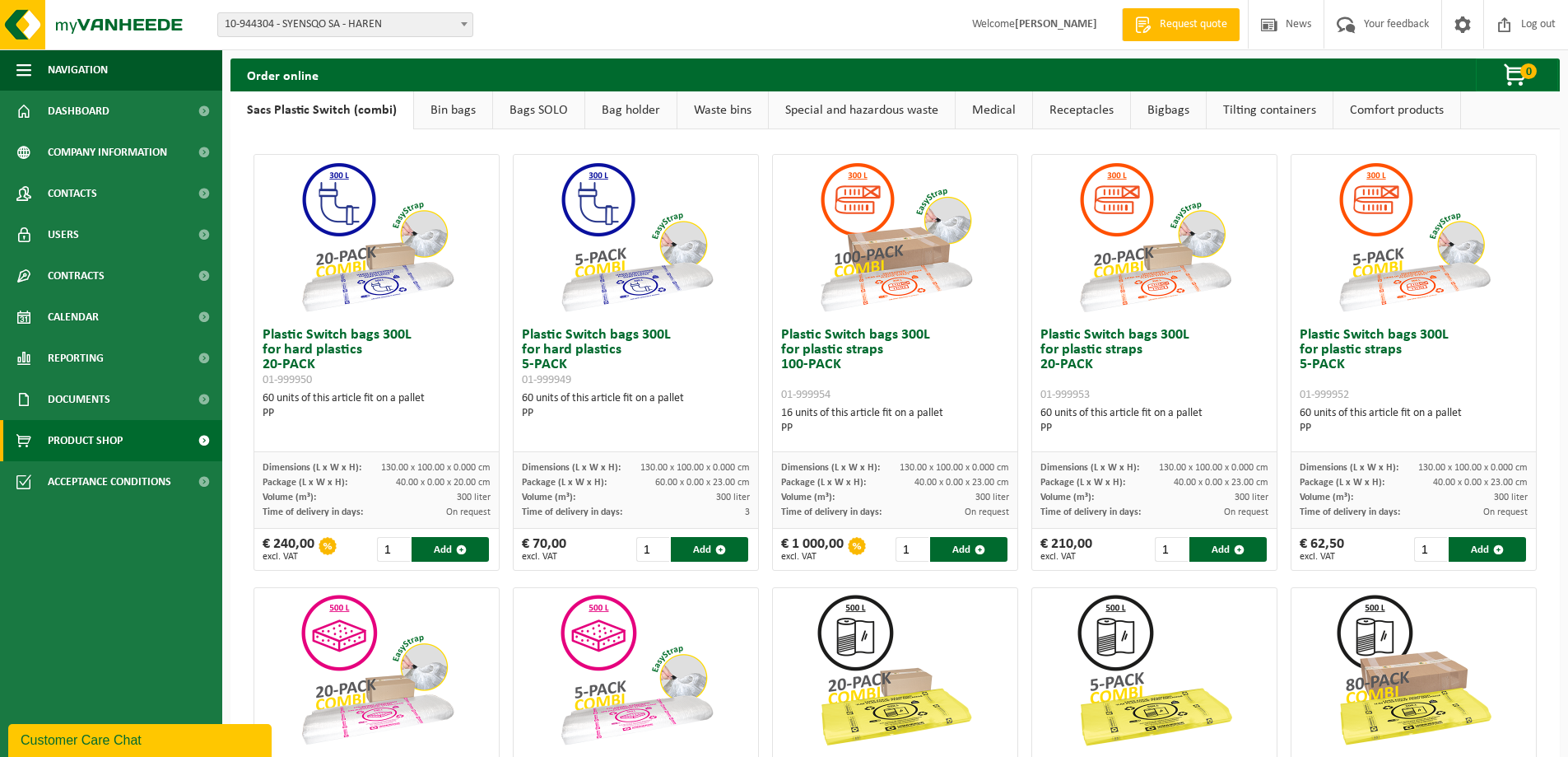
click at [712, 107] on link "Waste bins" at bounding box center [723, 110] width 91 height 38
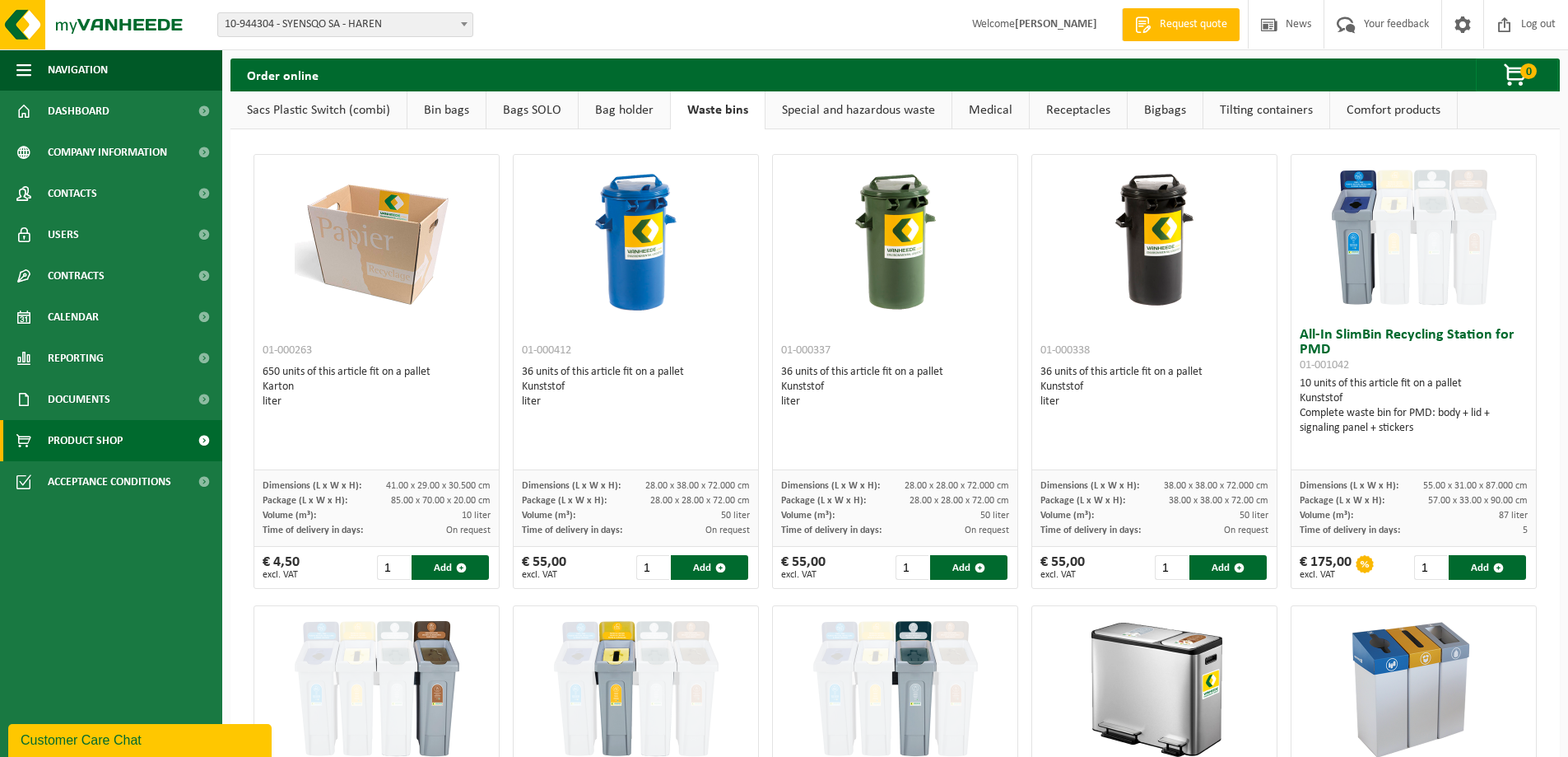
click at [343, 122] on link "Sacs Plastic Switch (combi)" at bounding box center [318, 110] width 176 height 38
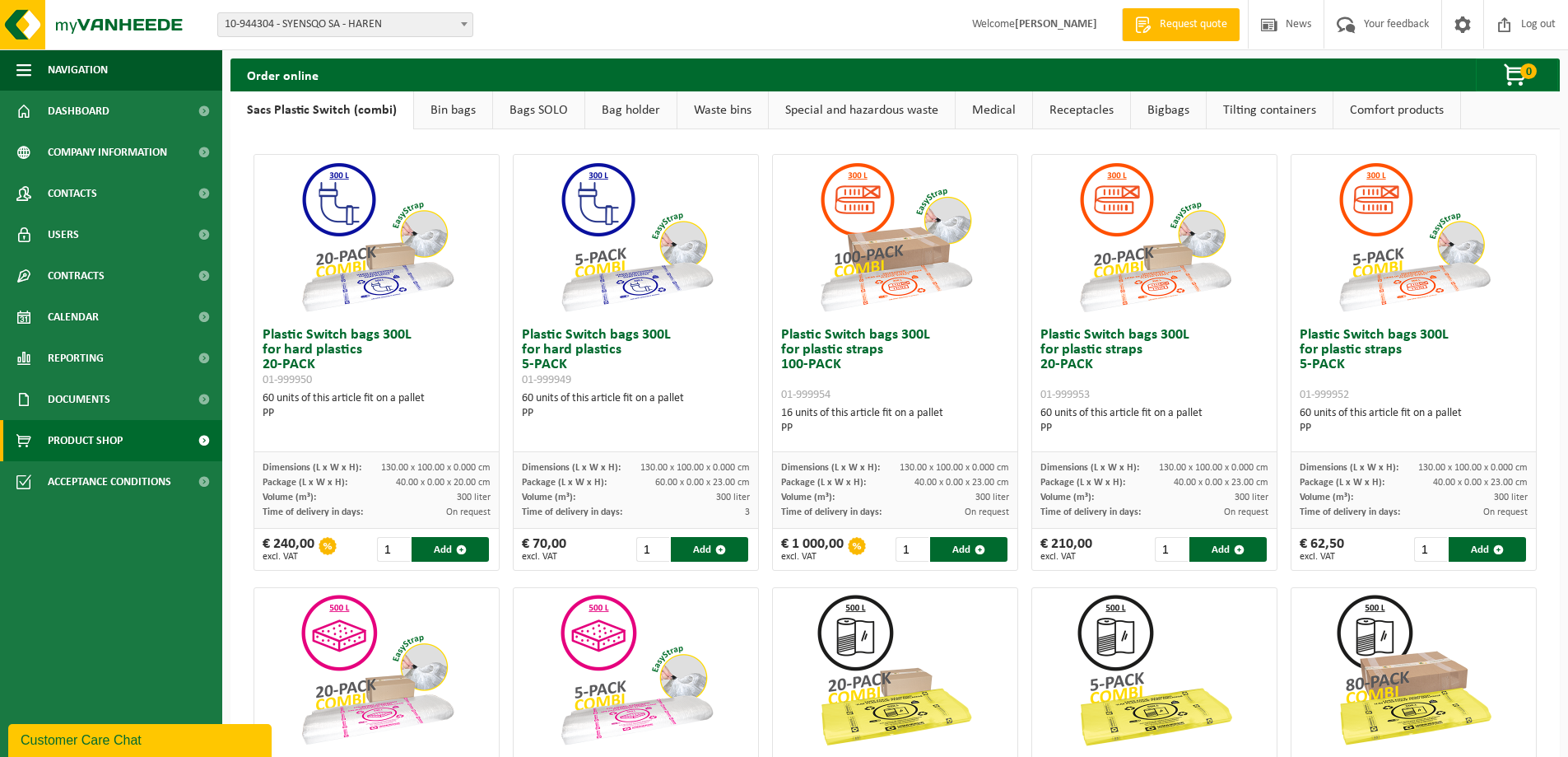
click at [450, 105] on link "Bin bags" at bounding box center [453, 110] width 78 height 38
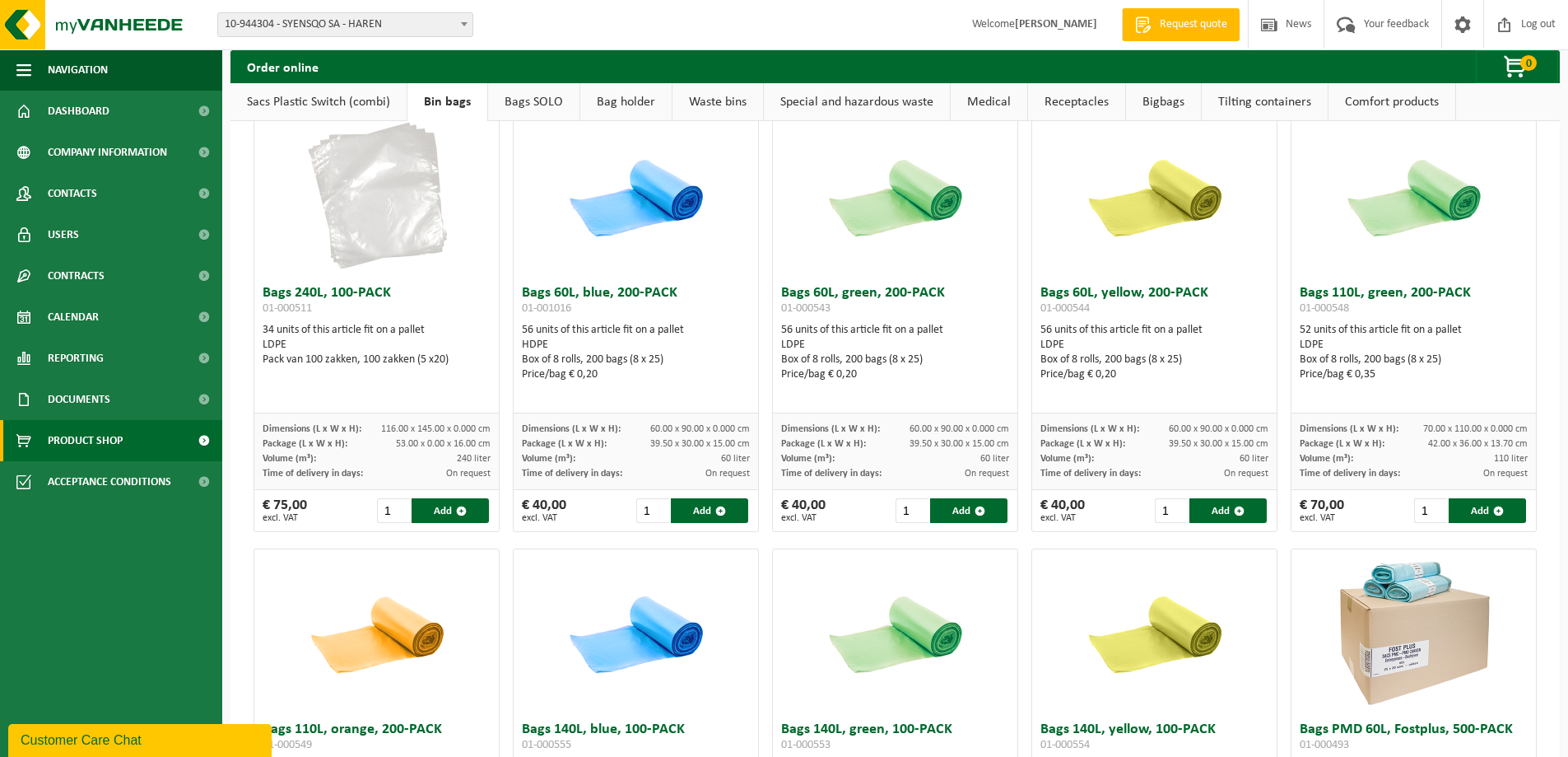
scroll to position [330, 0]
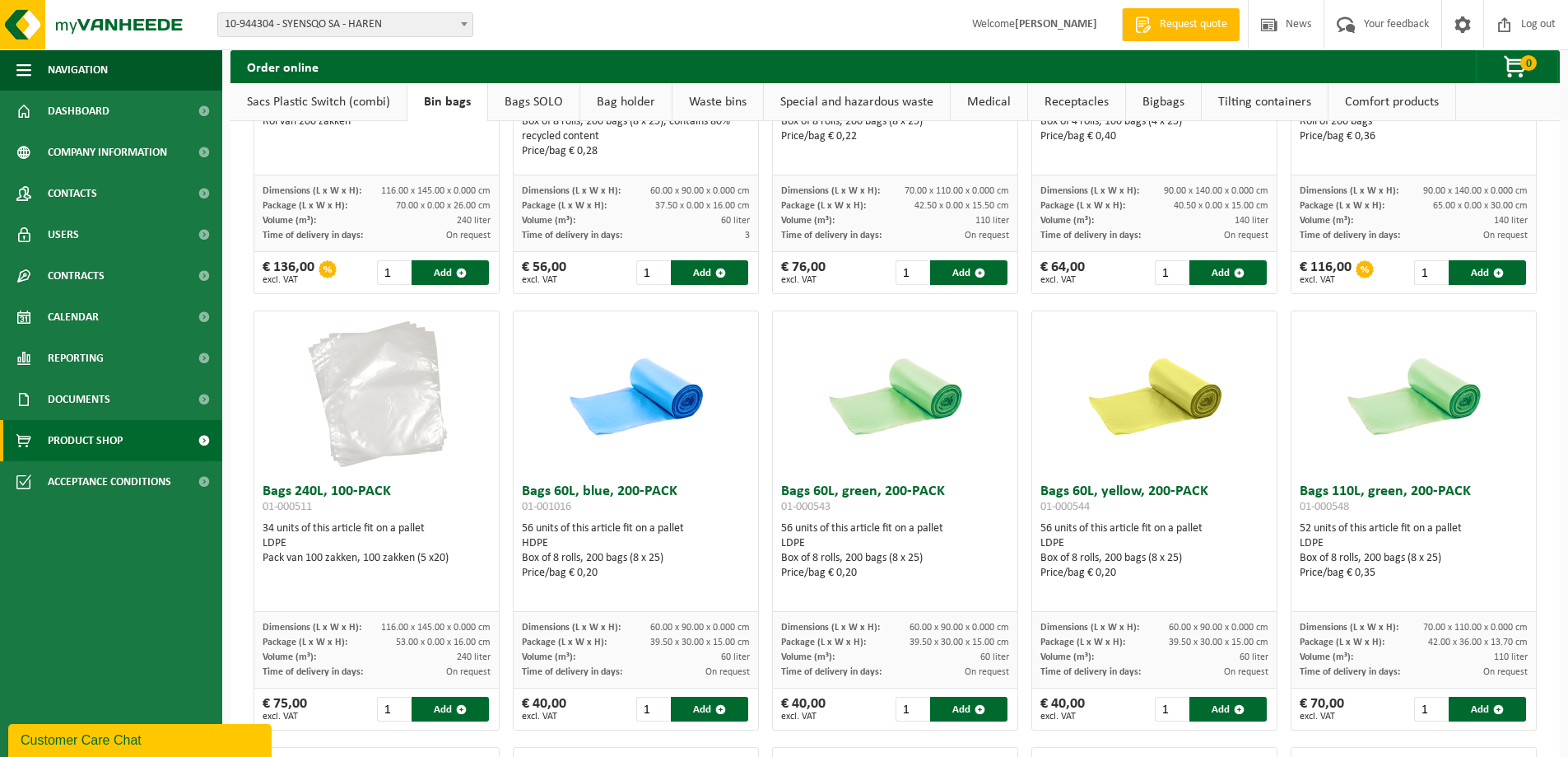
click at [549, 113] on link "Bags SOLO" at bounding box center [534, 102] width 92 height 38
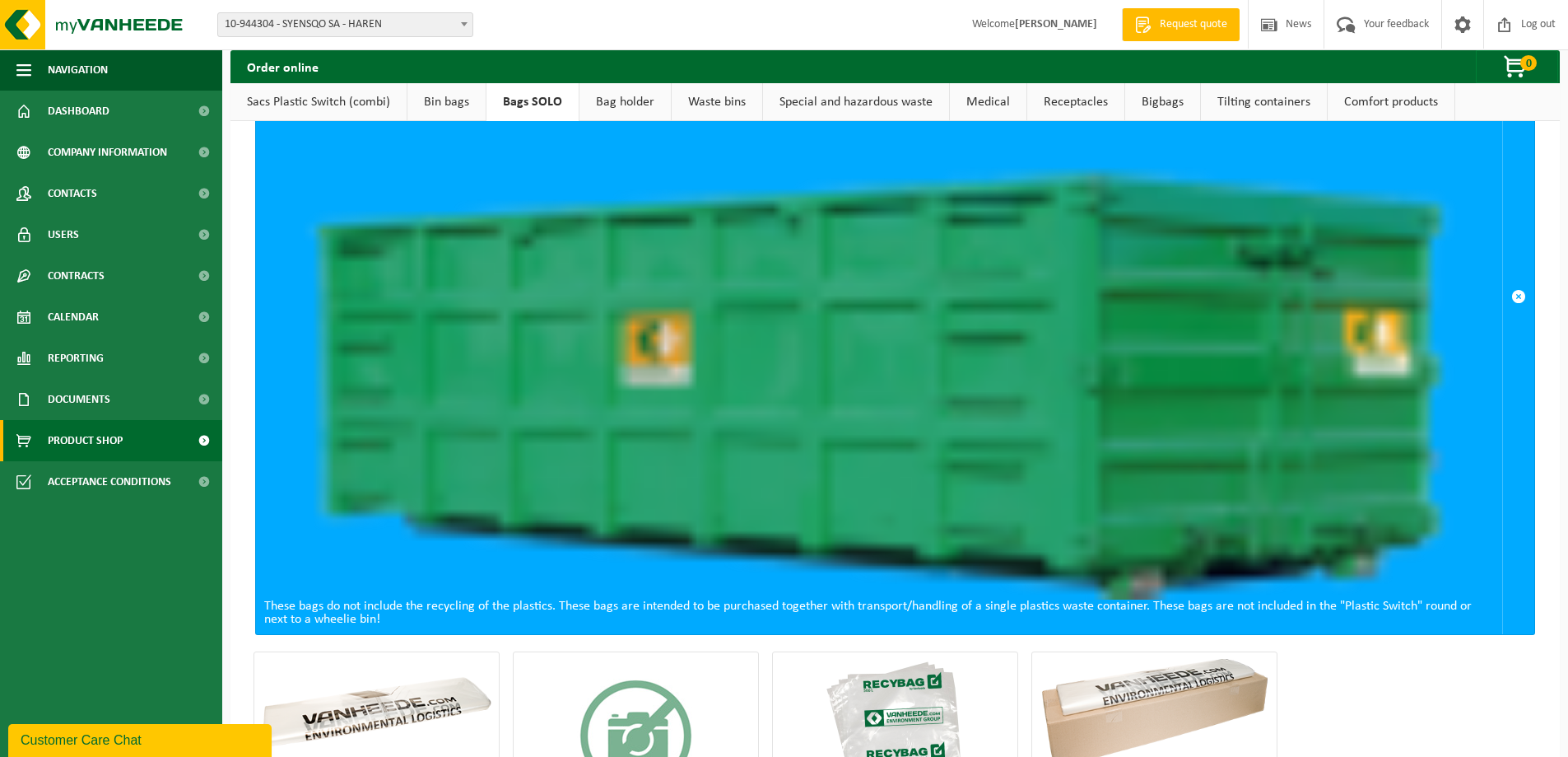
scroll to position [0, 0]
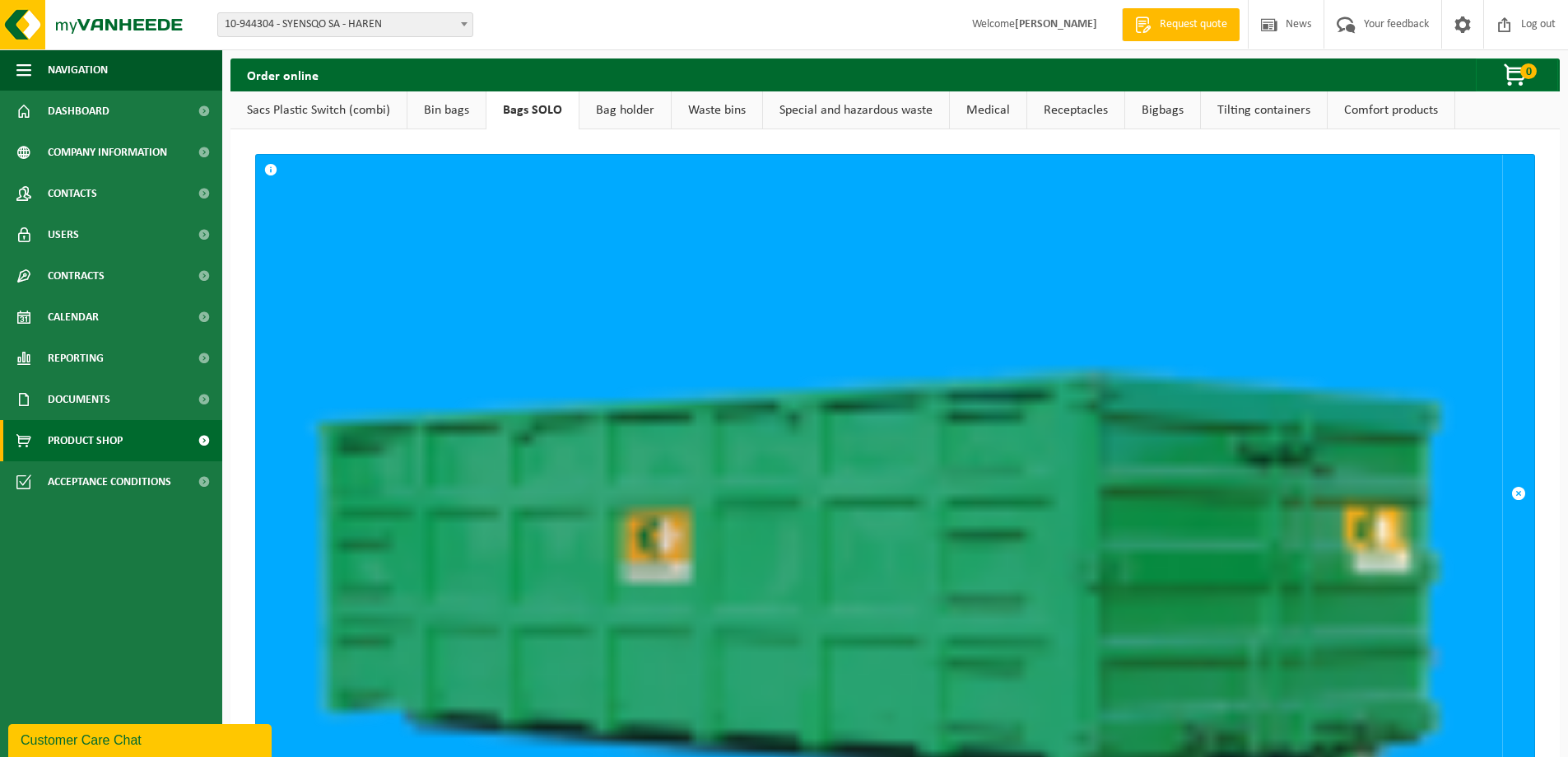
click at [1110, 425] on img at bounding box center [879, 486] width 1230 height 620
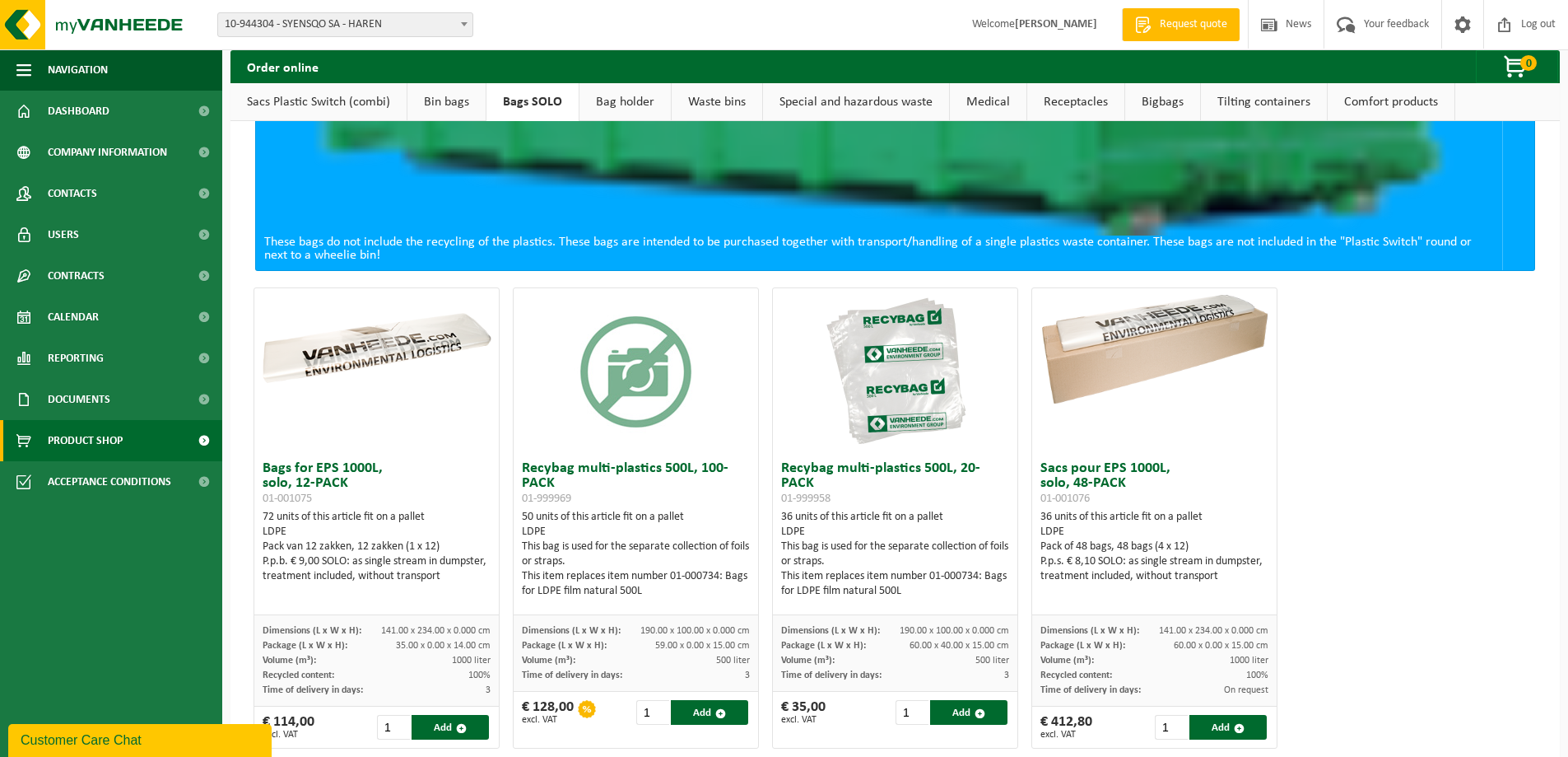
scroll to position [577, 0]
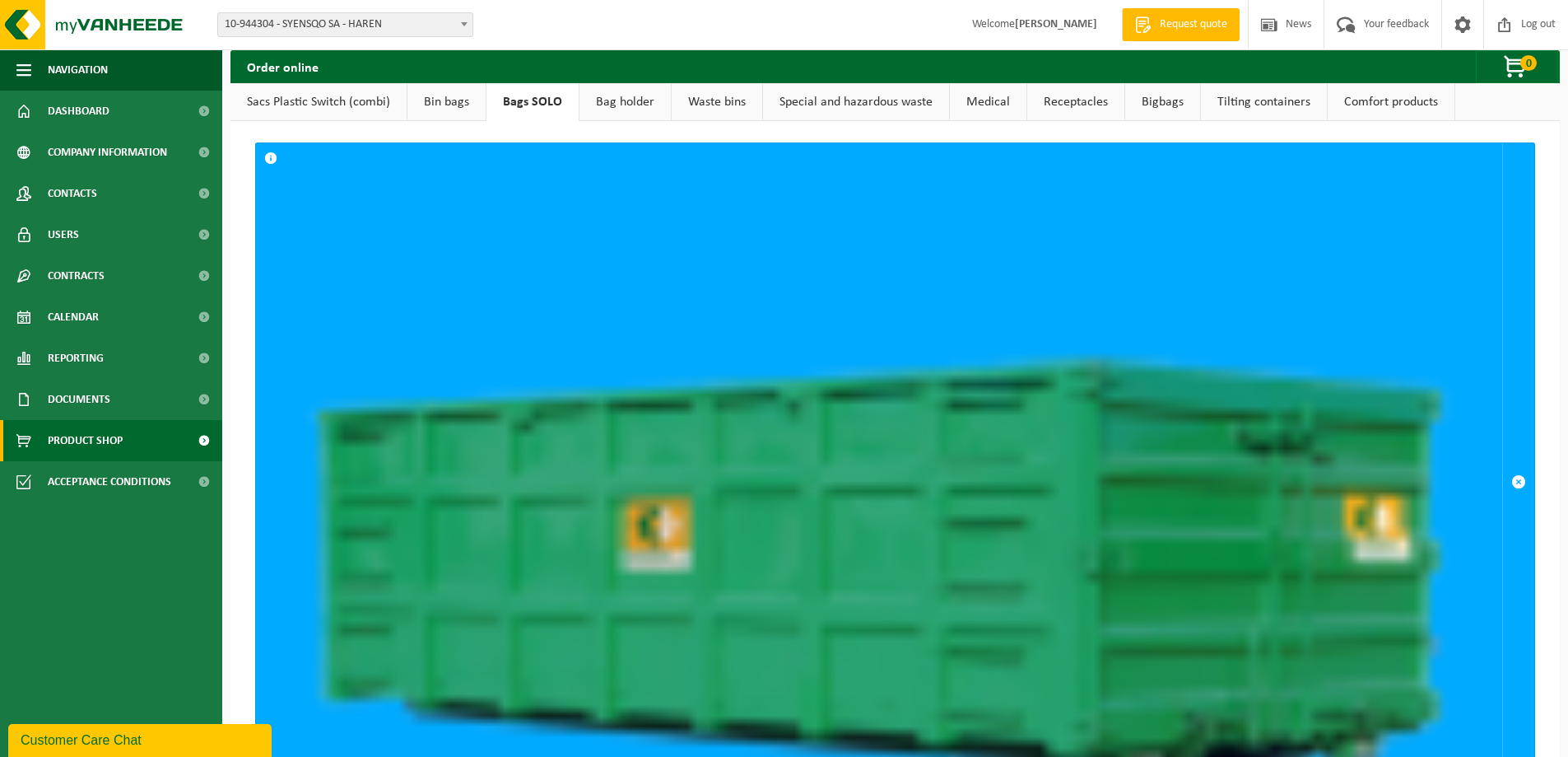
click at [627, 374] on img at bounding box center [879, 474] width 1230 height 620
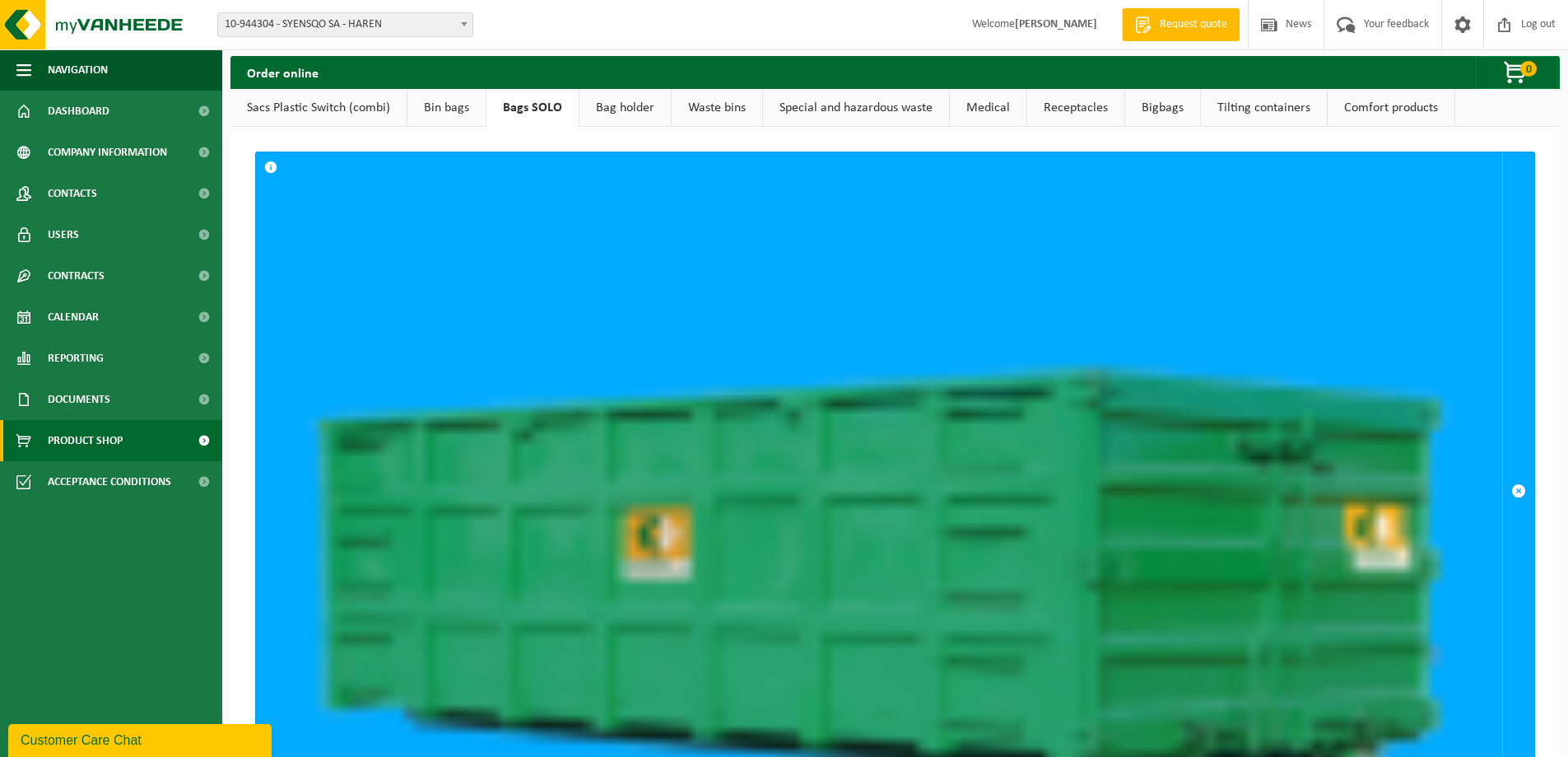
scroll to position [0, 0]
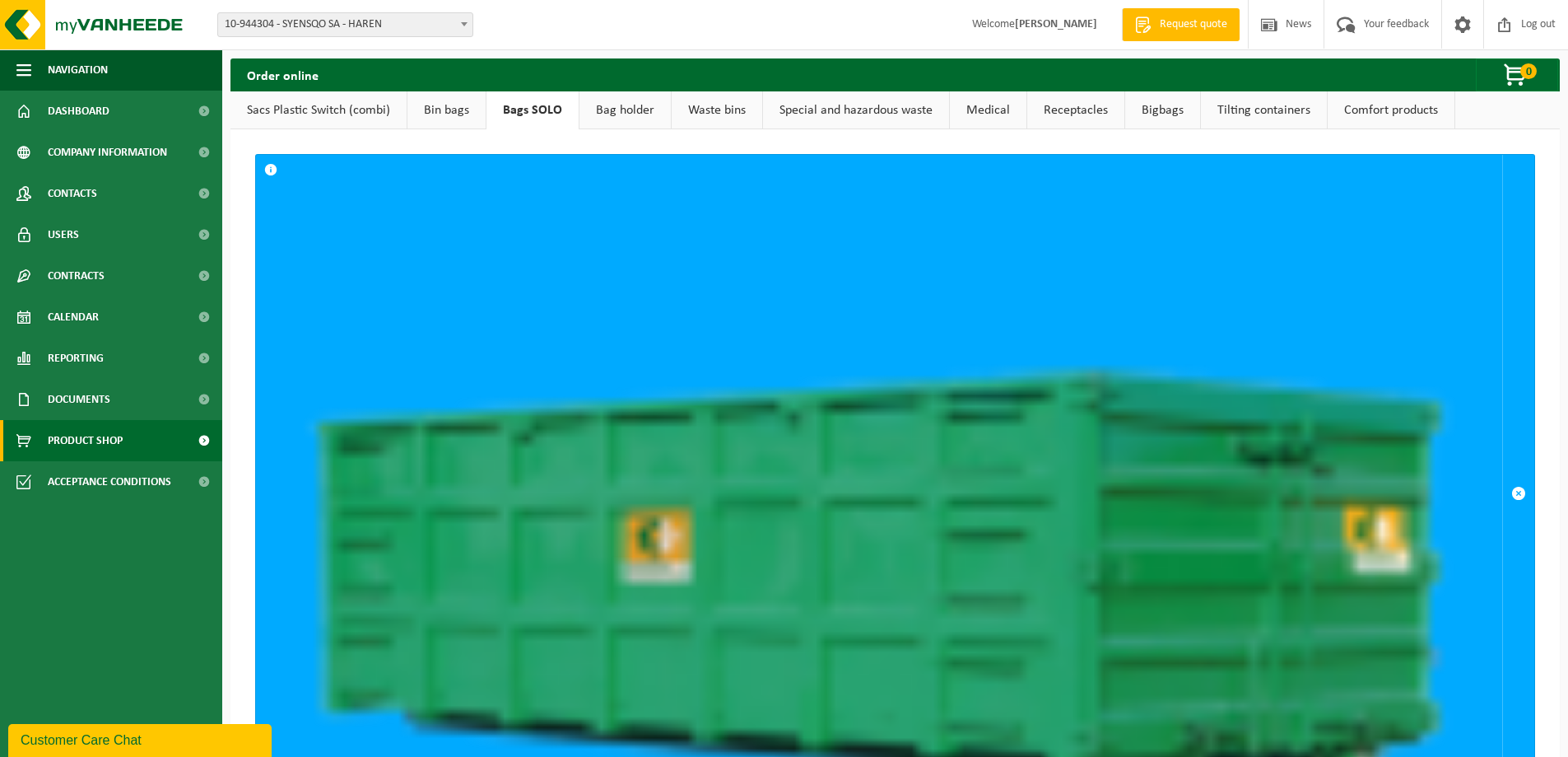
click at [610, 81] on div "Order online 0 Your bag is empty" at bounding box center [895, 75] width 1330 height 33
click at [624, 105] on link "Bag holder" at bounding box center [625, 110] width 92 height 38
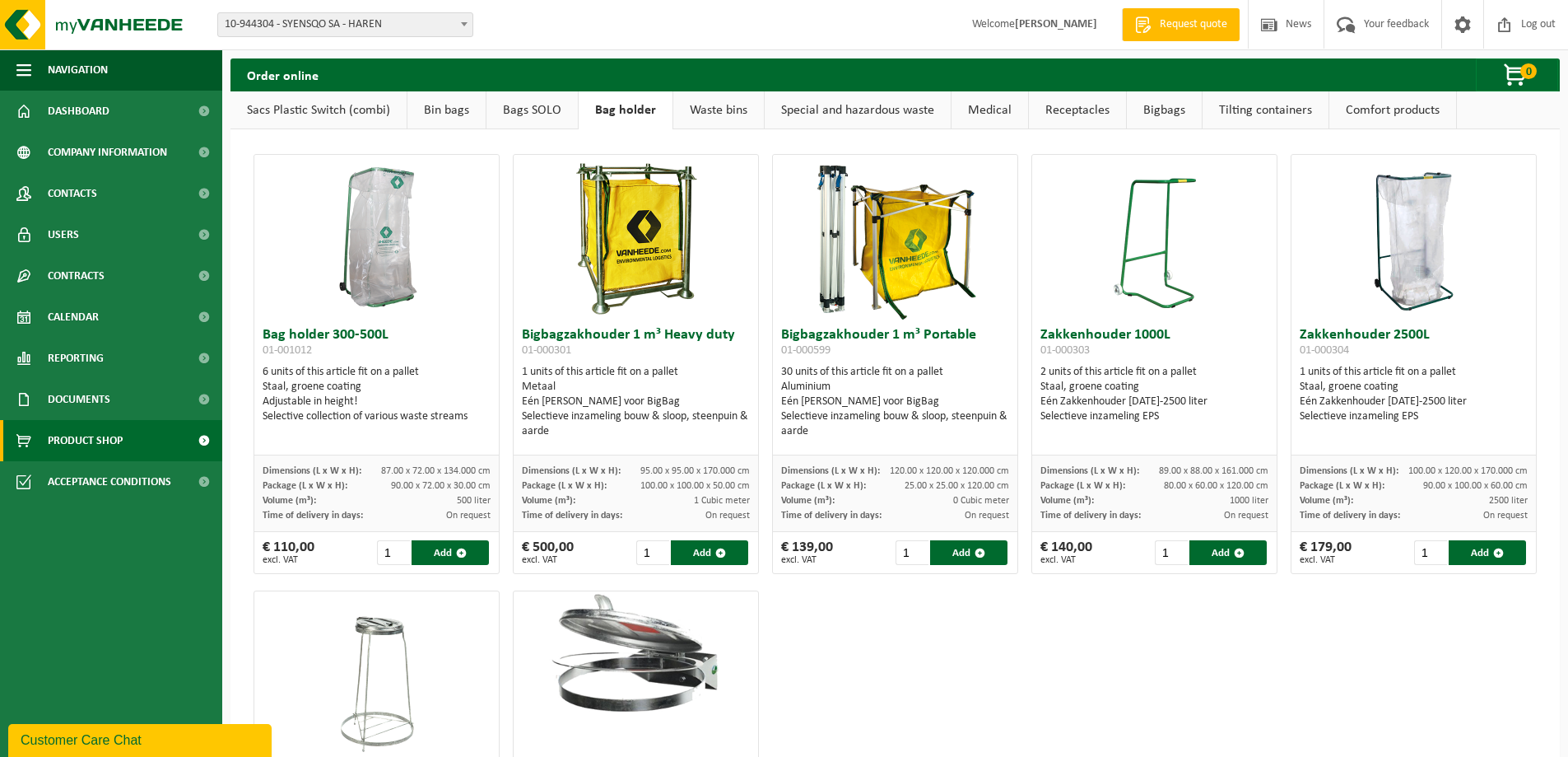
click at [720, 105] on link "Waste bins" at bounding box center [719, 110] width 91 height 38
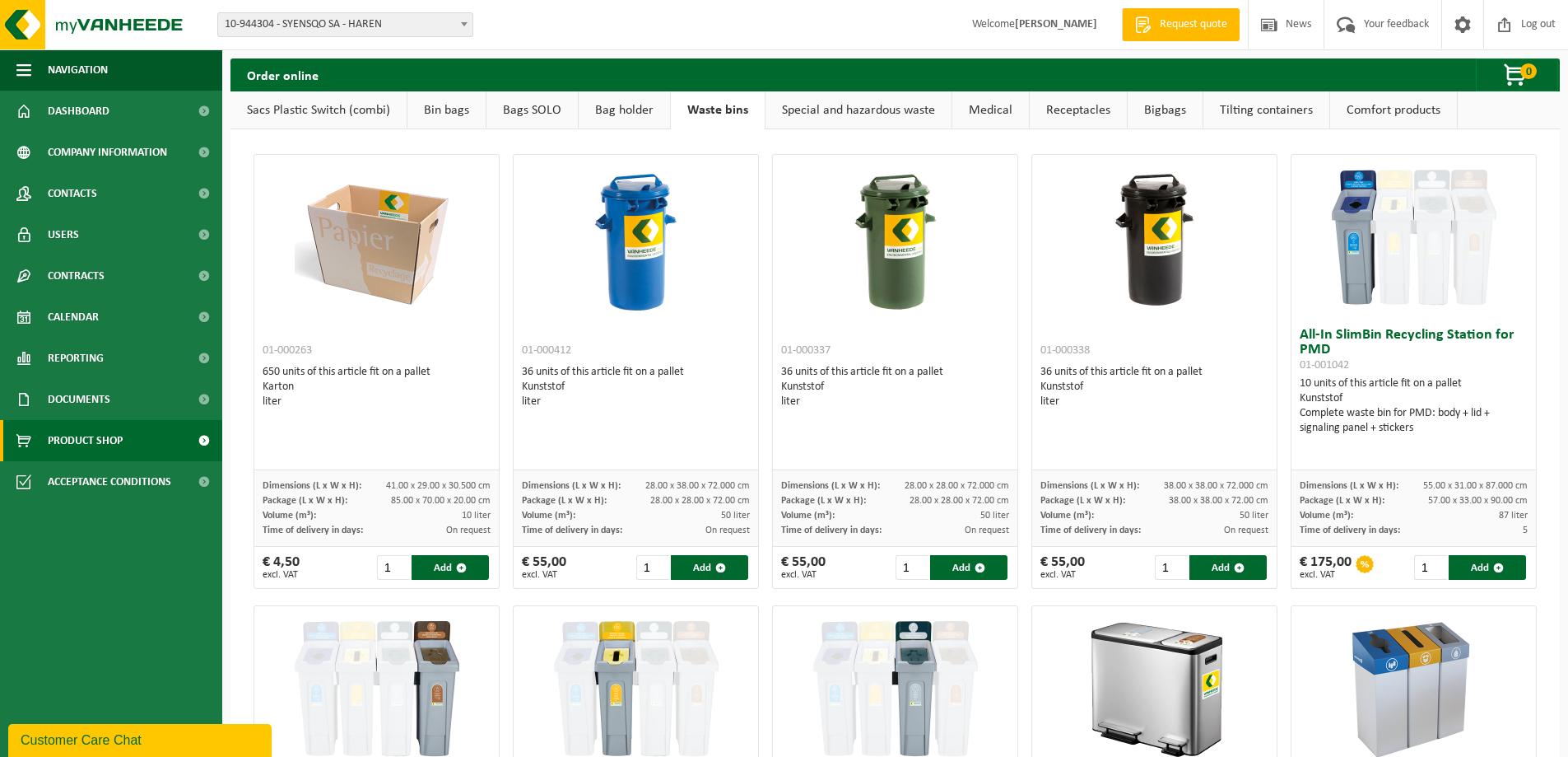
click at [824, 109] on link "Special and hazardous waste" at bounding box center [858, 110] width 186 height 38
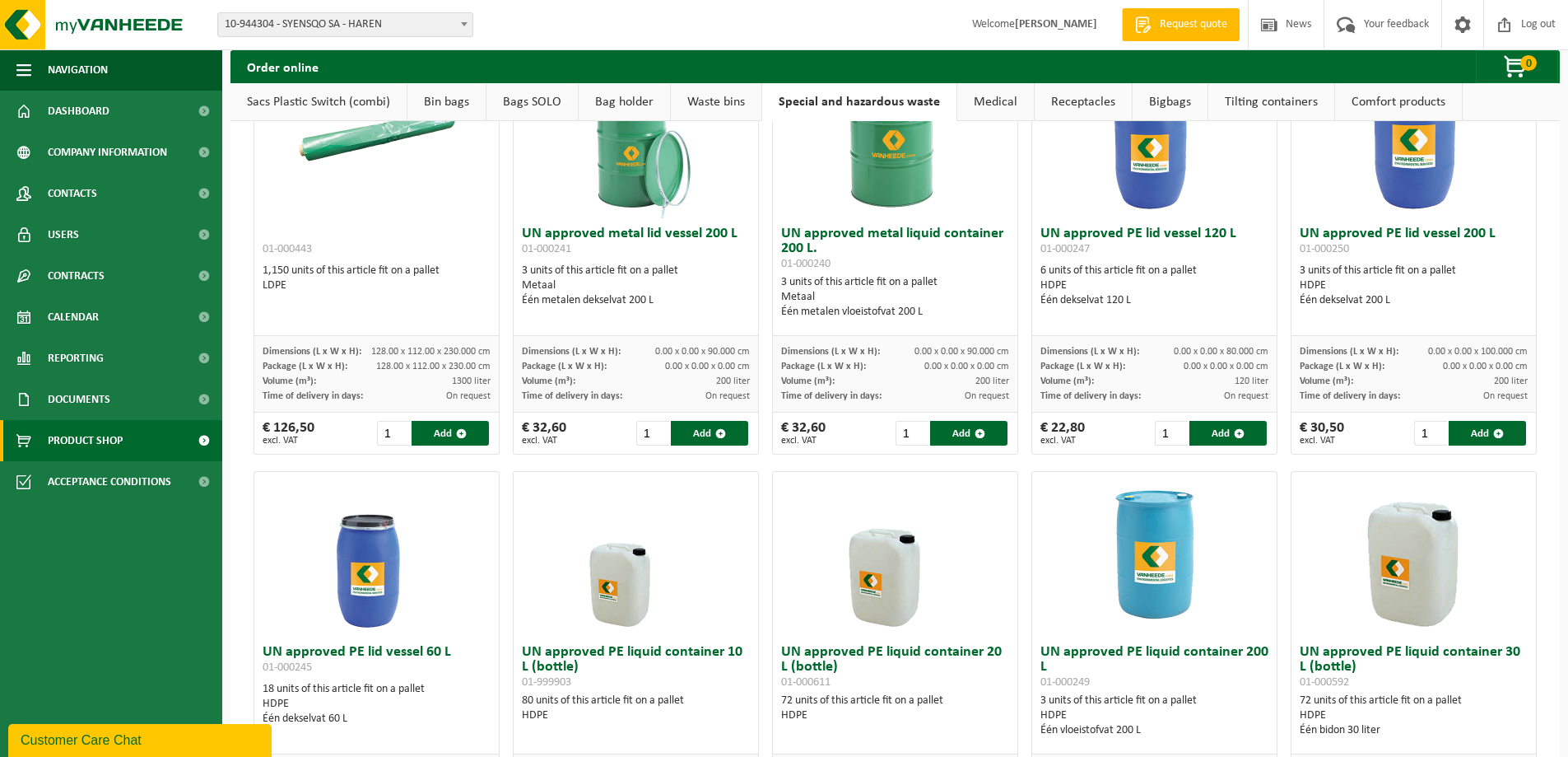
scroll to position [100, 0]
click at [958, 107] on link "Medical" at bounding box center [996, 102] width 76 height 38
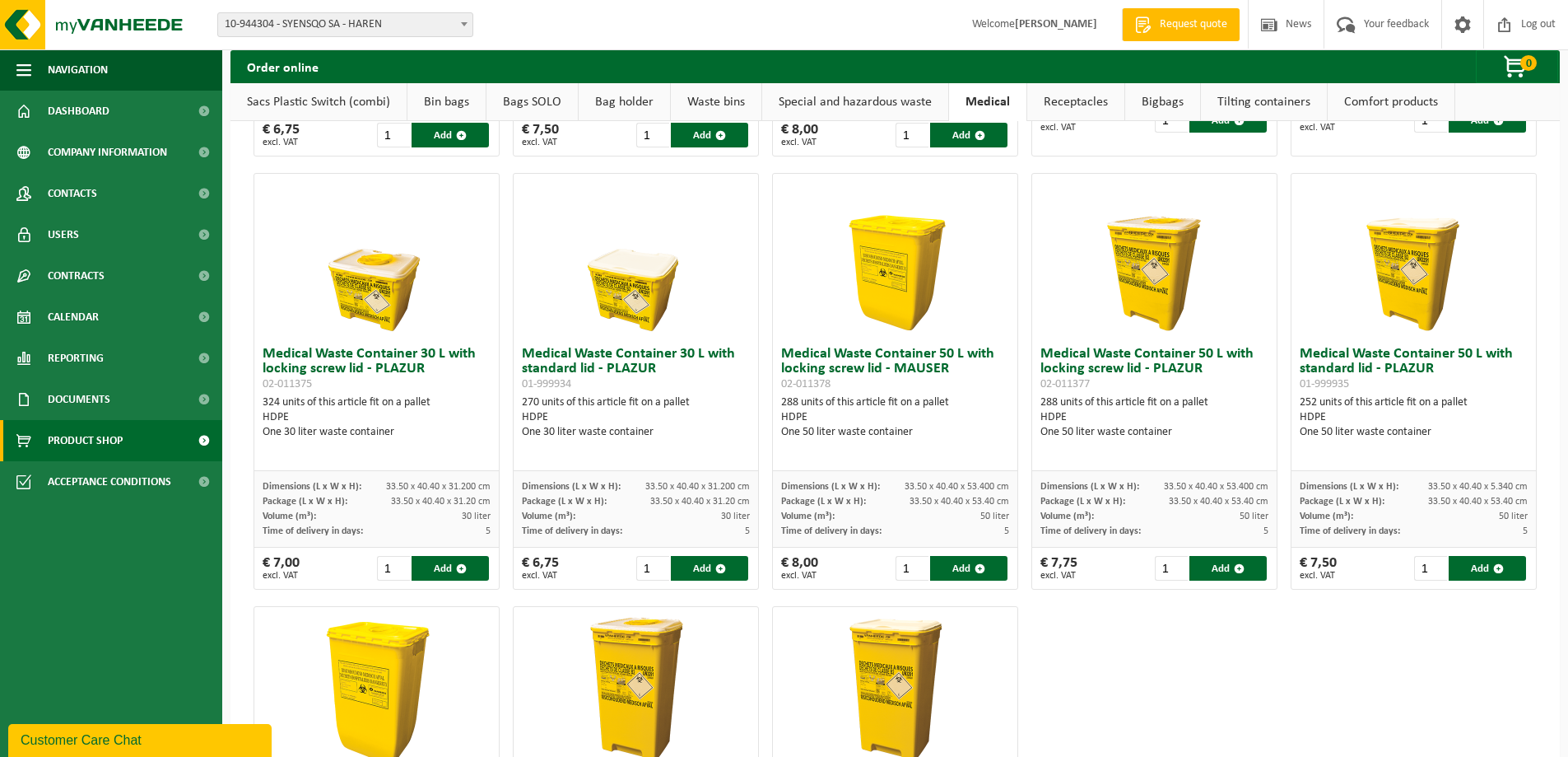
scroll to position [677, 0]
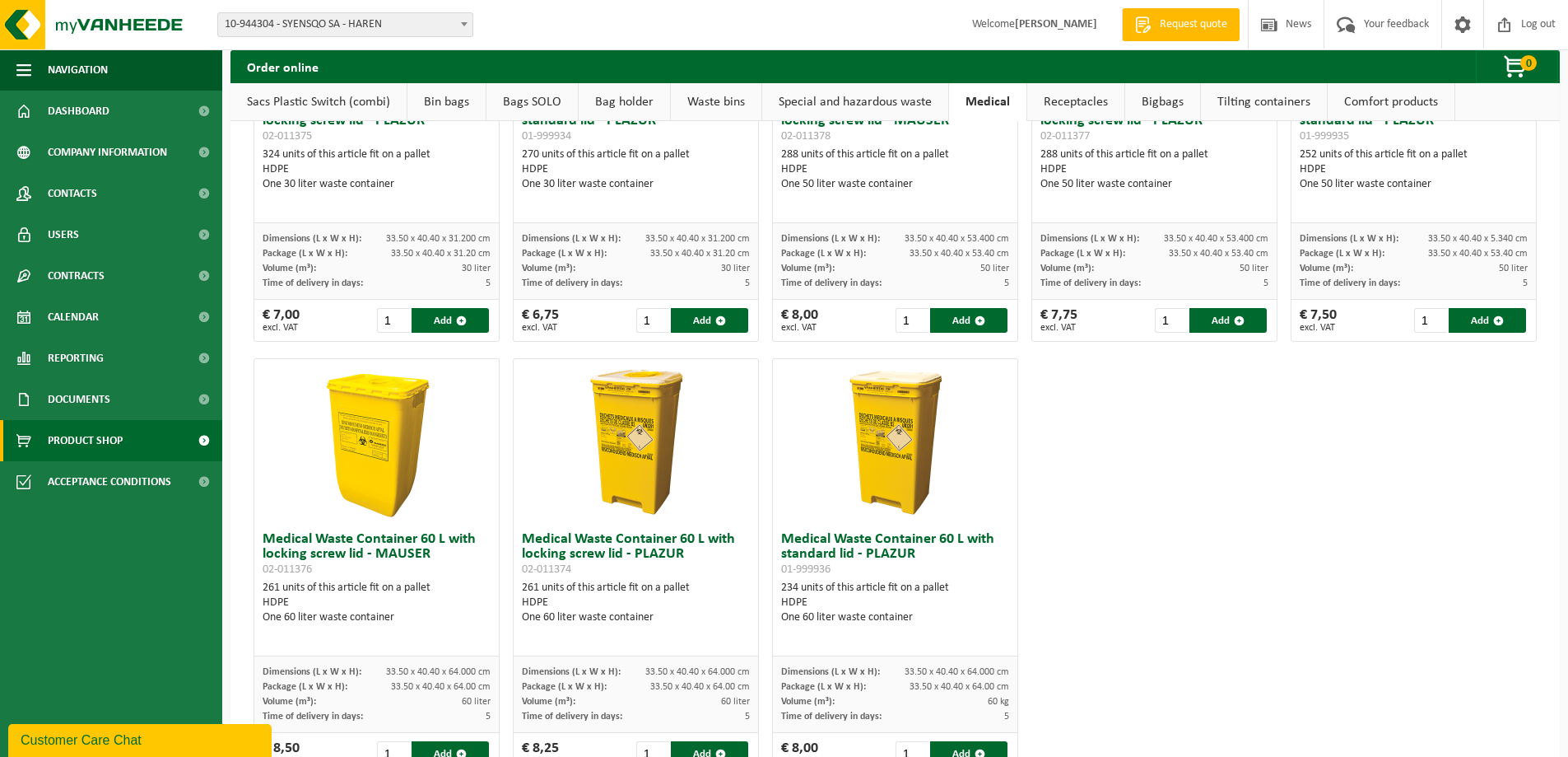
click at [1098, 104] on link "Receptacles" at bounding box center [1076, 102] width 97 height 38
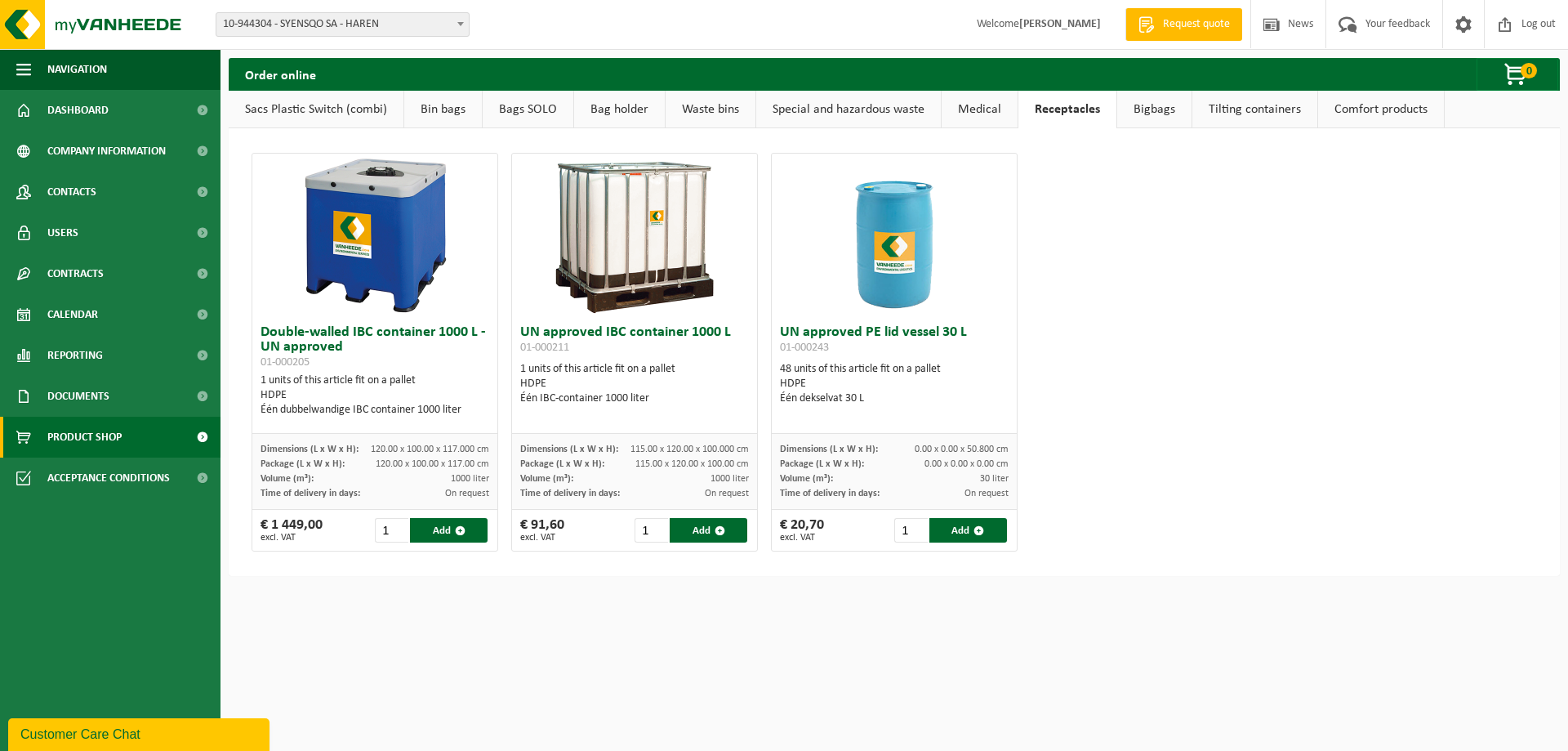
click at [1144, 106] on link "Bigbags" at bounding box center [1155, 109] width 74 height 38
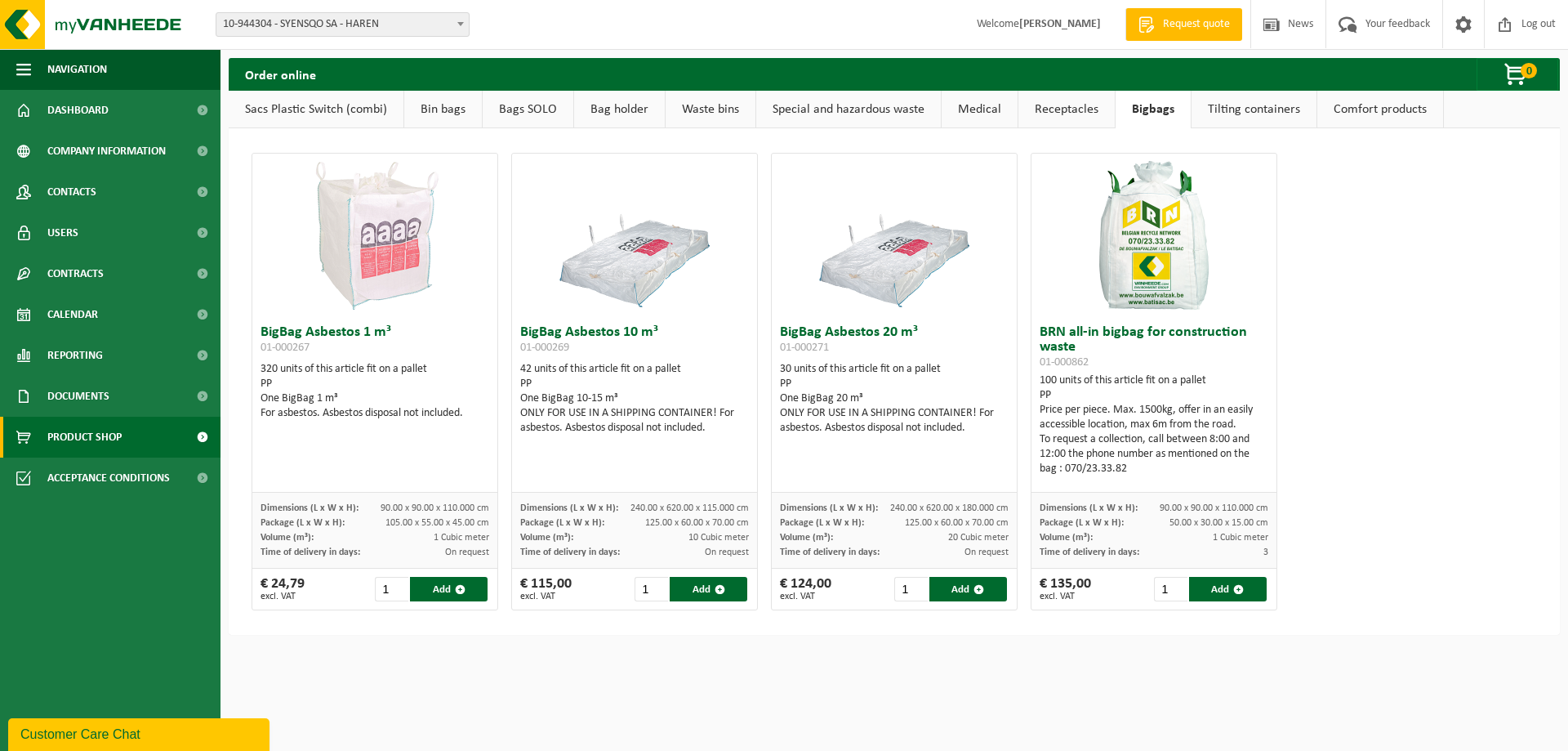
click at [1215, 101] on link "Tilting containers" at bounding box center [1254, 109] width 125 height 38
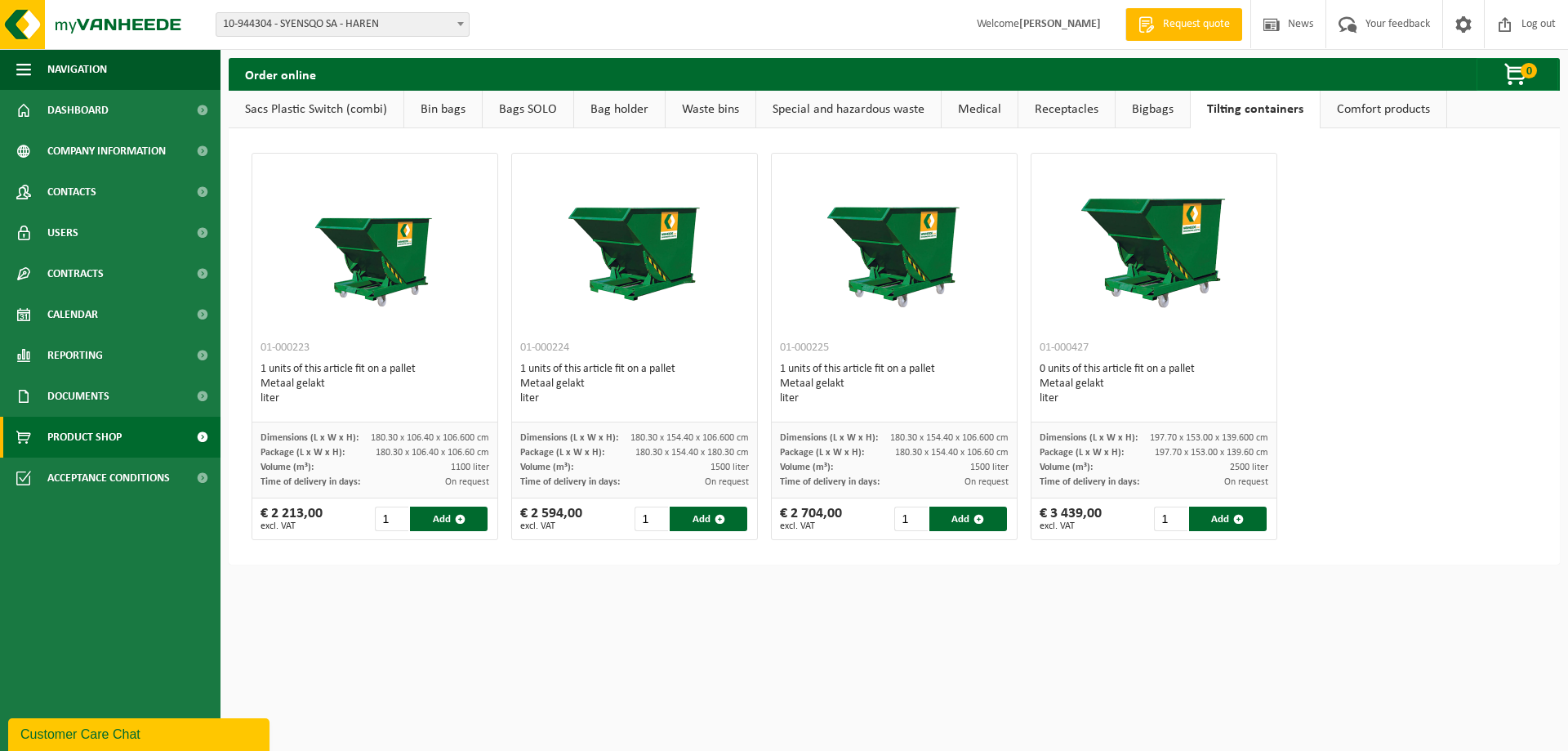
click at [1303, 101] on link "Tilting containers" at bounding box center [1255, 109] width 129 height 38
click at [1349, 104] on link "Comfort products" at bounding box center [1384, 109] width 126 height 38
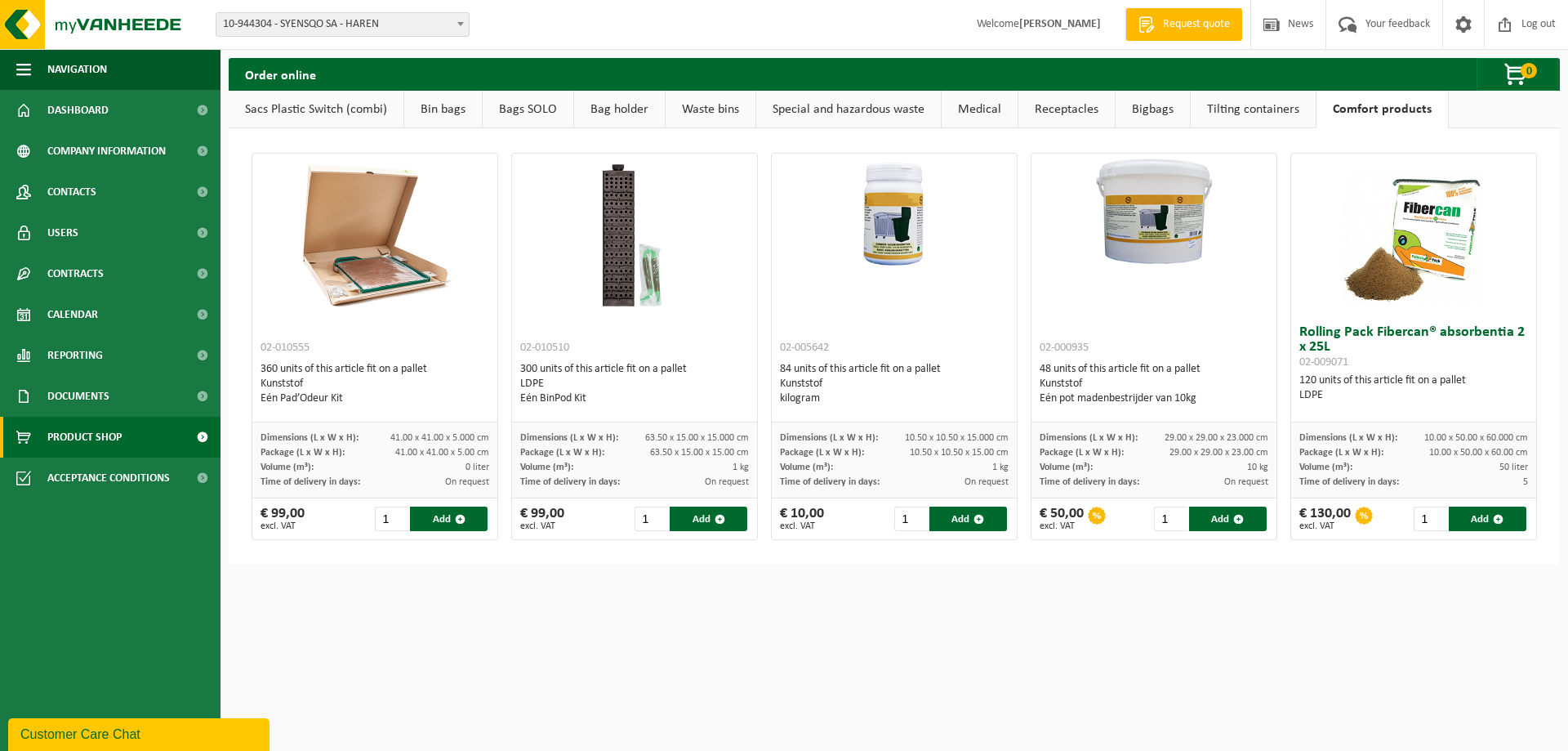
click at [295, 102] on link "Sacs Plastic Switch (combi)" at bounding box center [316, 109] width 175 height 38
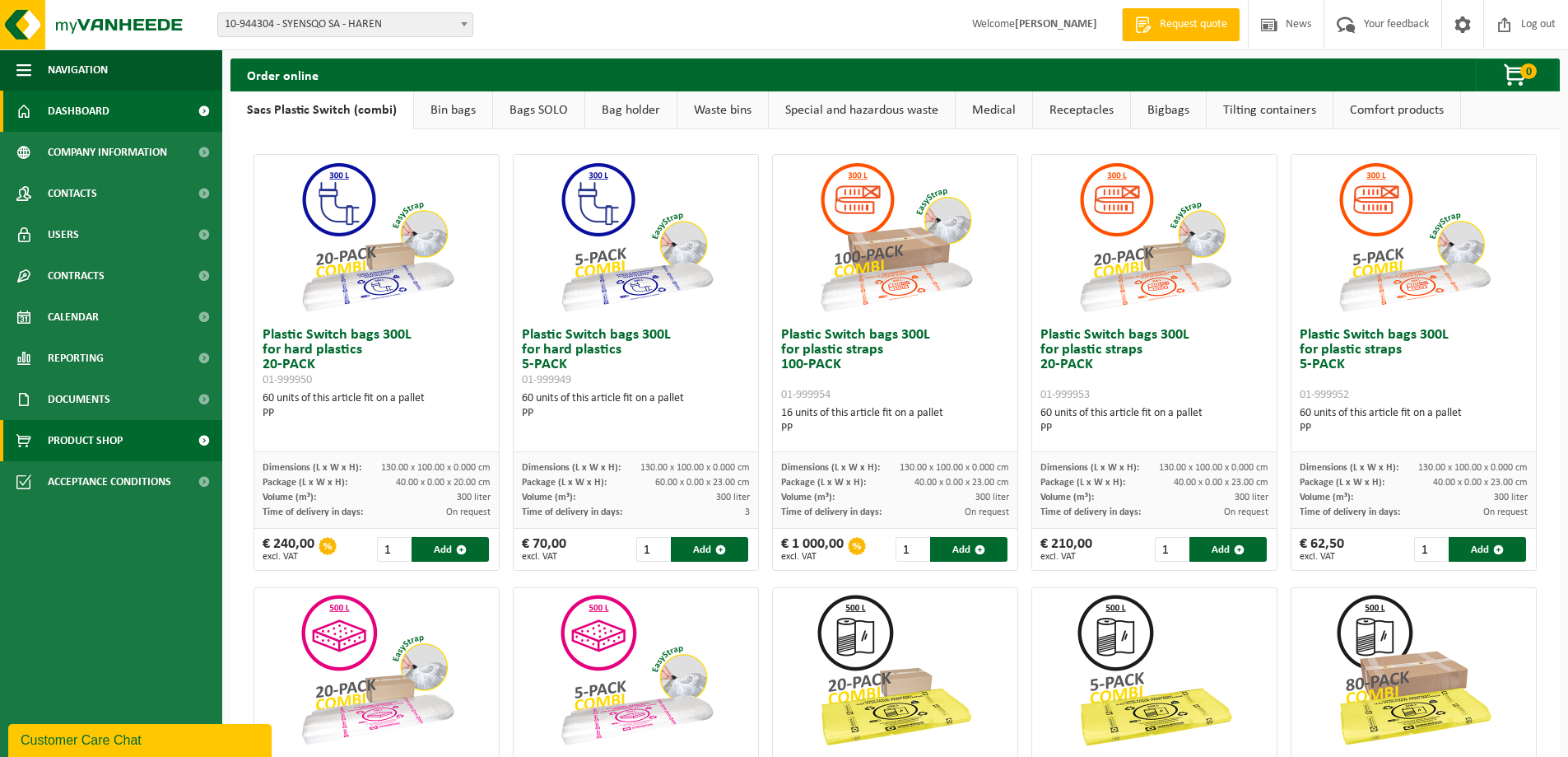
click at [90, 115] on span "Dashboard" at bounding box center [79, 111] width 62 height 41
